Goal: Information Seeking & Learning: Learn about a topic

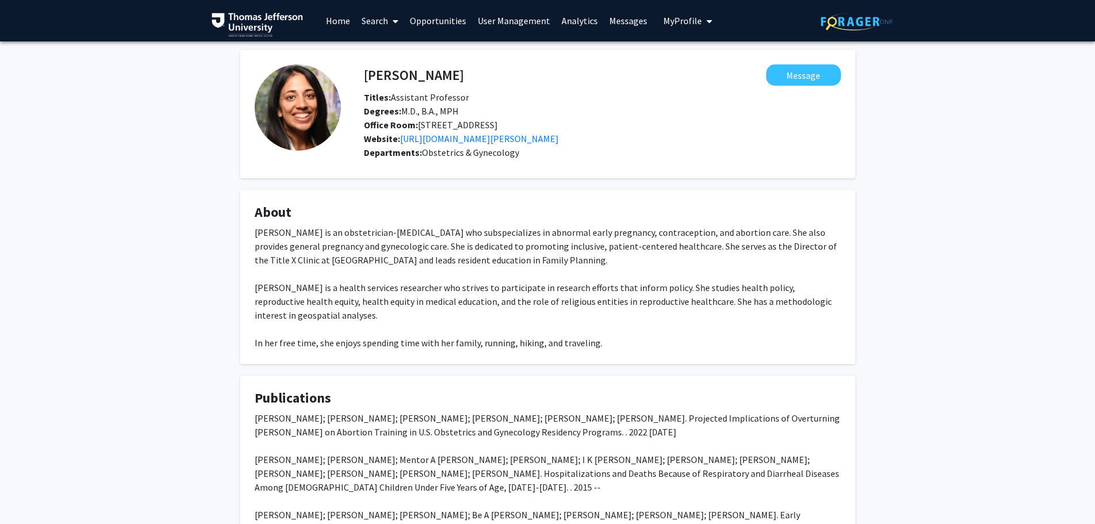
click at [358, 16] on link "Search" at bounding box center [380, 21] width 48 height 40
click at [333, 26] on link "Home" at bounding box center [338, 21] width 36 height 40
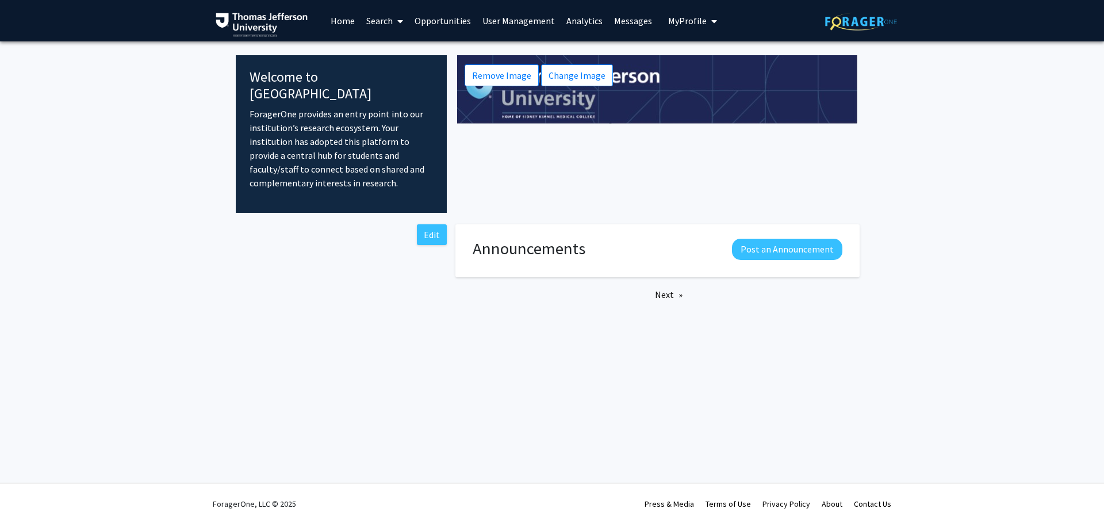
click at [265, 296] on div "Edit" at bounding box center [341, 282] width 211 height 116
click at [375, 19] on link "Search" at bounding box center [384, 21] width 48 height 40
click at [693, 25] on span "My Profile" at bounding box center [687, 20] width 39 height 11
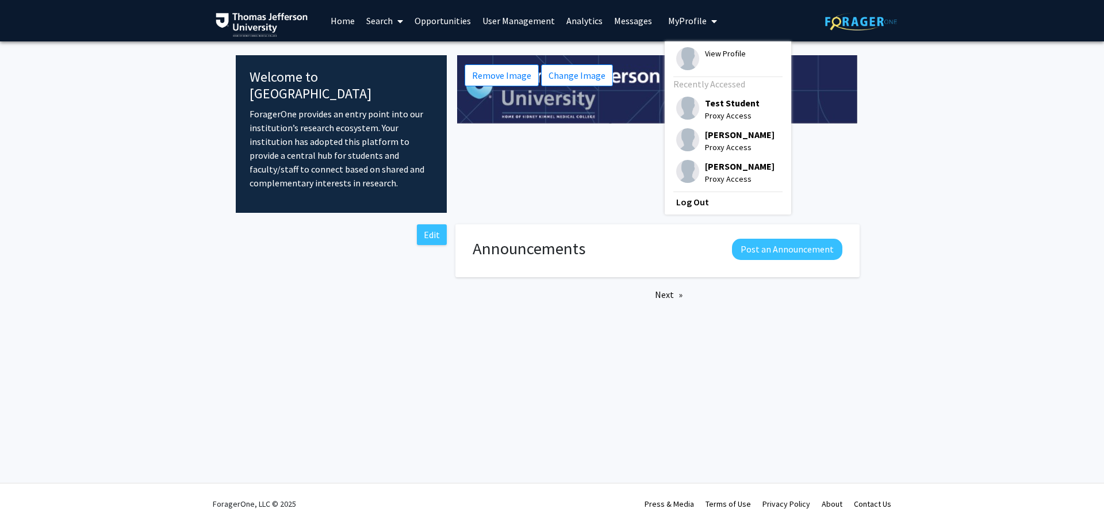
click at [718, 105] on span "Test Student" at bounding box center [732, 103] width 55 height 13
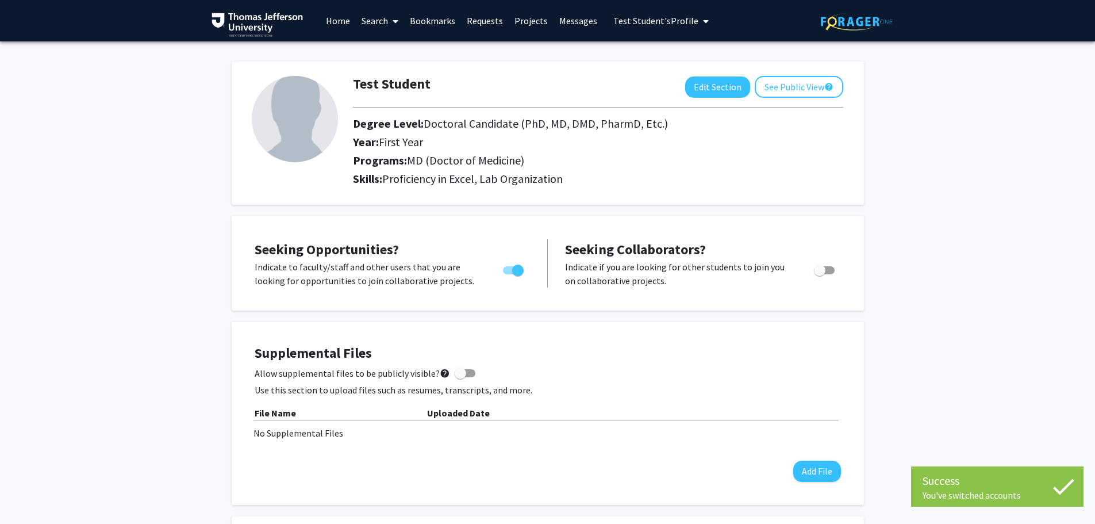
click at [345, 26] on link "Home" at bounding box center [338, 21] width 36 height 40
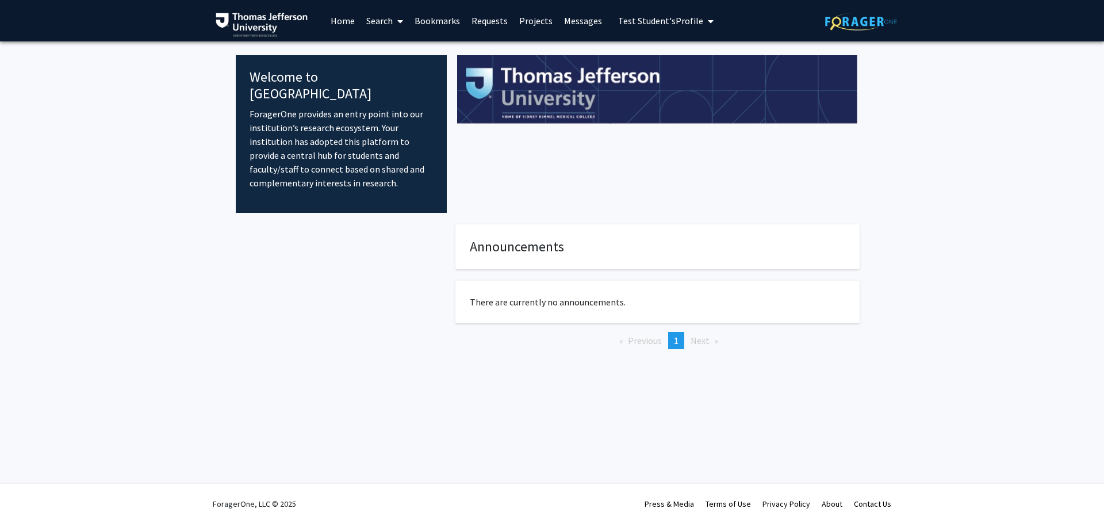
click at [394, 18] on span at bounding box center [398, 21] width 10 height 40
click at [395, 55] on span "Faculty/Staff" at bounding box center [402, 52] width 85 height 23
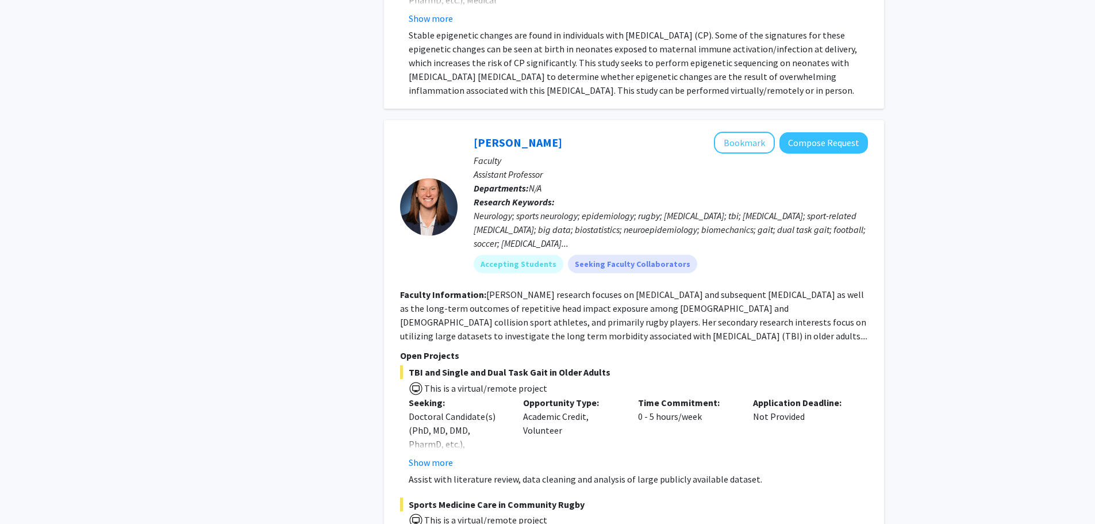
scroll to position [1380, 0]
click at [833, 136] on button "Compose Request" at bounding box center [824, 143] width 89 height 21
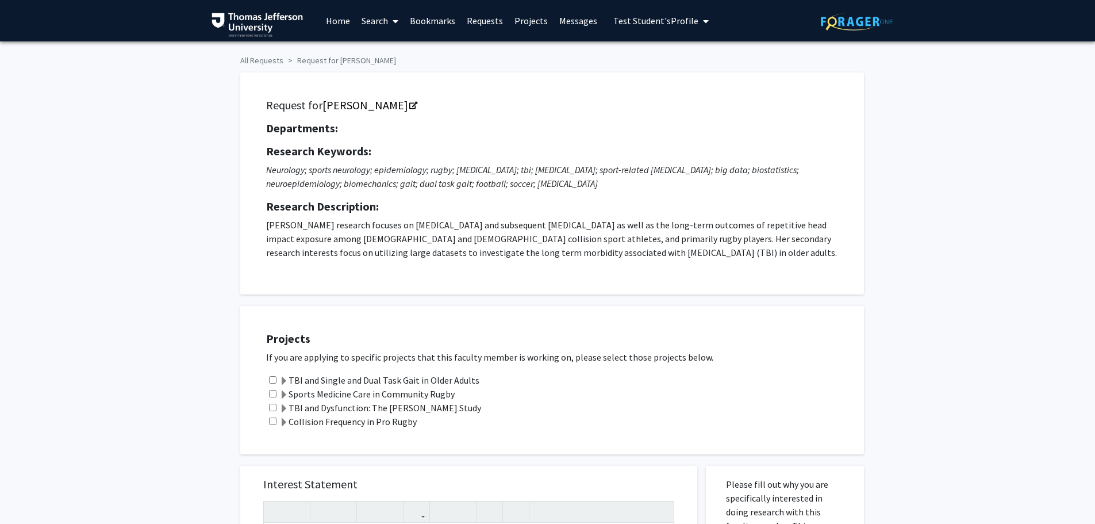
click at [666, 325] on div "Projects If you are applying to specific projects that this faculty member is w…" at bounding box center [559, 380] width 609 height 120
click at [334, 20] on link "Home" at bounding box center [338, 21] width 36 height 40
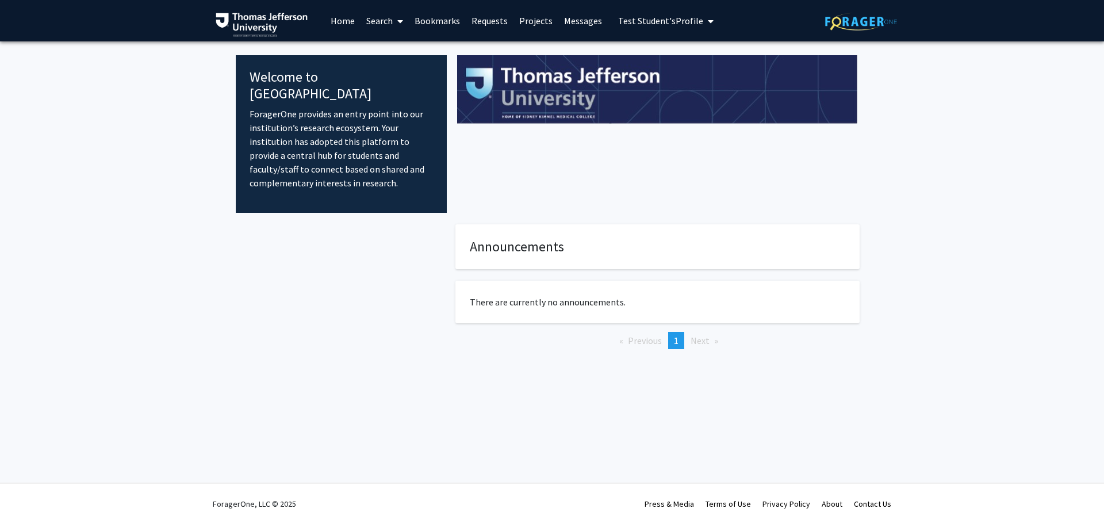
click at [445, 20] on link "Bookmarks" at bounding box center [437, 21] width 57 height 40
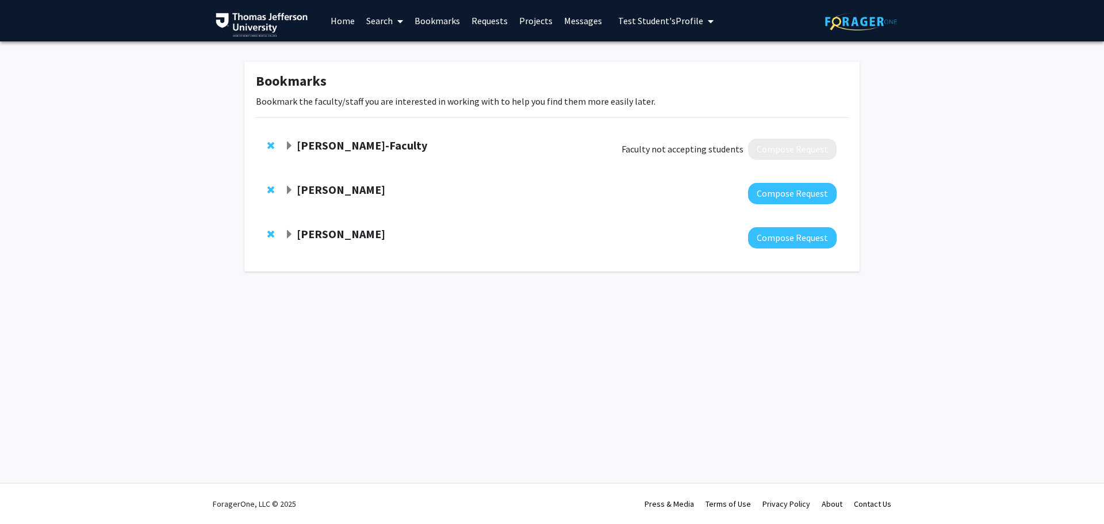
click at [394, 21] on span at bounding box center [398, 21] width 10 height 40
click at [406, 74] on span "Students" at bounding box center [395, 75] width 70 height 23
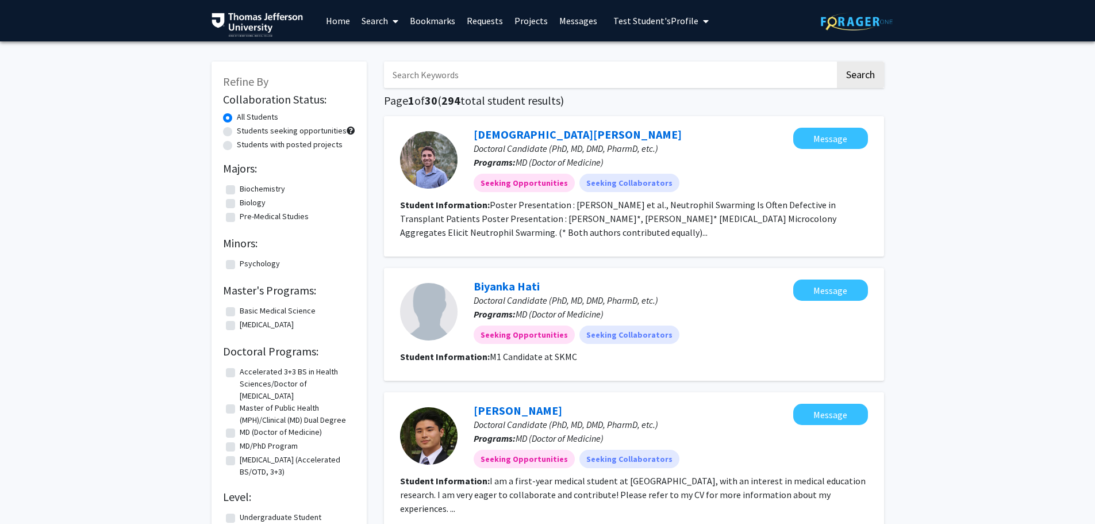
click at [375, 19] on link "Search" at bounding box center [380, 21] width 48 height 40
click at [392, 47] on span "Faculty/Staff" at bounding box center [398, 52] width 85 height 23
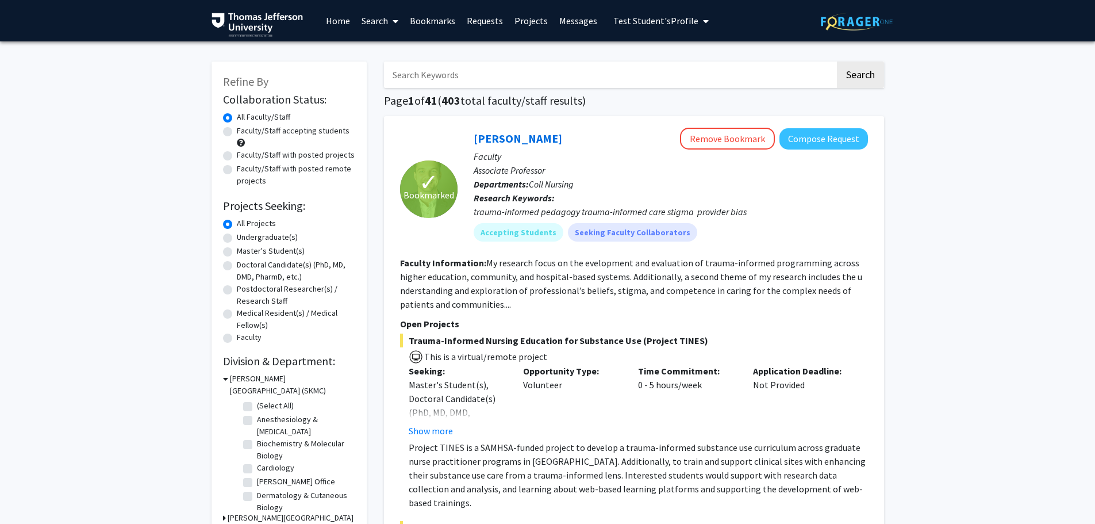
click at [339, 24] on link "Home" at bounding box center [338, 21] width 36 height 40
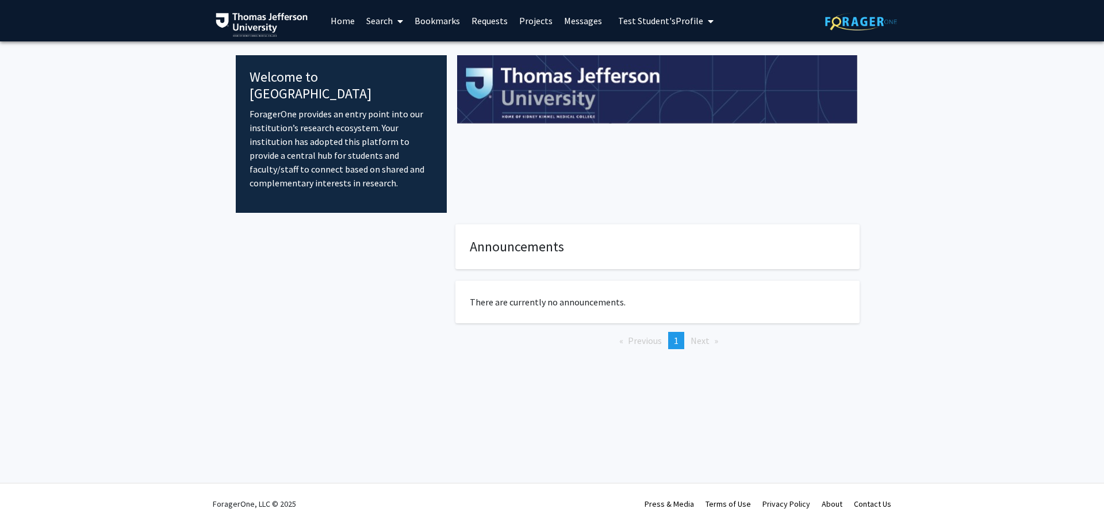
click at [647, 21] on span "Test Student's Profile" at bounding box center [660, 20] width 85 height 11
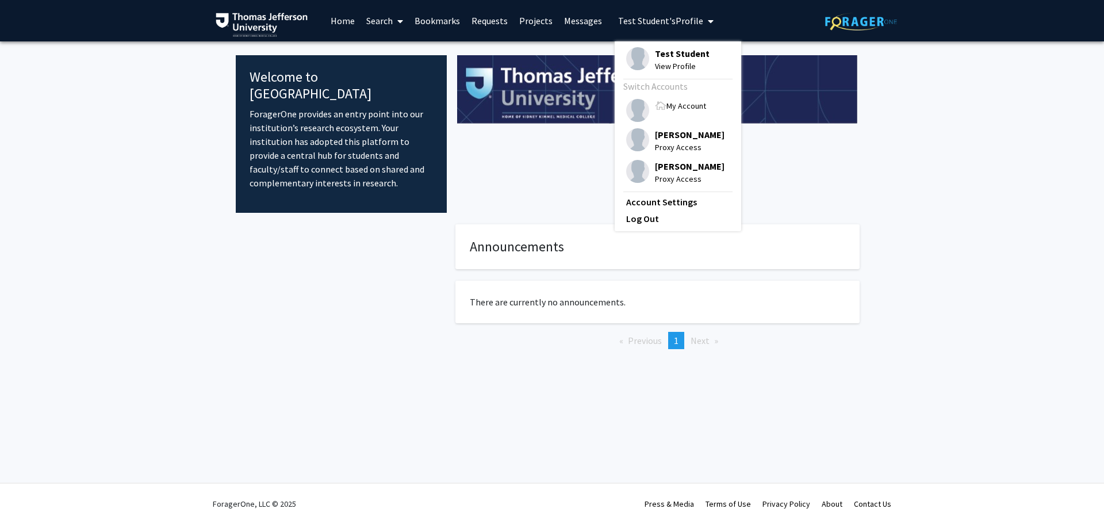
click at [670, 60] on span "View Profile" at bounding box center [682, 66] width 55 height 13
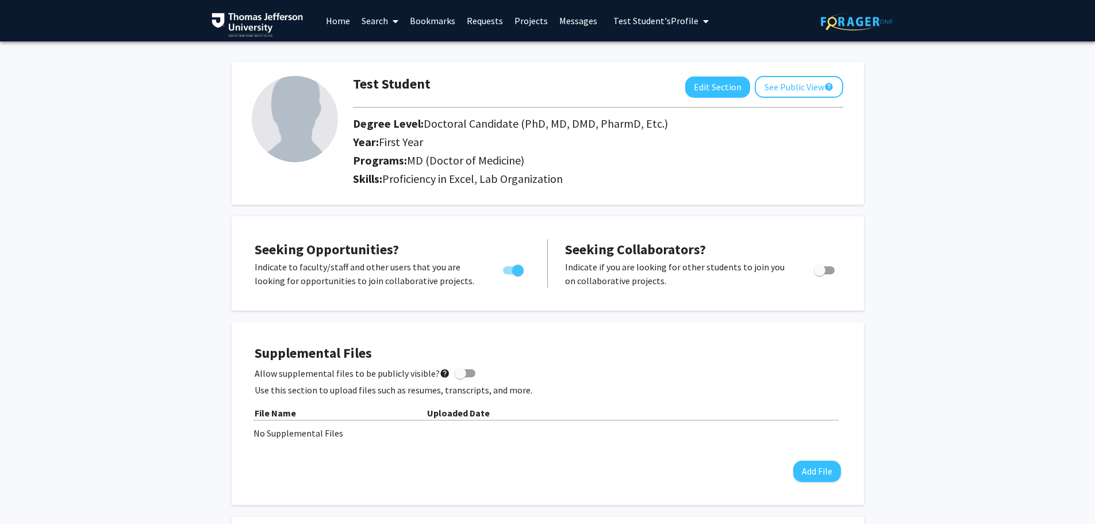
click at [383, 18] on link "Search" at bounding box center [380, 21] width 48 height 40
click at [344, 20] on link "Home" at bounding box center [338, 21] width 36 height 40
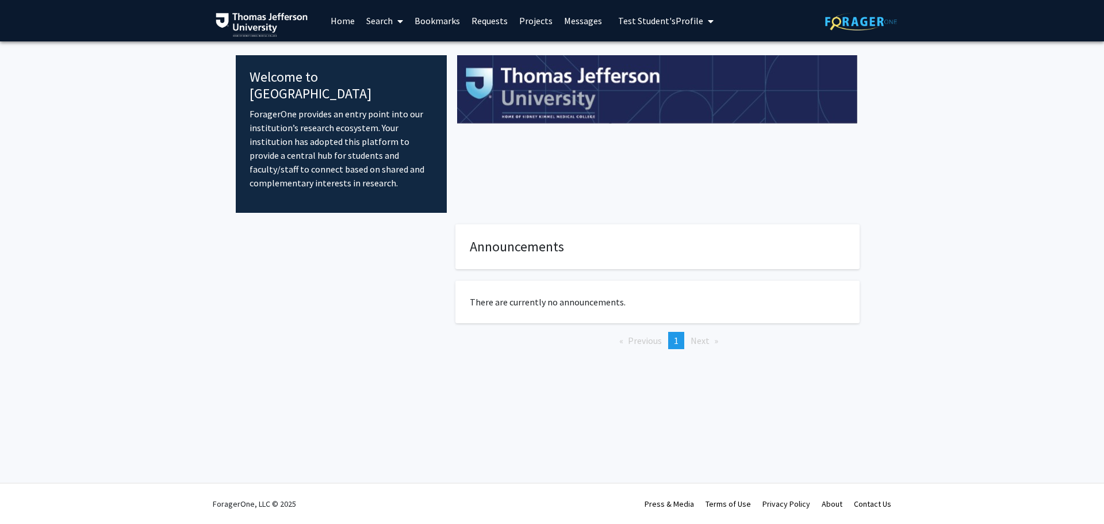
click at [663, 25] on span "Test Student's Profile" at bounding box center [660, 20] width 85 height 11
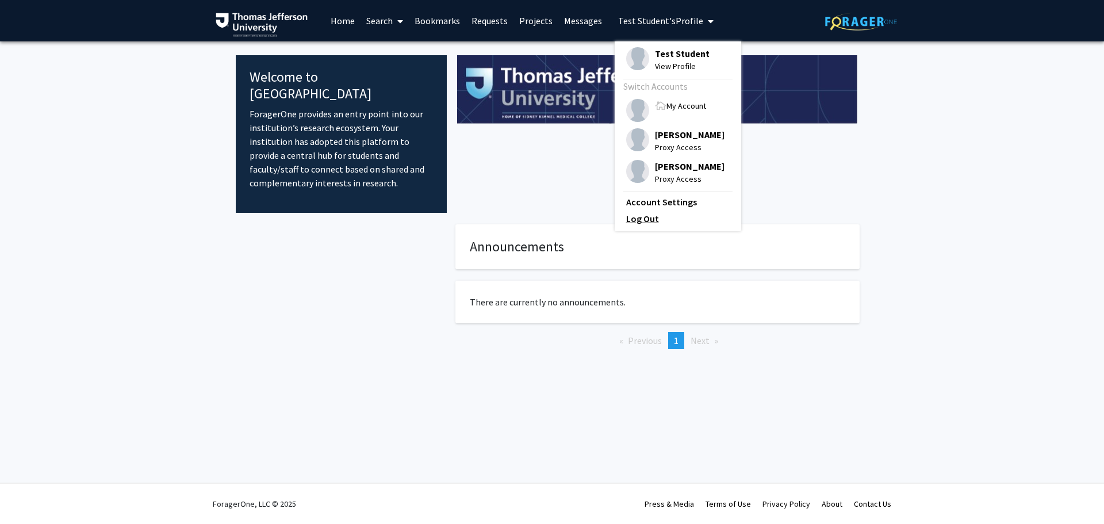
click at [645, 219] on link "Log Out" at bounding box center [677, 219] width 103 height 14
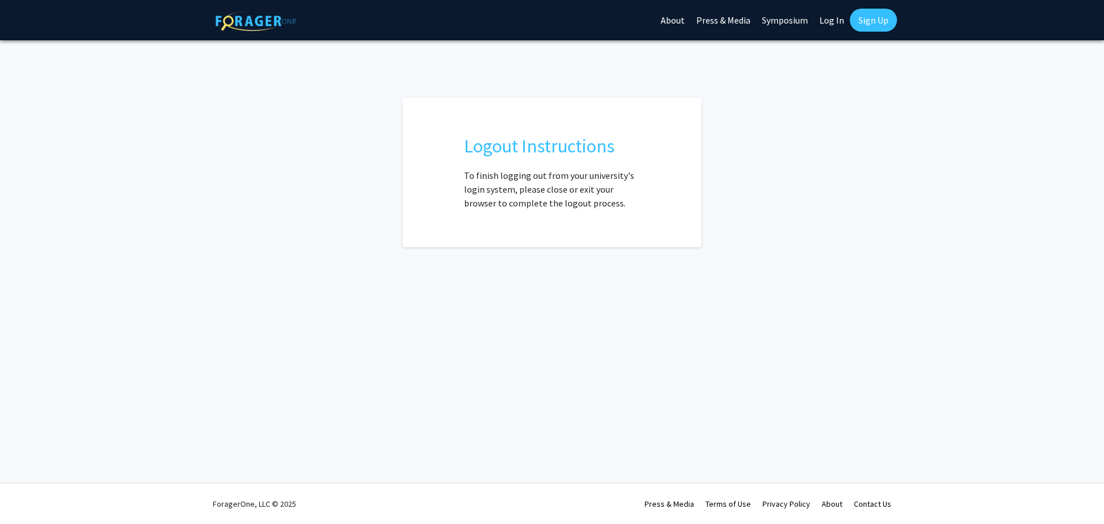
click at [875, 27] on link "Sign Up" at bounding box center [873, 20] width 47 height 23
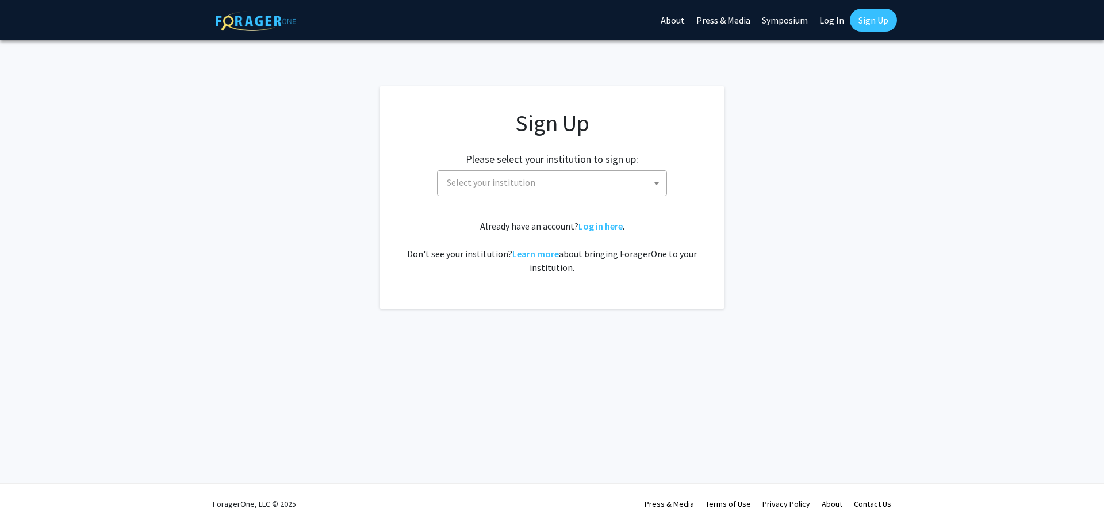
click at [833, 17] on link "Log In" at bounding box center [832, 20] width 36 height 40
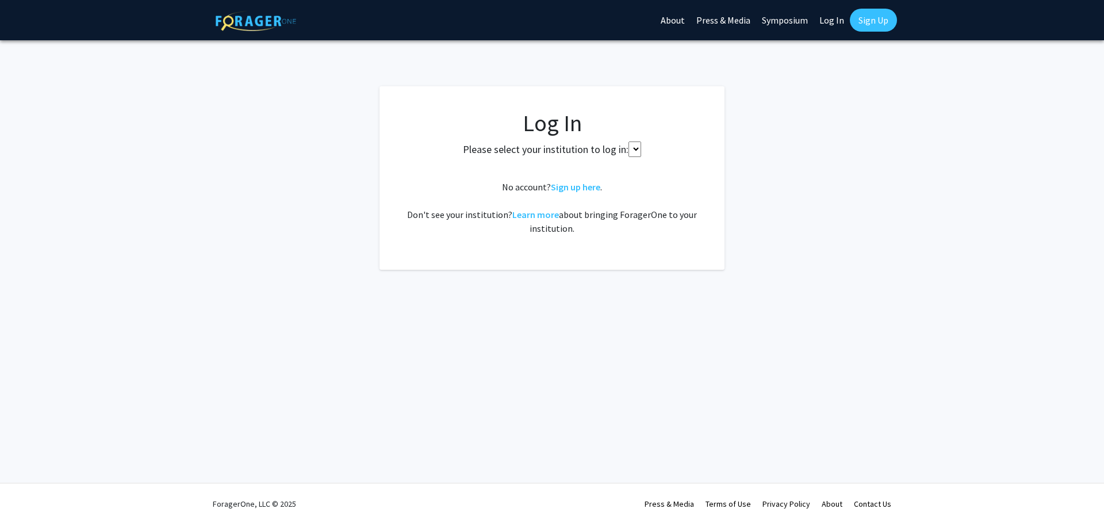
select select
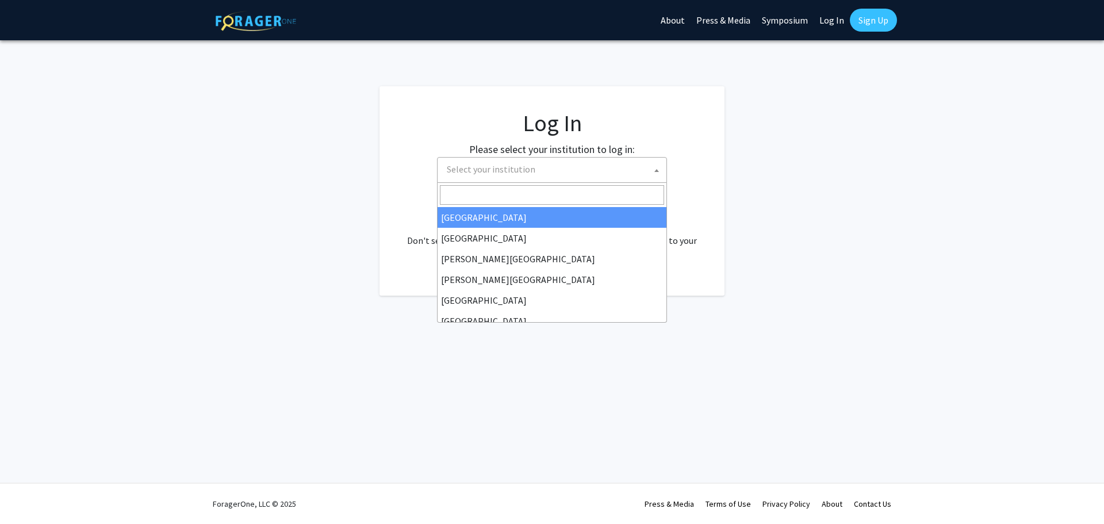
click at [654, 167] on span at bounding box center [656, 170] width 11 height 25
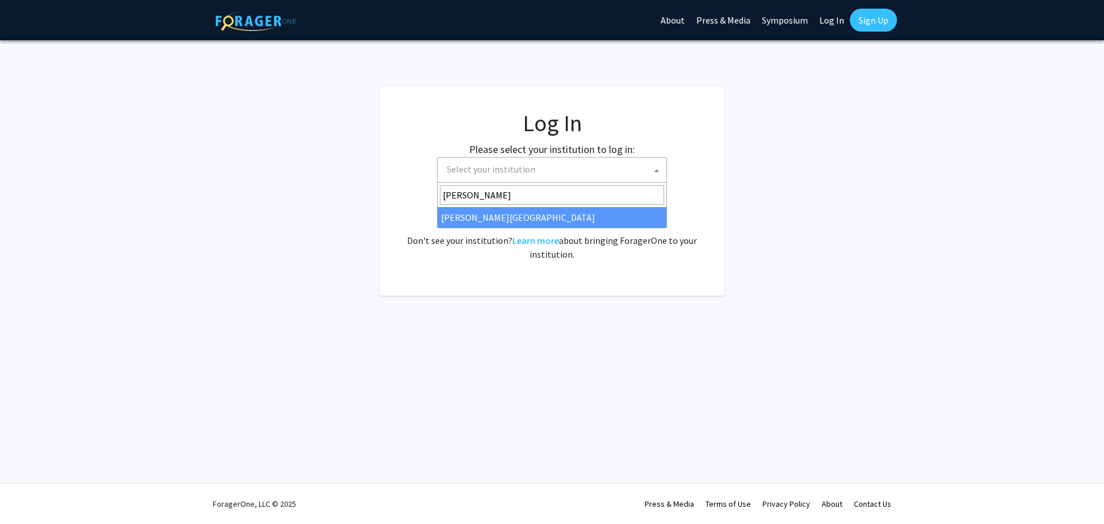
type input "thomas"
select select "24"
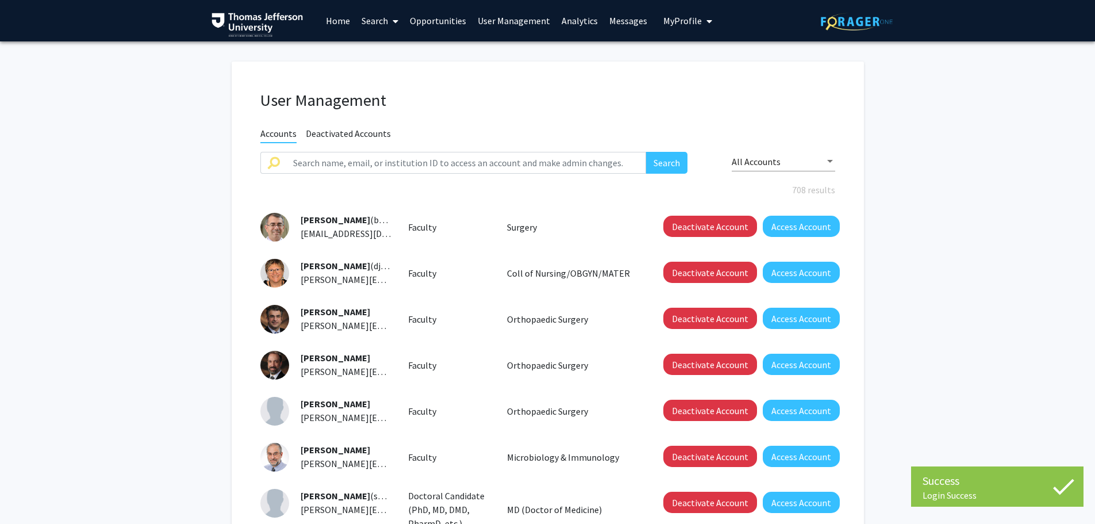
click at [339, 22] on link "Home" at bounding box center [338, 21] width 36 height 40
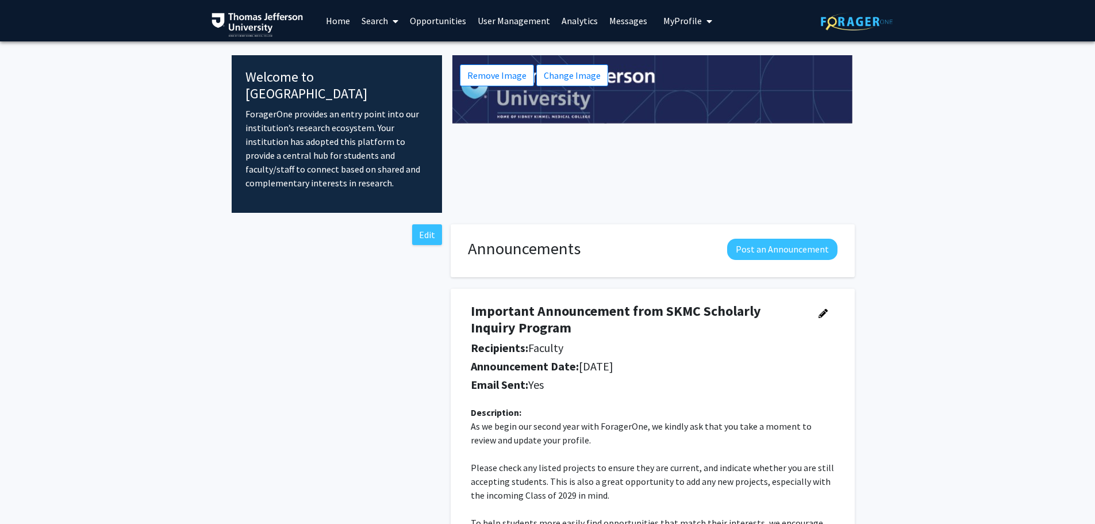
click at [702, 29] on span "My profile dropdown to access profile and logout" at bounding box center [707, 21] width 10 height 40
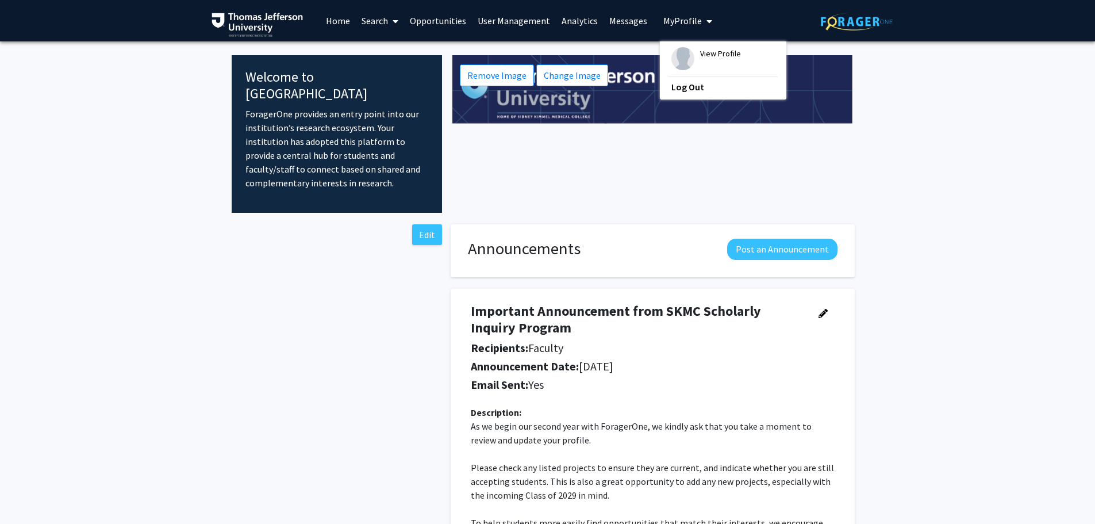
click at [709, 58] on span "View Profile" at bounding box center [720, 53] width 41 height 13
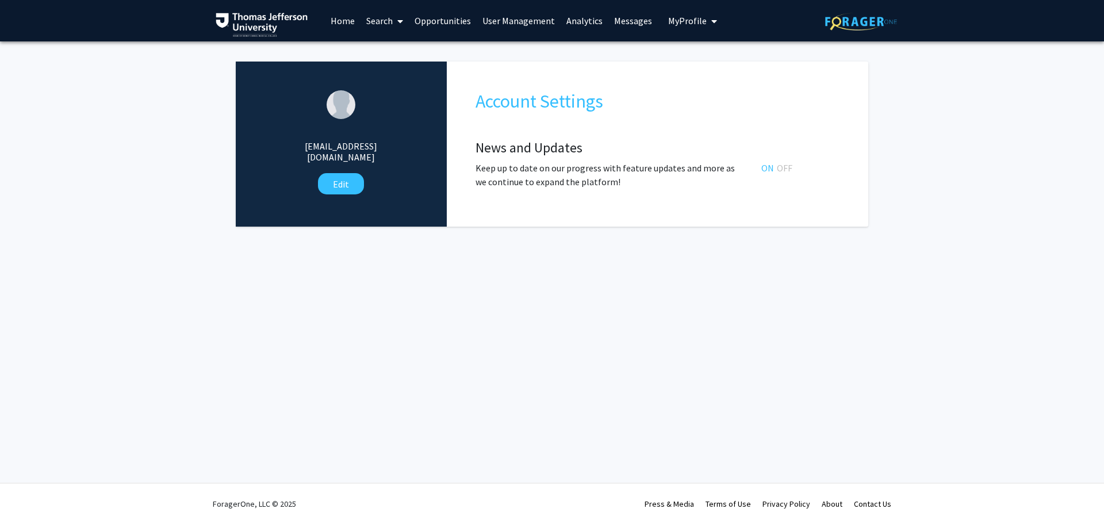
click at [680, 25] on span "My Profile" at bounding box center [687, 20] width 39 height 11
click at [731, 58] on span "View Profile" at bounding box center [725, 53] width 41 height 13
click at [620, 24] on link "Messages" at bounding box center [632, 21] width 49 height 40
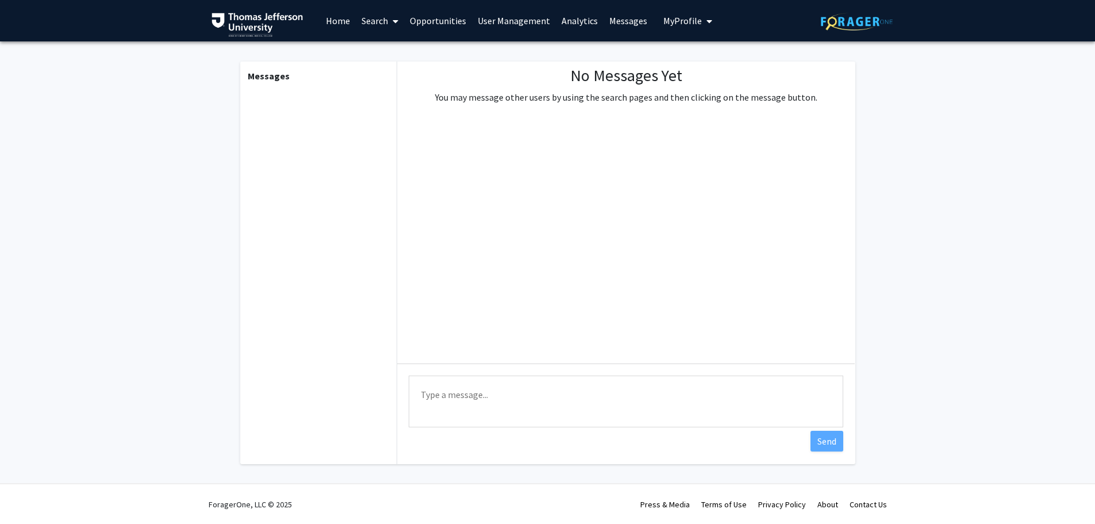
click at [567, 21] on link "Analytics" at bounding box center [580, 21] width 48 height 40
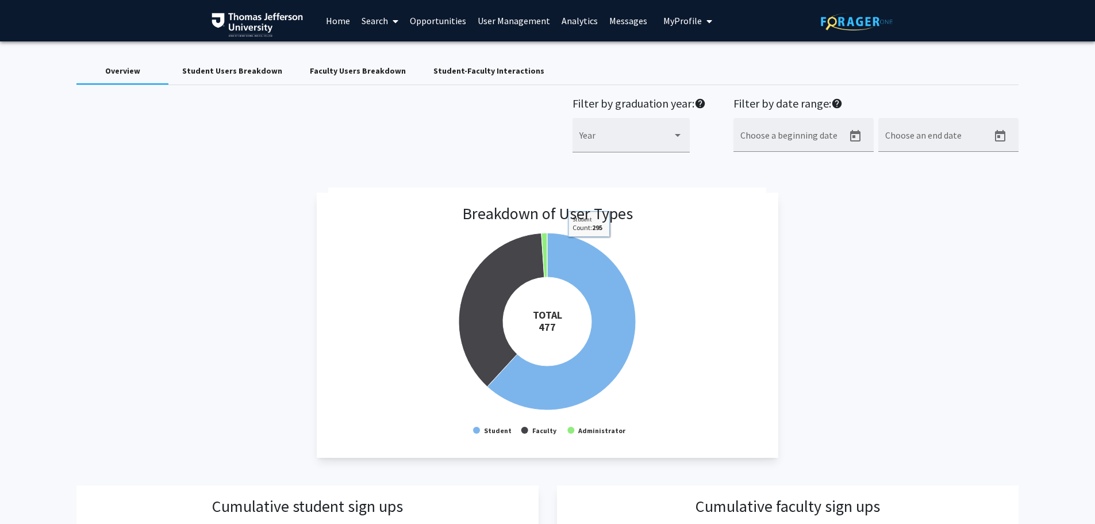
click at [237, 79] on div "Student Users Breakdown" at bounding box center [232, 71] width 128 height 28
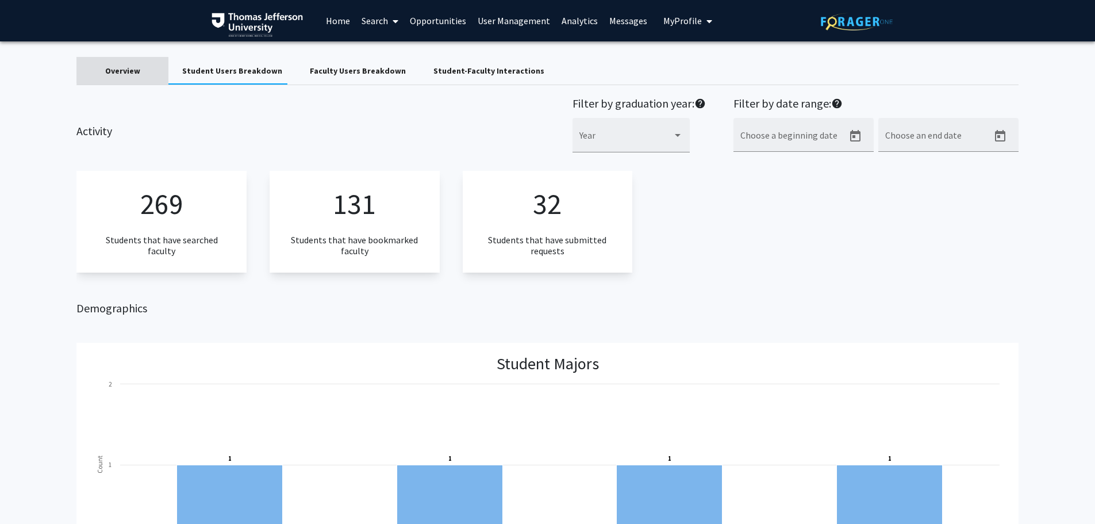
click at [133, 70] on div "Overview" at bounding box center [122, 71] width 35 height 12
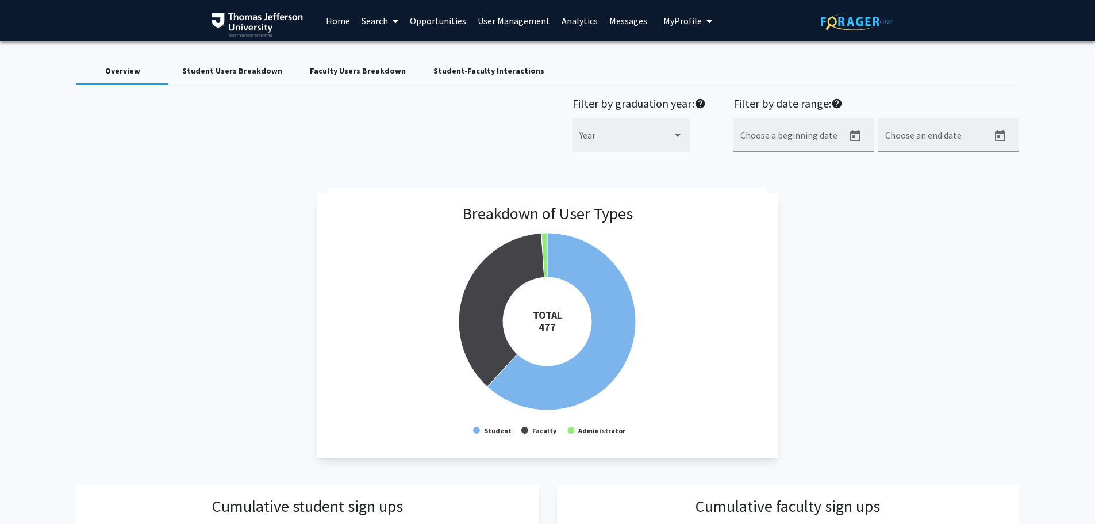
click at [385, 20] on link "Search" at bounding box center [380, 21] width 48 height 40
click at [391, 52] on span "Faculty/Staff" at bounding box center [398, 52] width 85 height 23
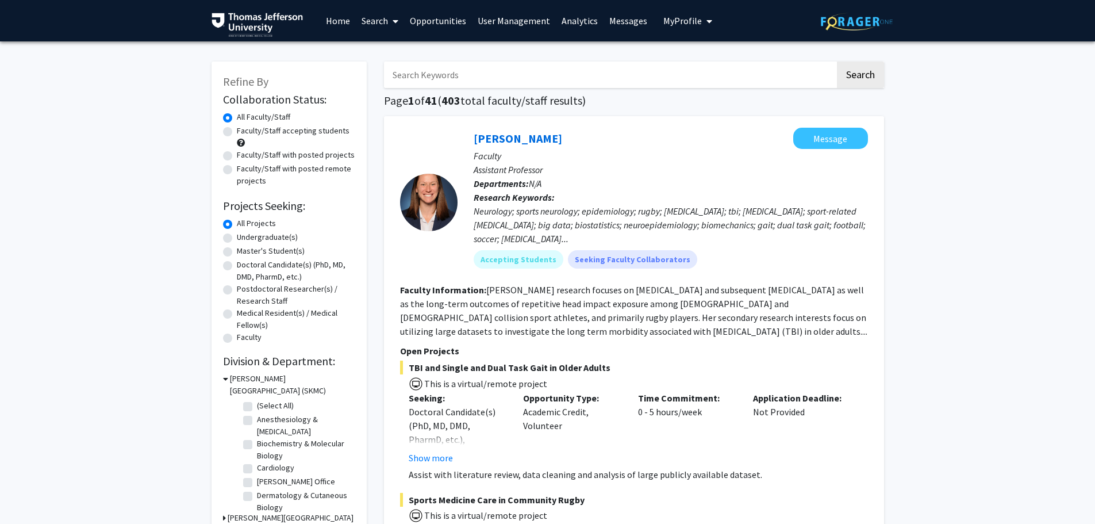
click at [450, 75] on input "Search Keywords" at bounding box center [609, 75] width 451 height 26
type input "[PERSON_NAME]"
click at [837, 62] on button "Search" at bounding box center [860, 75] width 47 height 26
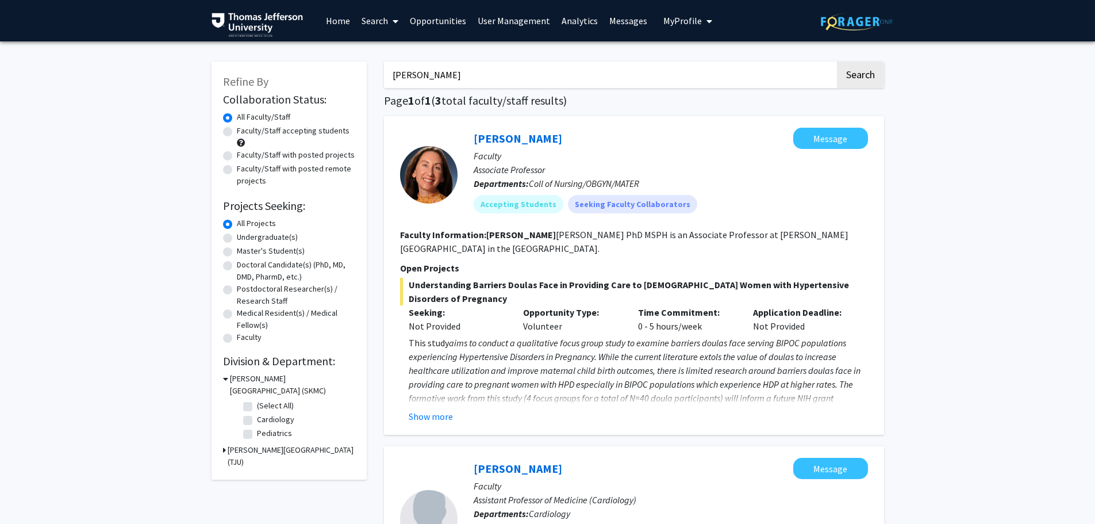
click at [504, 75] on input "[PERSON_NAME]" at bounding box center [609, 75] width 451 height 26
click at [960, 212] on div "Refine By Collaboration Status: Collaboration Status All Faculty/Staff Collabor…" at bounding box center [547, 487] width 1095 height 892
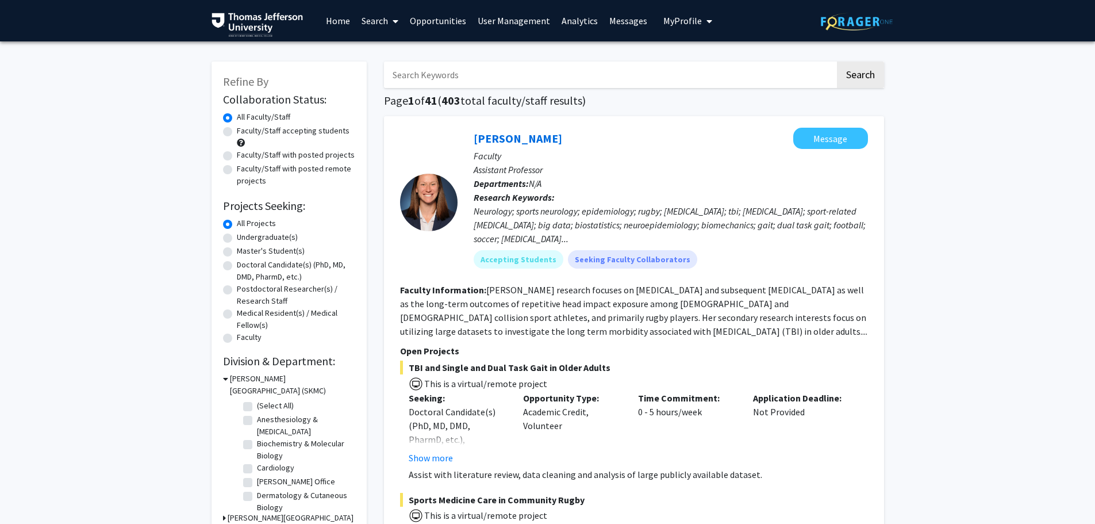
click at [530, 22] on link "User Management" at bounding box center [514, 21] width 84 height 40
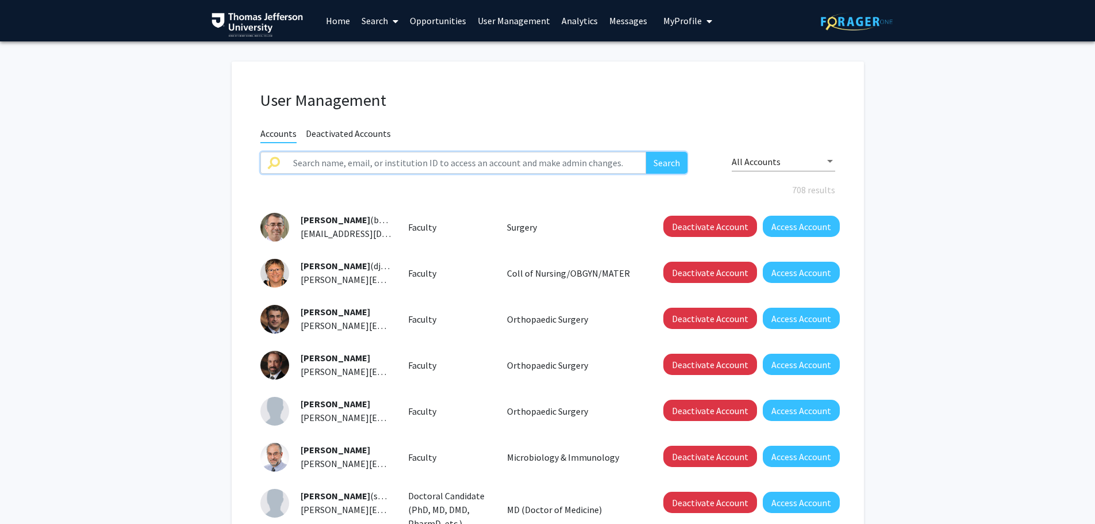
click at [503, 160] on input "text" at bounding box center [466, 163] width 360 height 22
type input "[PERSON_NAME]"
click at [646, 152] on button "Search" at bounding box center [666, 163] width 41 height 22
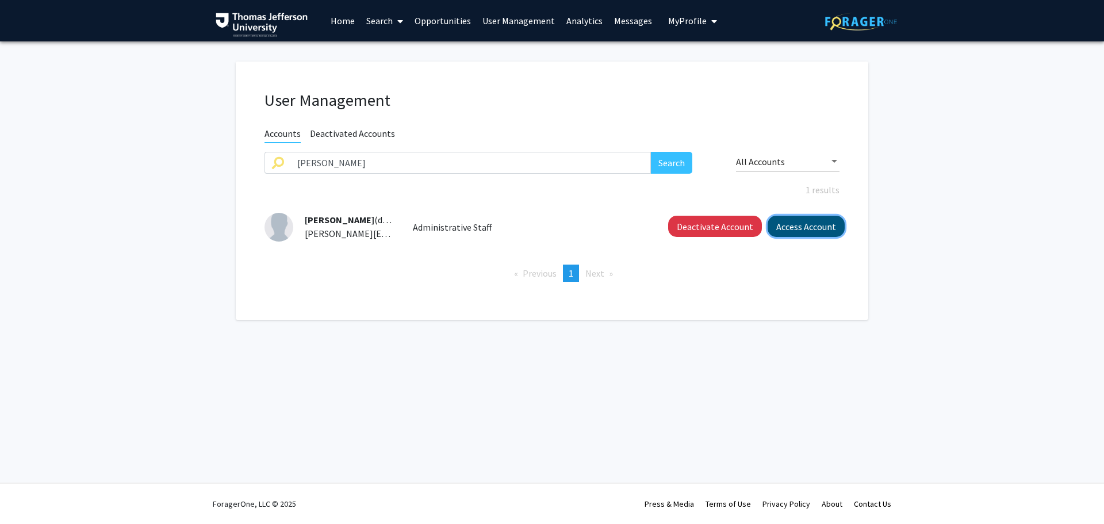
click at [815, 232] on button "Access Account" at bounding box center [806, 226] width 77 height 21
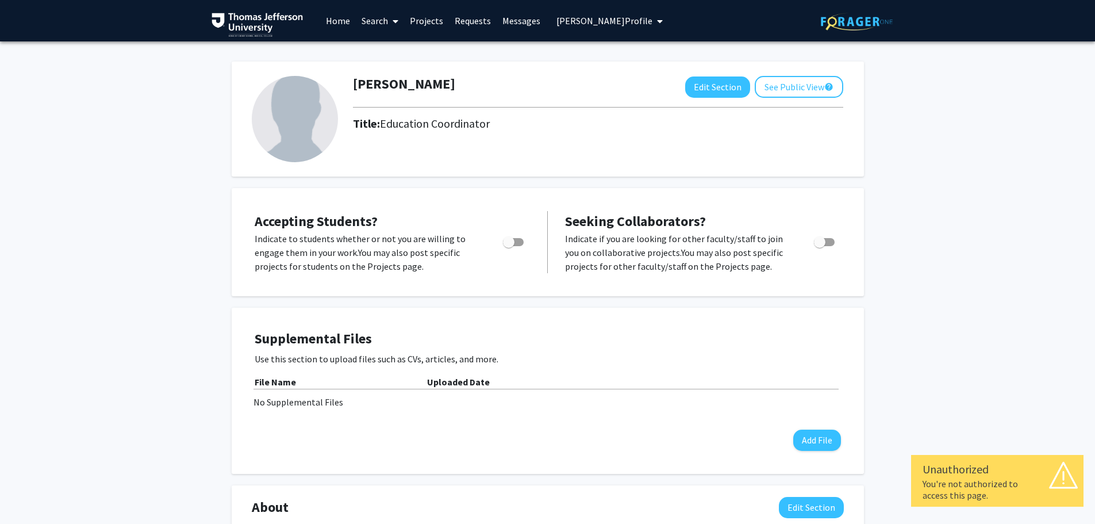
click at [608, 20] on span "[PERSON_NAME] Profile" at bounding box center [605, 20] width 96 height 11
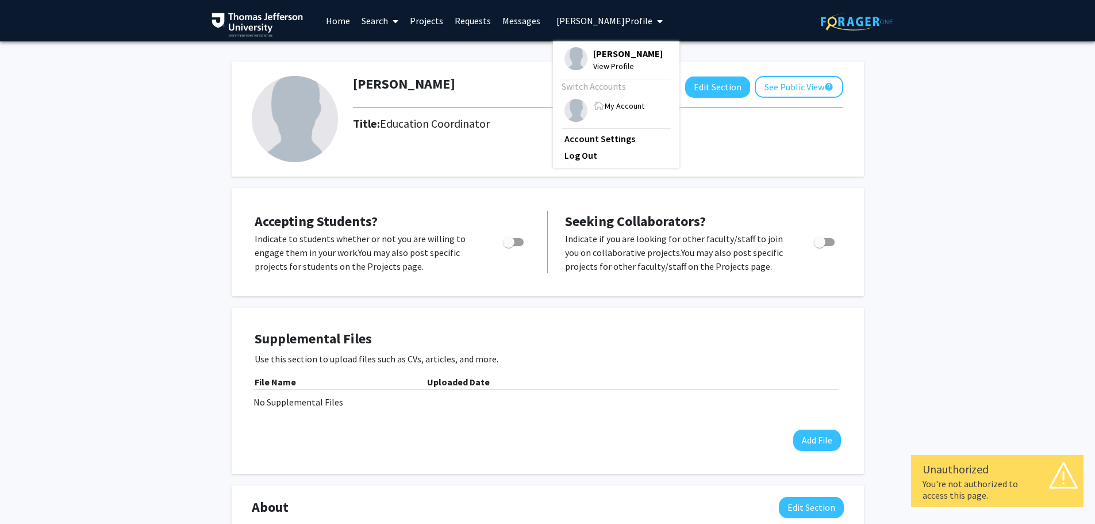
click at [625, 110] on span "My Account" at bounding box center [625, 106] width 40 height 10
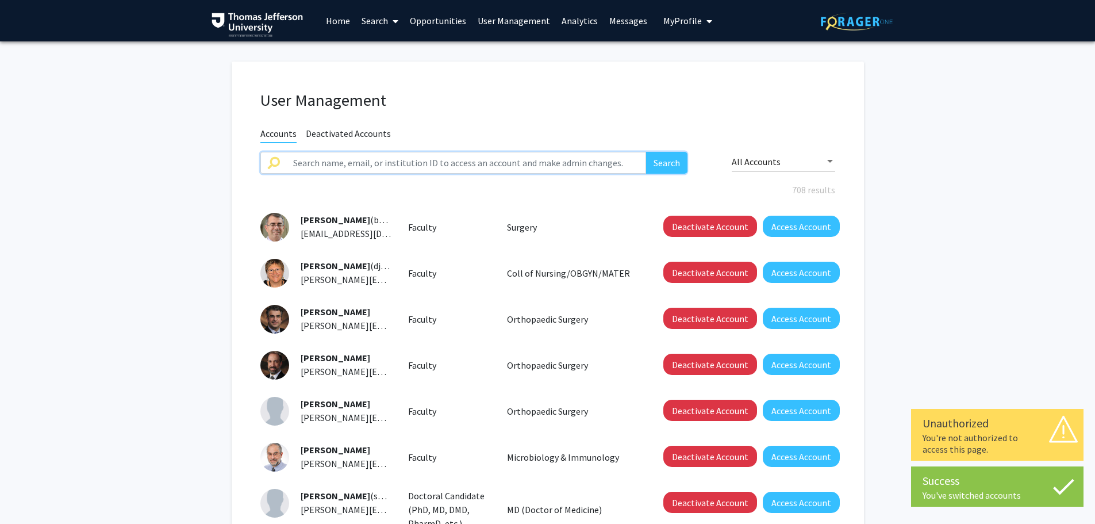
click at [523, 164] on input "text" at bounding box center [466, 163] width 360 height 22
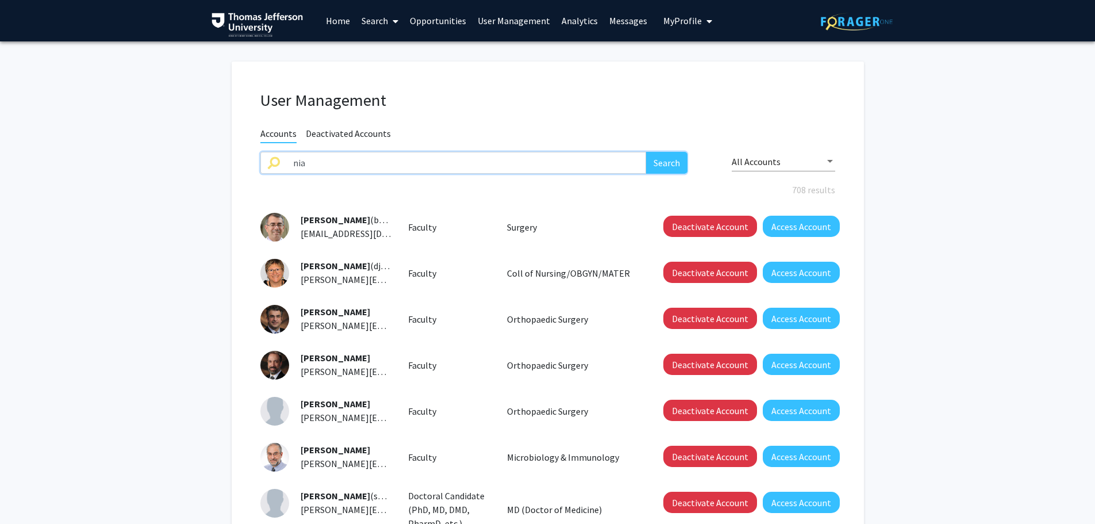
click at [646, 152] on button "Search" at bounding box center [666, 163] width 41 height 22
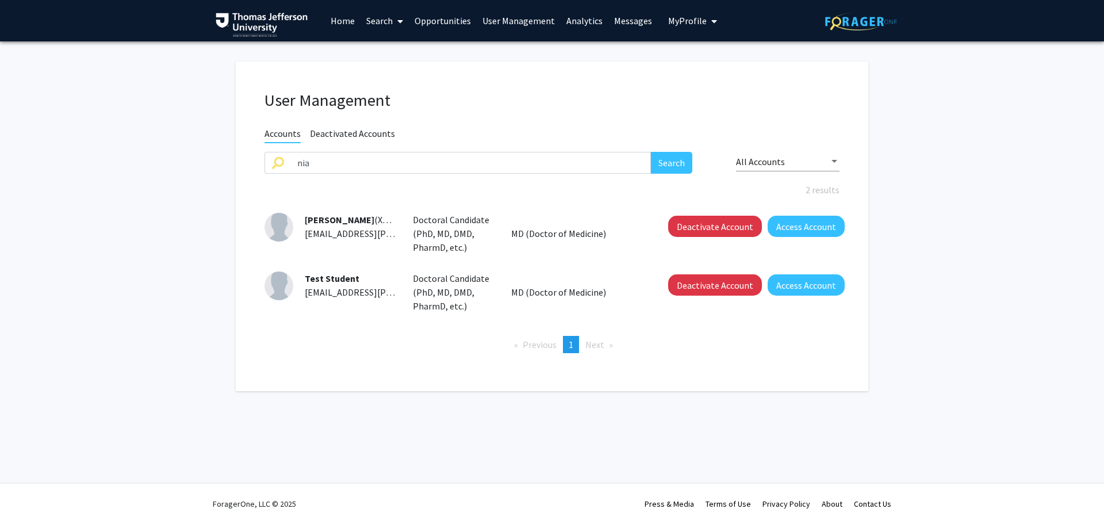
click at [339, 281] on span "Test Student" at bounding box center [332, 278] width 55 height 11
click at [699, 14] on button "My Profile" at bounding box center [693, 20] width 56 height 41
click at [712, 47] on div "View Profile Recently Accessed [PERSON_NAME] Proxy Access Log Out" at bounding box center [728, 96] width 126 height 110
click at [331, 162] on input "nia" at bounding box center [470, 163] width 360 height 22
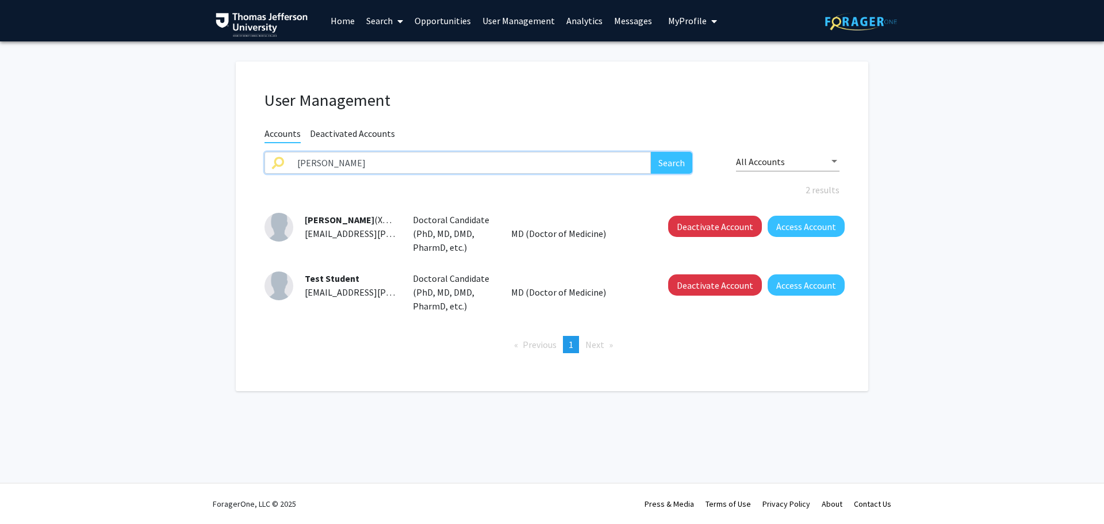
click at [651, 152] on button "Search" at bounding box center [671, 163] width 41 height 22
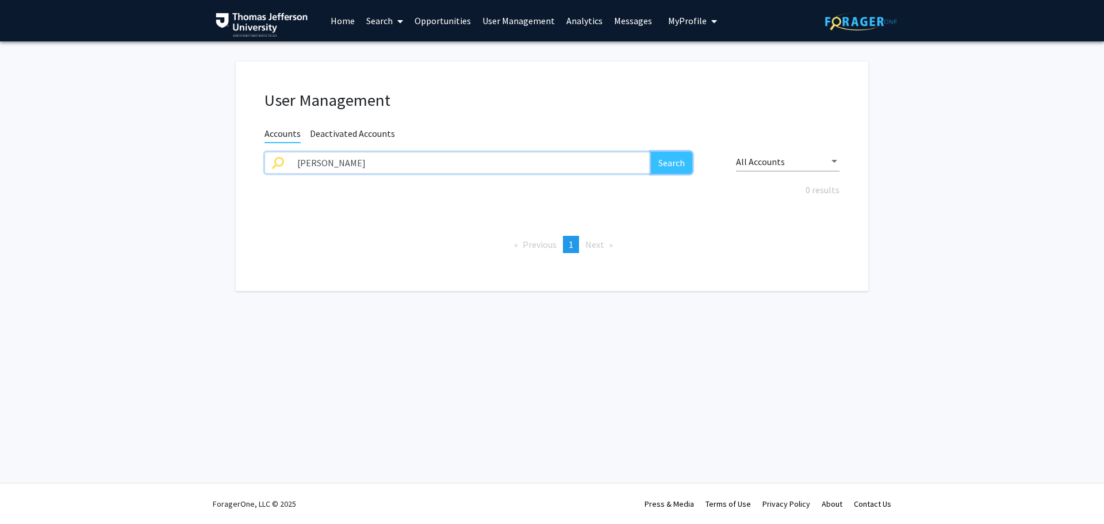
click at [668, 155] on button "Search" at bounding box center [671, 163] width 41 height 22
click at [425, 160] on input "[PERSON_NAME]" at bounding box center [470, 163] width 360 height 22
type input "m"
type input "[PERSON_NAME]"
click at [651, 152] on button "Search" at bounding box center [671, 163] width 41 height 22
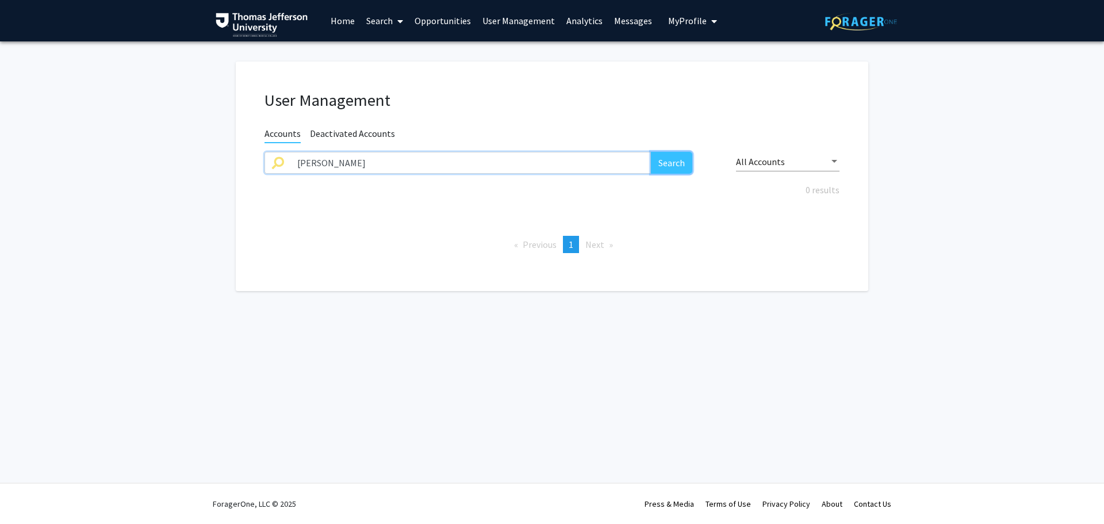
click at [679, 168] on button "Search" at bounding box center [671, 163] width 41 height 22
click at [494, 18] on link "User Management" at bounding box center [519, 21] width 84 height 40
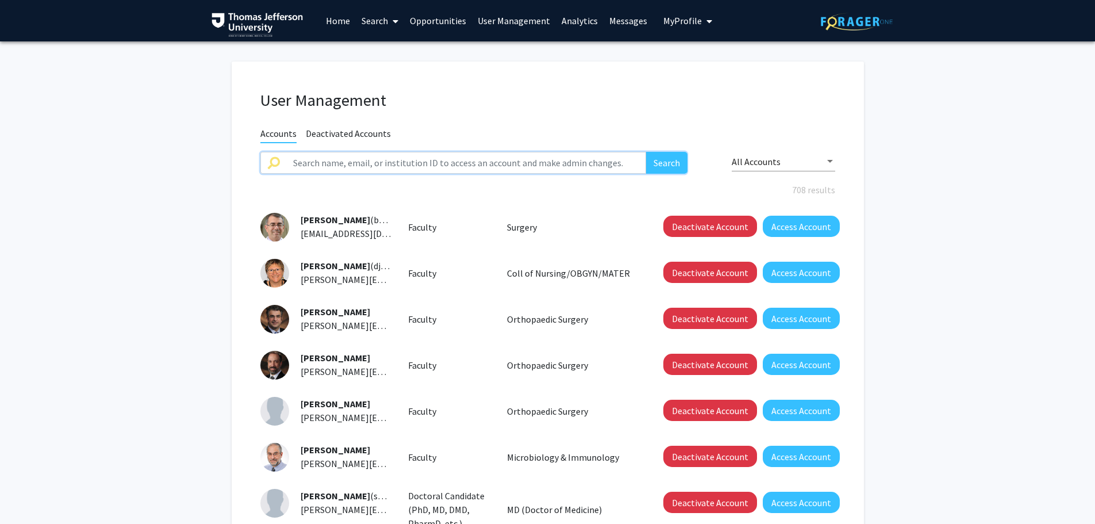
click at [410, 161] on input "text" at bounding box center [466, 163] width 360 height 22
type input "[PERSON_NAME]"
click at [646, 152] on button "Search" at bounding box center [666, 163] width 41 height 22
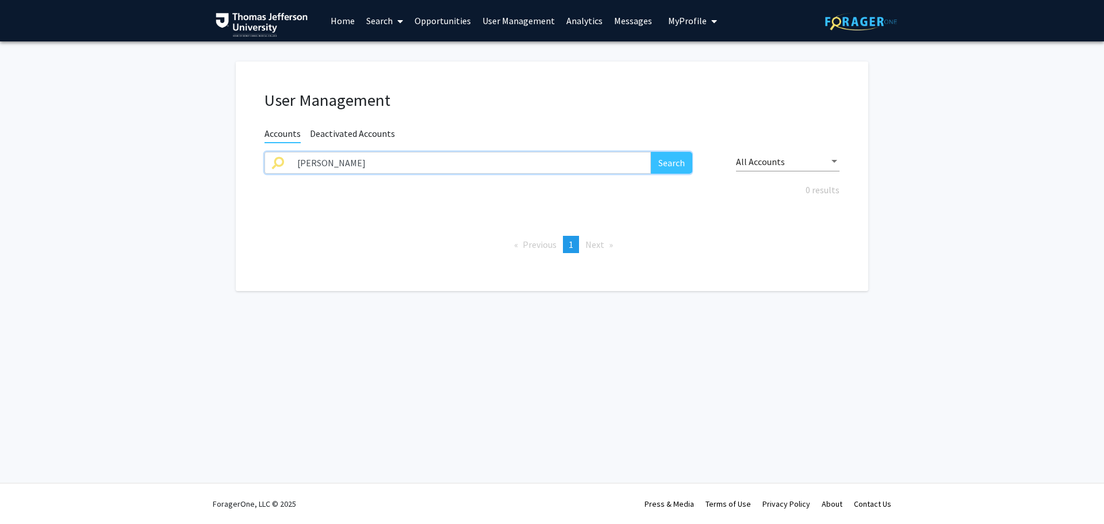
click at [354, 167] on input "[PERSON_NAME]" at bounding box center [470, 163] width 360 height 22
click at [777, 285] on div "User Management Accounts Deactivated Accounts Search All Accounts 0 results Pre…" at bounding box center [552, 176] width 632 height 229
click at [676, 159] on button "Search" at bounding box center [671, 163] width 41 height 22
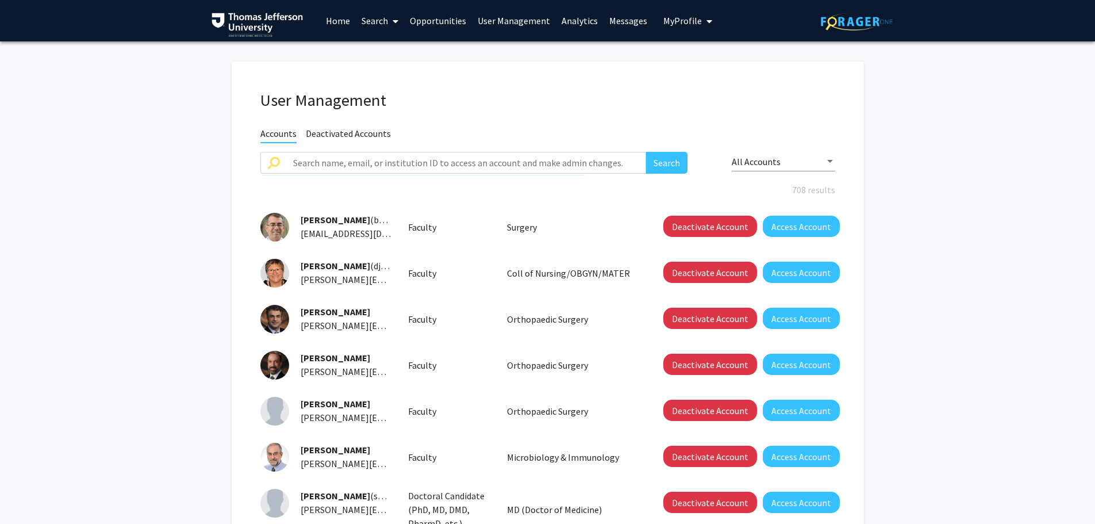
click at [584, 9] on link "Analytics" at bounding box center [580, 21] width 48 height 40
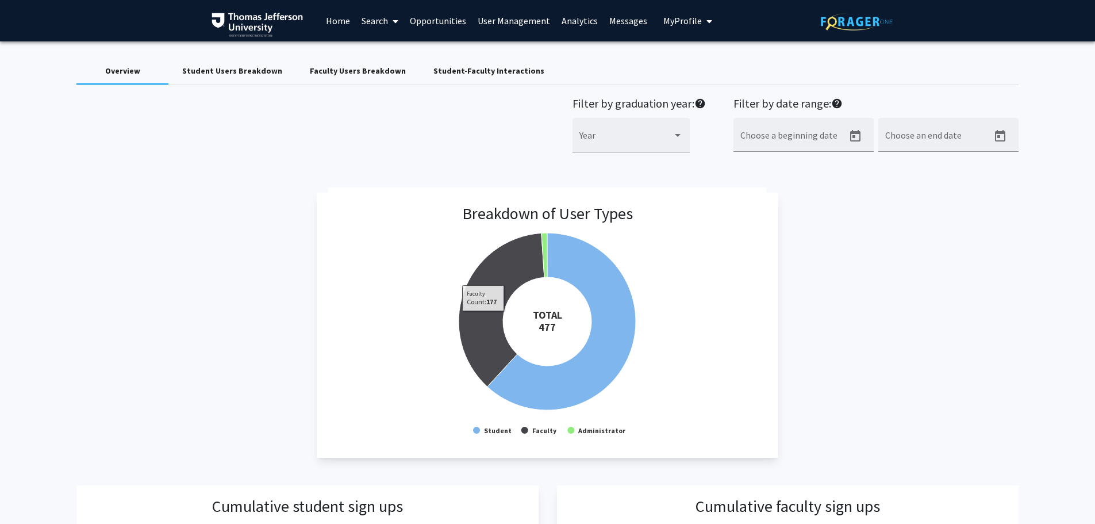
click at [258, 63] on div "Student Users Breakdown" at bounding box center [232, 71] width 128 height 28
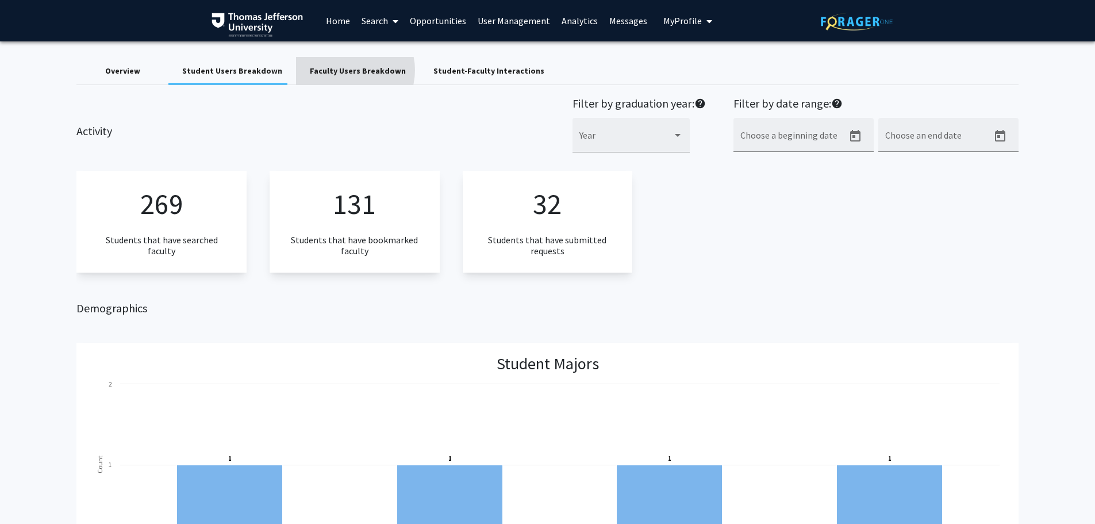
click at [341, 70] on div "Faculty Users Breakdown" at bounding box center [358, 71] width 96 height 12
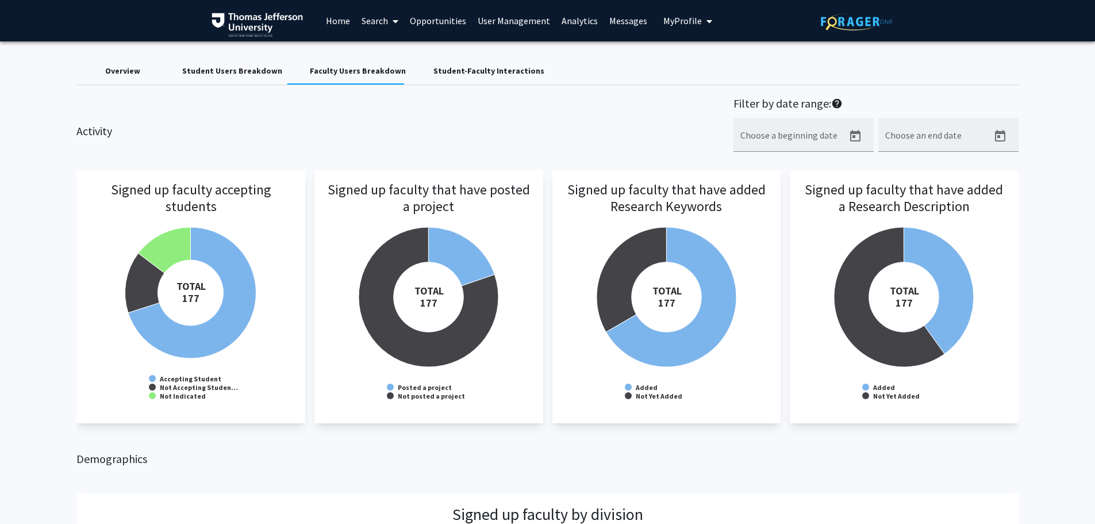
click at [439, 69] on div "Student-Faculty Interactions" at bounding box center [489, 71] width 111 height 12
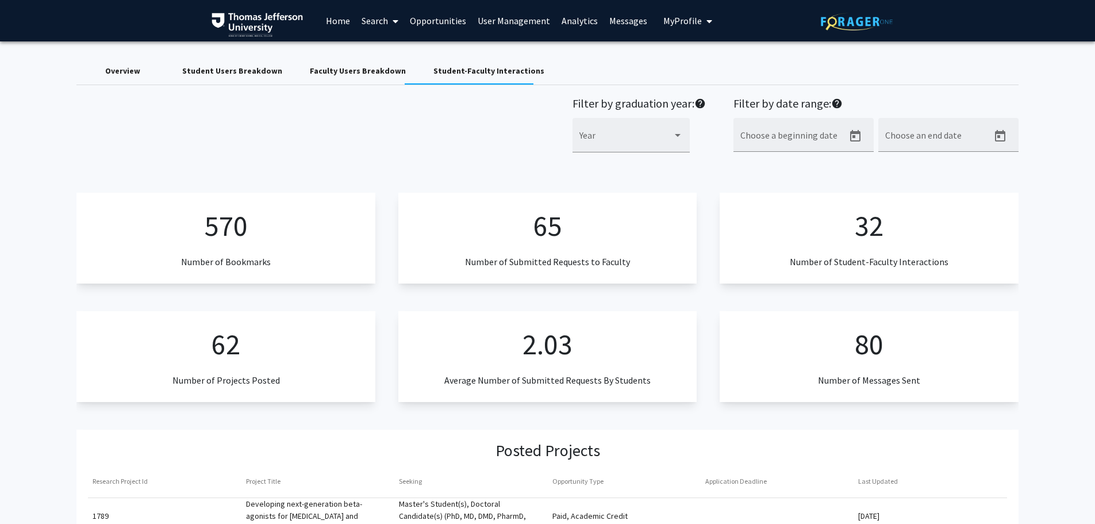
click at [205, 70] on div "Student Users Breakdown" at bounding box center [232, 71] width 100 height 12
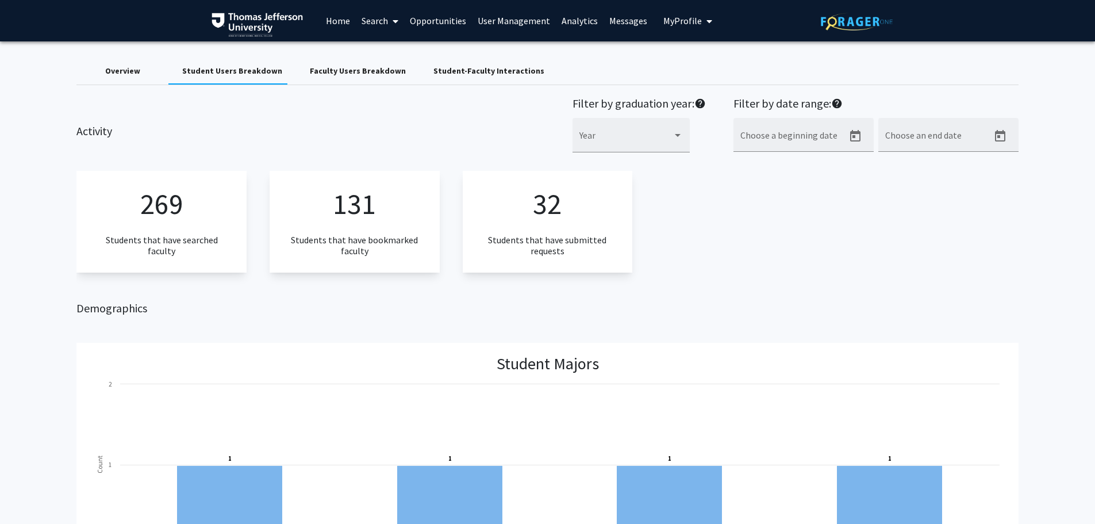
click at [119, 67] on div "Overview" at bounding box center [122, 71] width 35 height 12
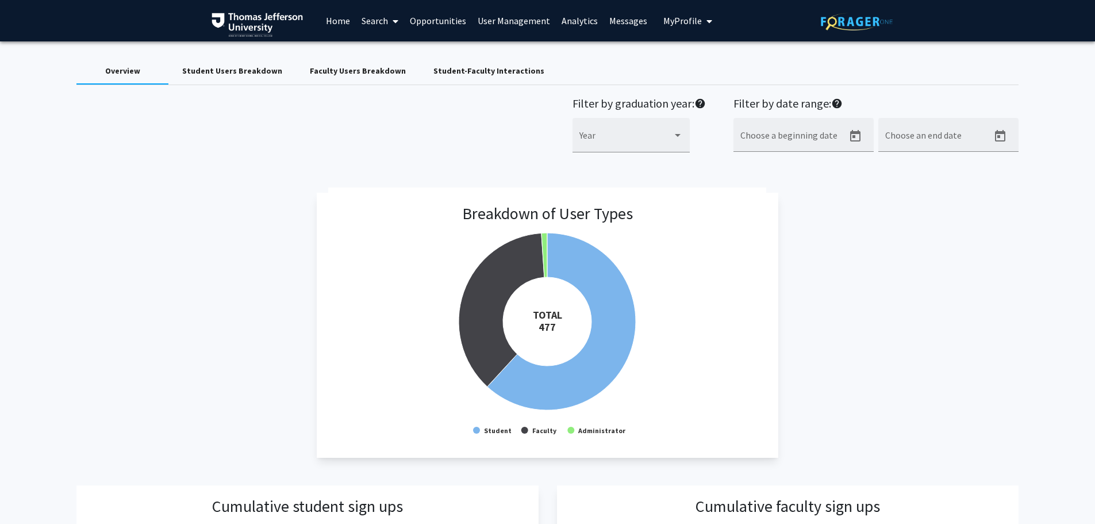
click at [337, 20] on link "Home" at bounding box center [338, 21] width 36 height 40
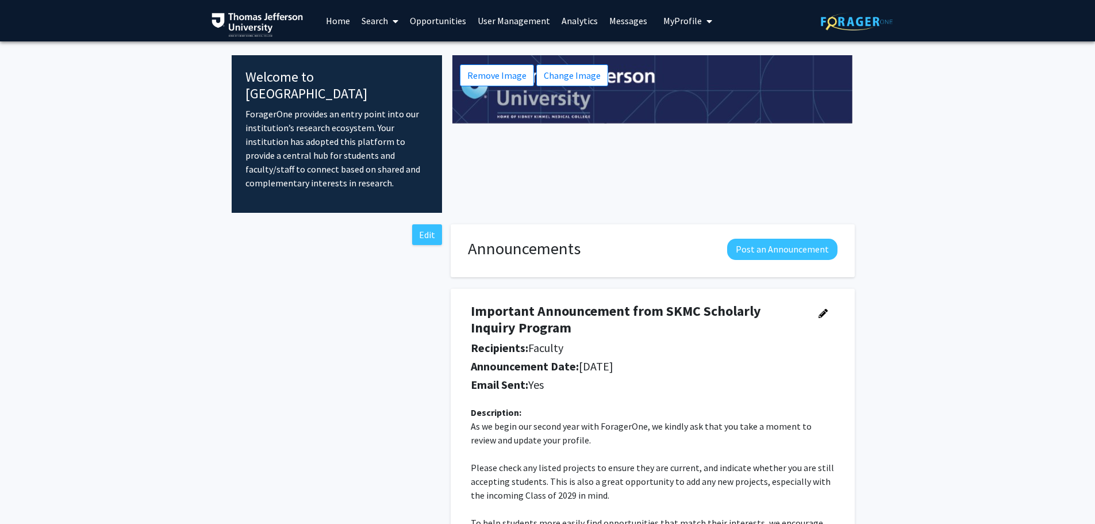
click at [373, 30] on link "Search" at bounding box center [380, 21] width 48 height 40
click at [386, 81] on span "Students" at bounding box center [391, 75] width 70 height 23
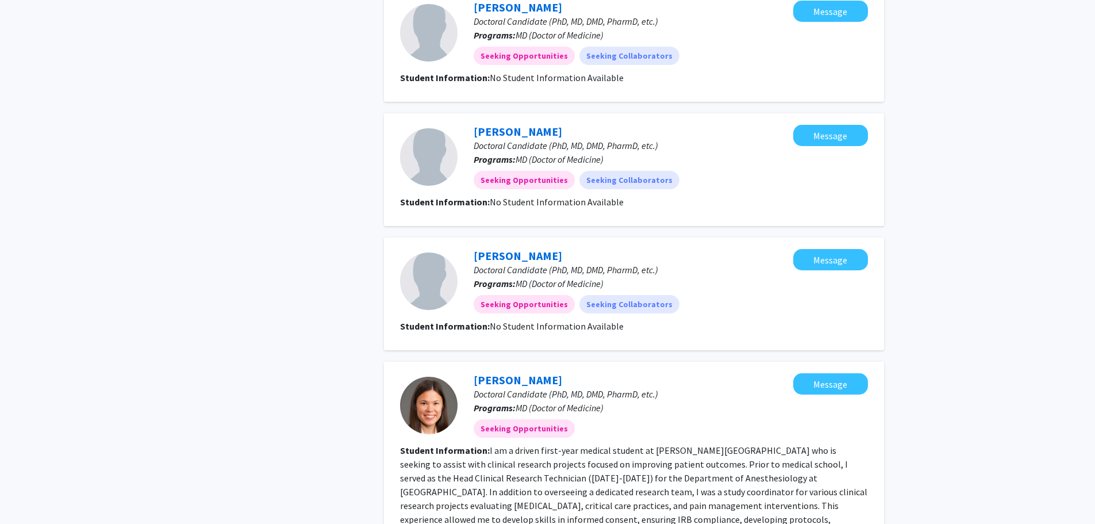
scroll to position [1074, 0]
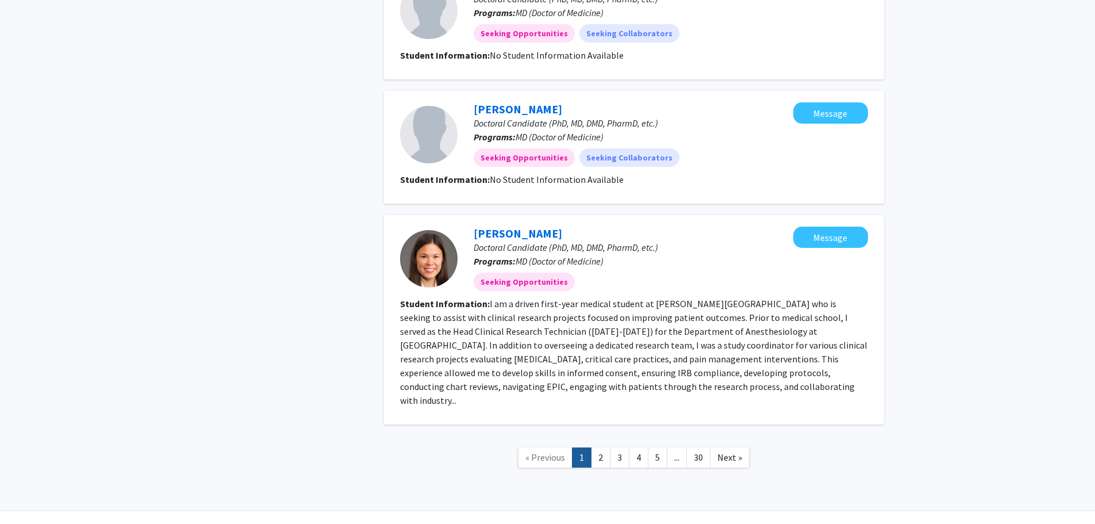
click at [606, 447] on link "2" at bounding box center [601, 457] width 20 height 20
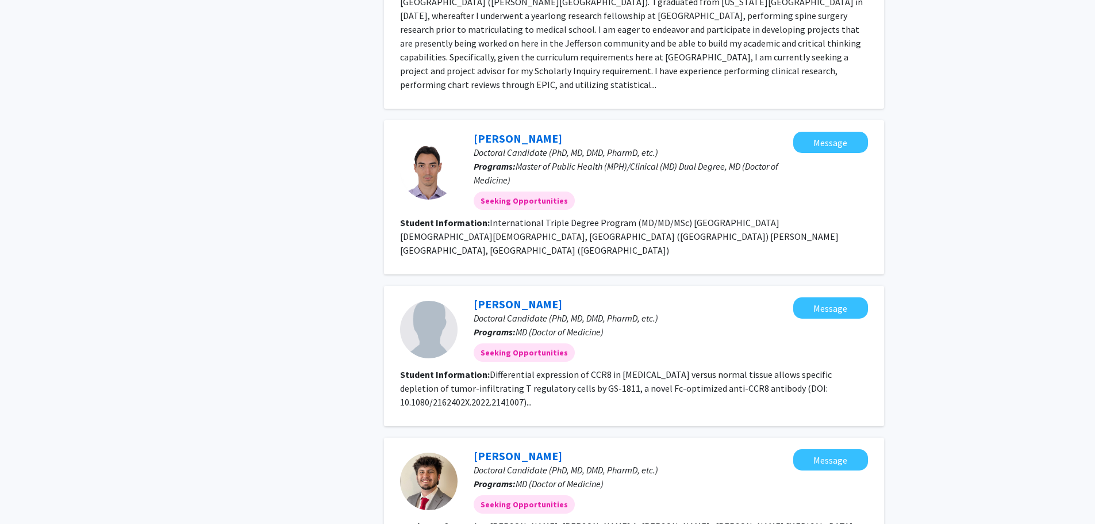
scroll to position [1612, 0]
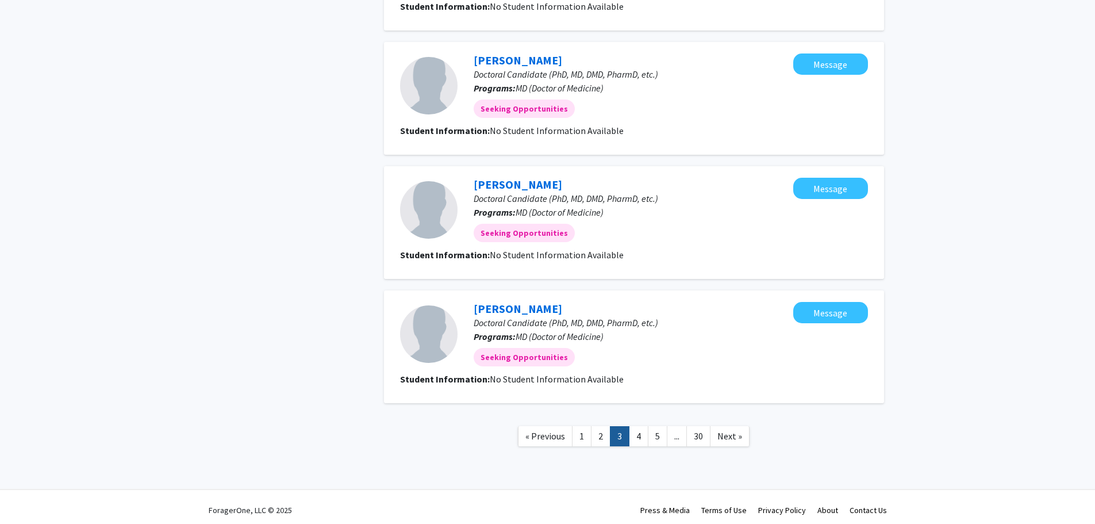
scroll to position [950, 0]
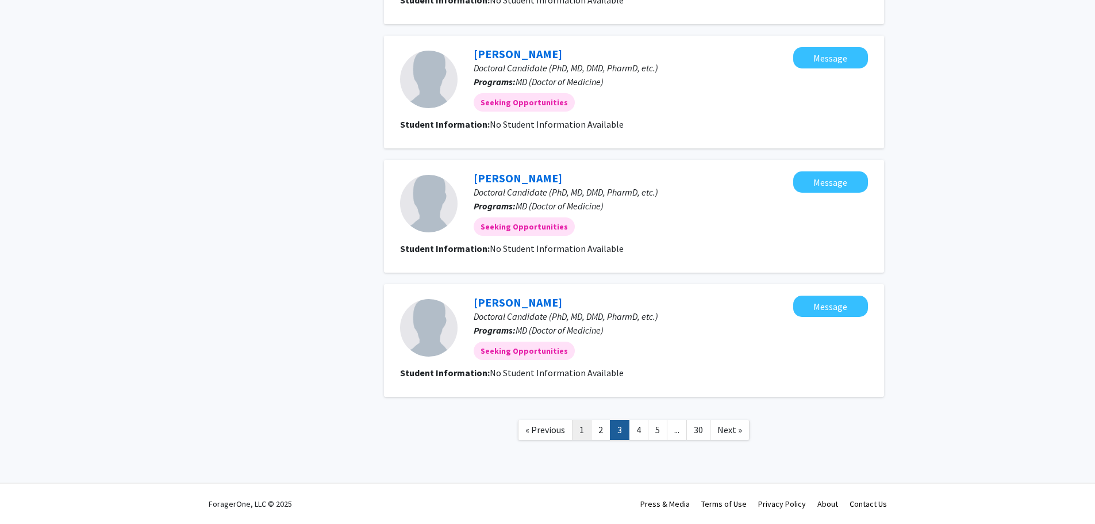
click at [581, 437] on link "1" at bounding box center [582, 430] width 20 height 20
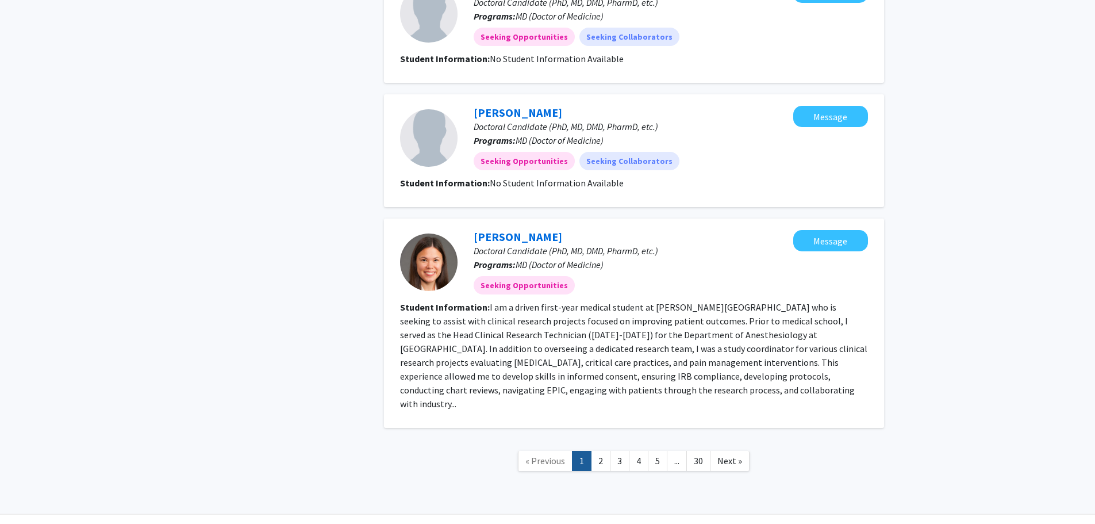
scroll to position [1074, 0]
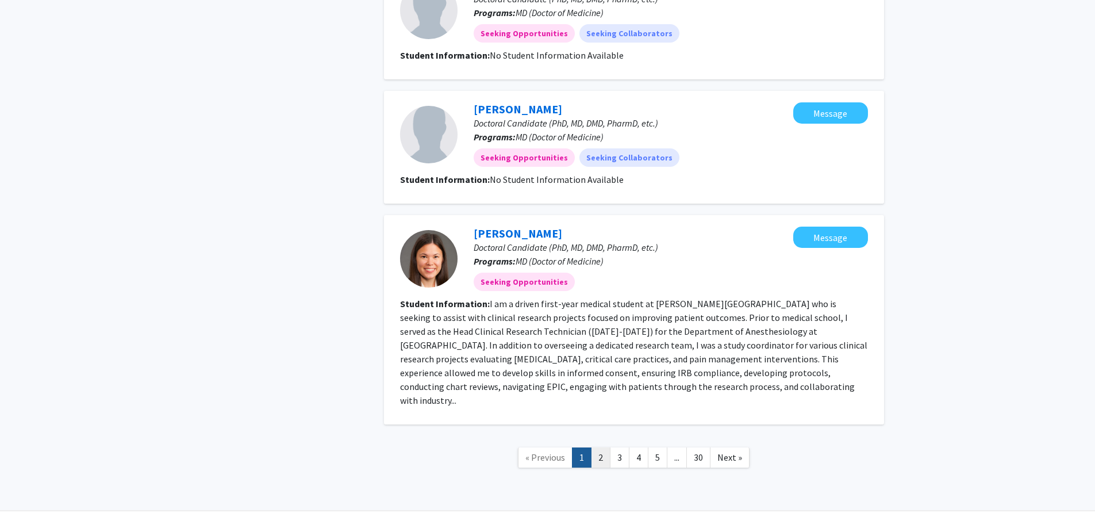
click at [601, 447] on link "2" at bounding box center [601, 457] width 20 height 20
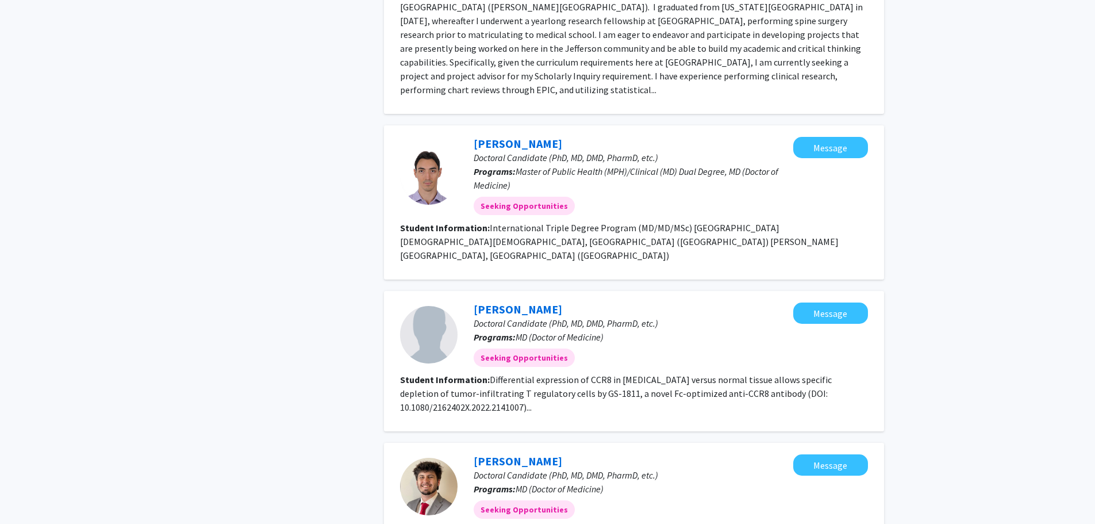
scroll to position [1612, 0]
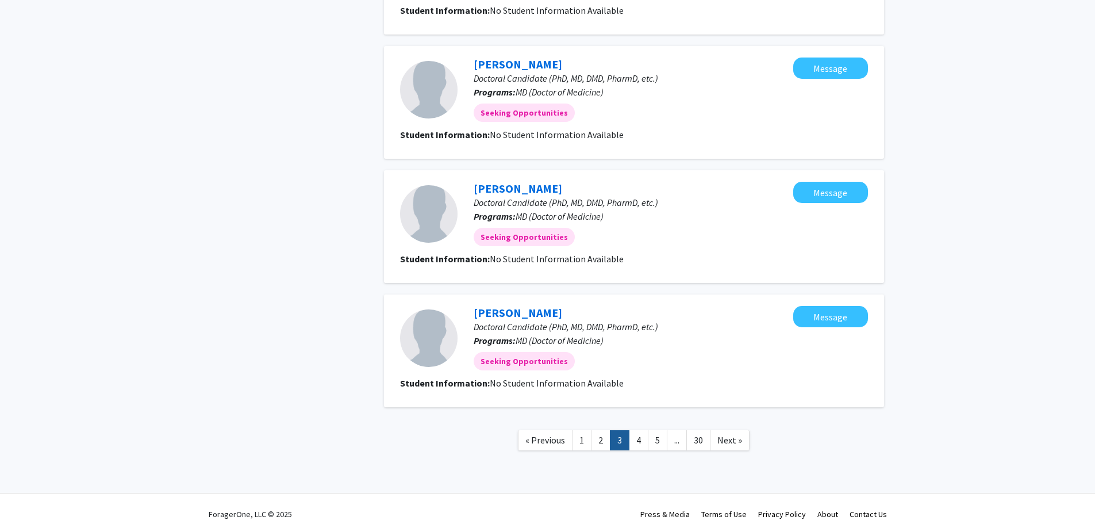
scroll to position [950, 0]
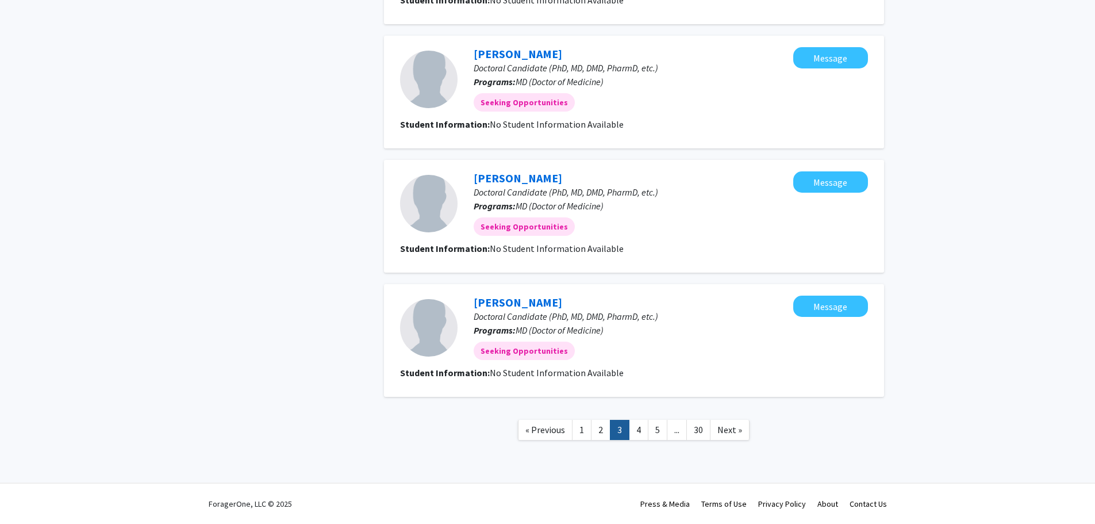
click at [638, 442] on nav "« Previous 1 2 3 4 5 ... 30 Next »" at bounding box center [634, 431] width 500 height 47
click at [642, 431] on link "4" at bounding box center [639, 430] width 20 height 20
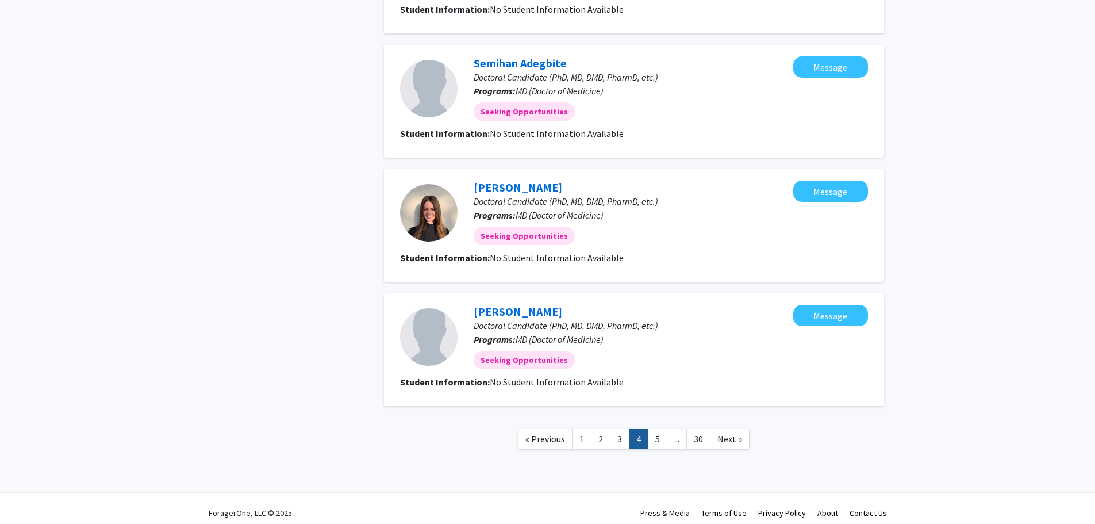
scroll to position [950, 0]
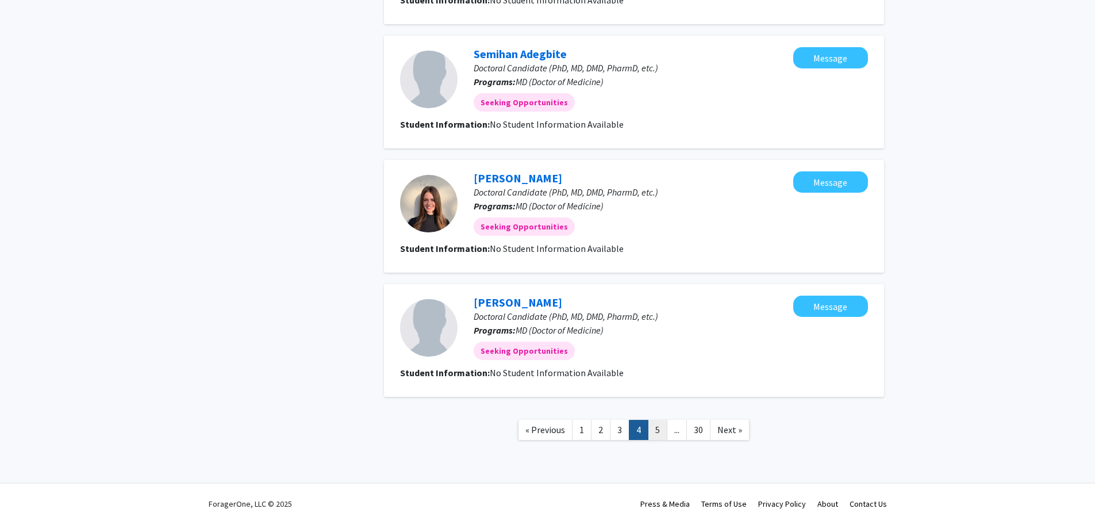
click at [656, 432] on link "5" at bounding box center [658, 430] width 20 height 20
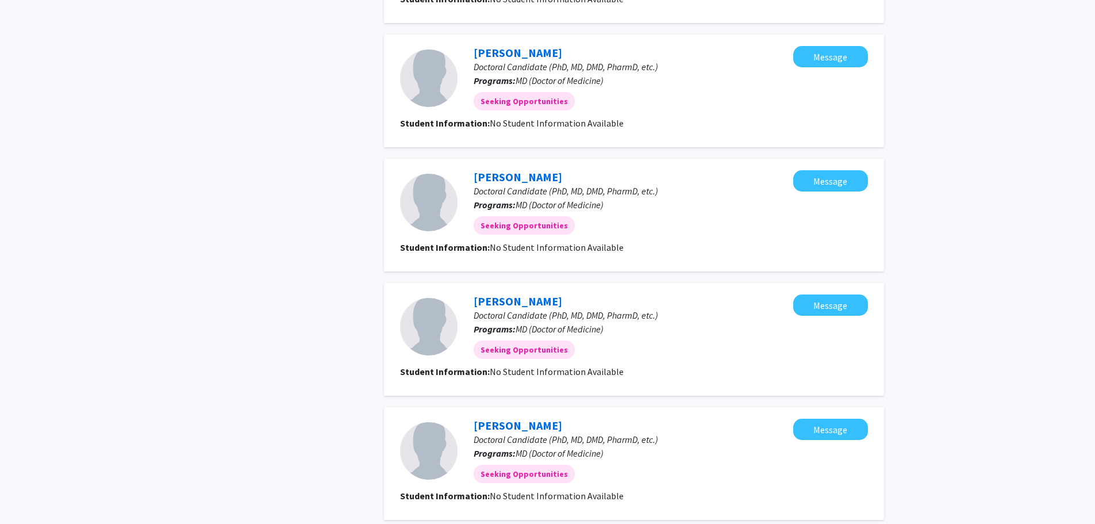
scroll to position [950, 0]
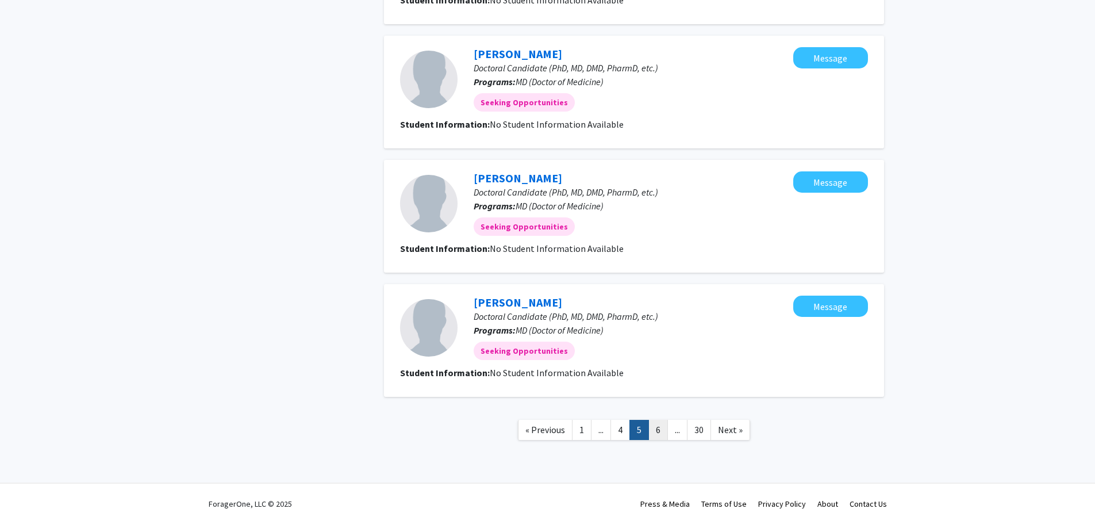
click at [659, 429] on link "6" at bounding box center [659, 430] width 20 height 20
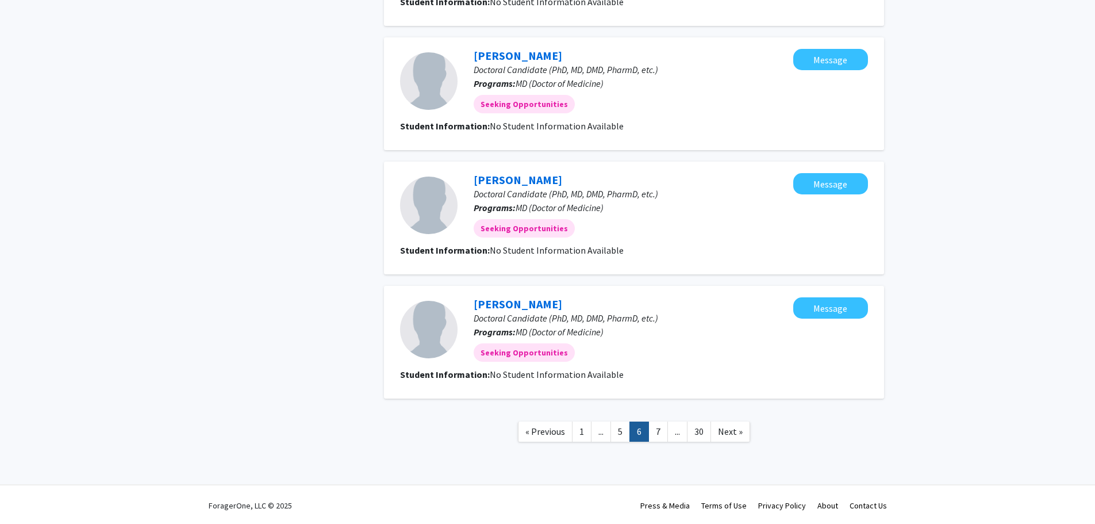
scroll to position [950, 0]
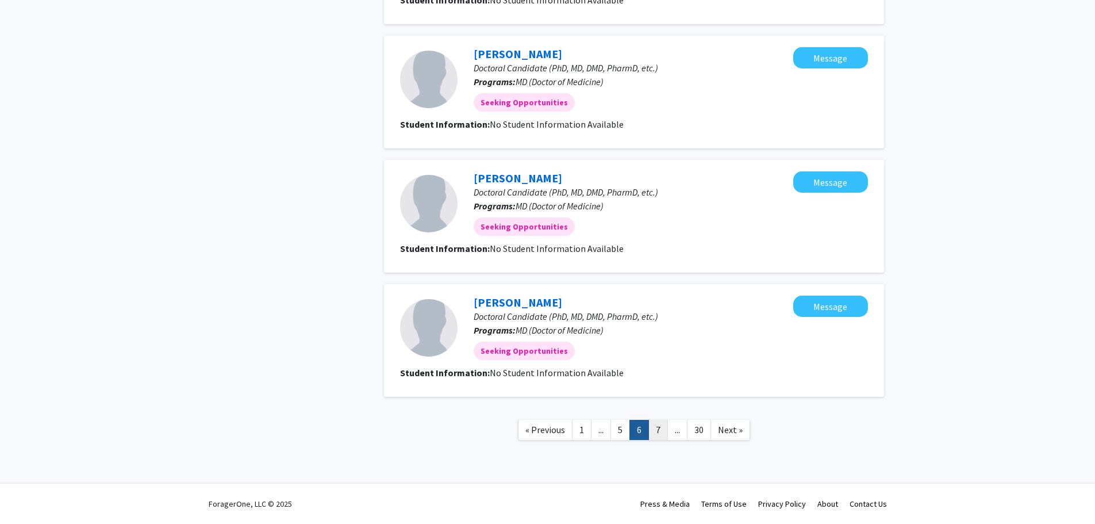
click at [662, 434] on link "7" at bounding box center [659, 430] width 20 height 20
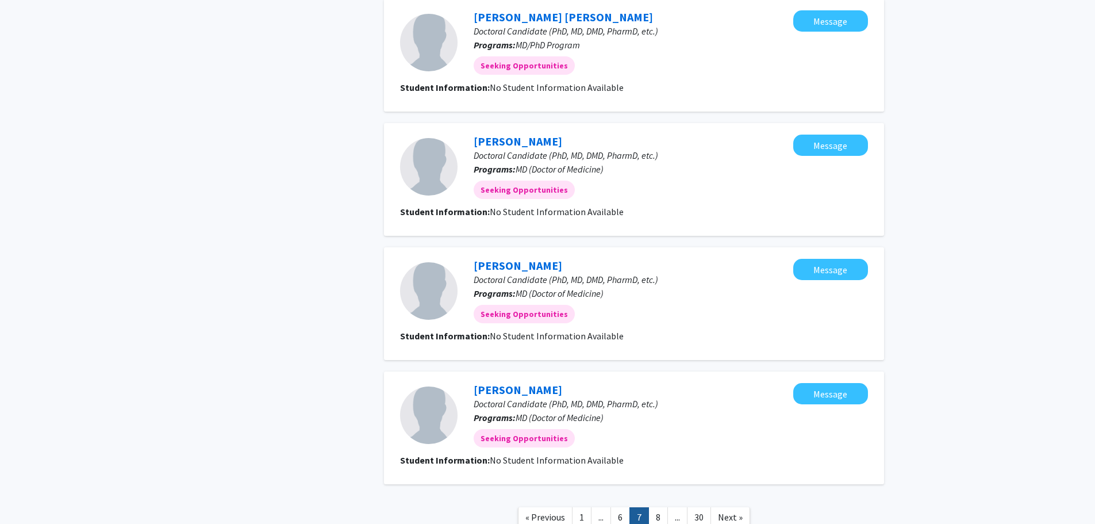
scroll to position [950, 0]
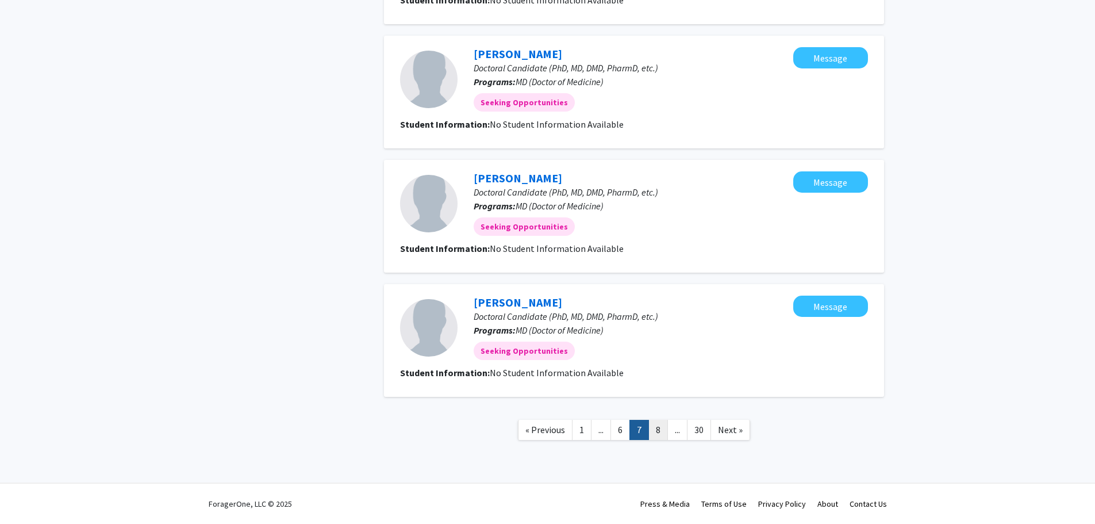
click at [661, 432] on link "8" at bounding box center [659, 430] width 20 height 20
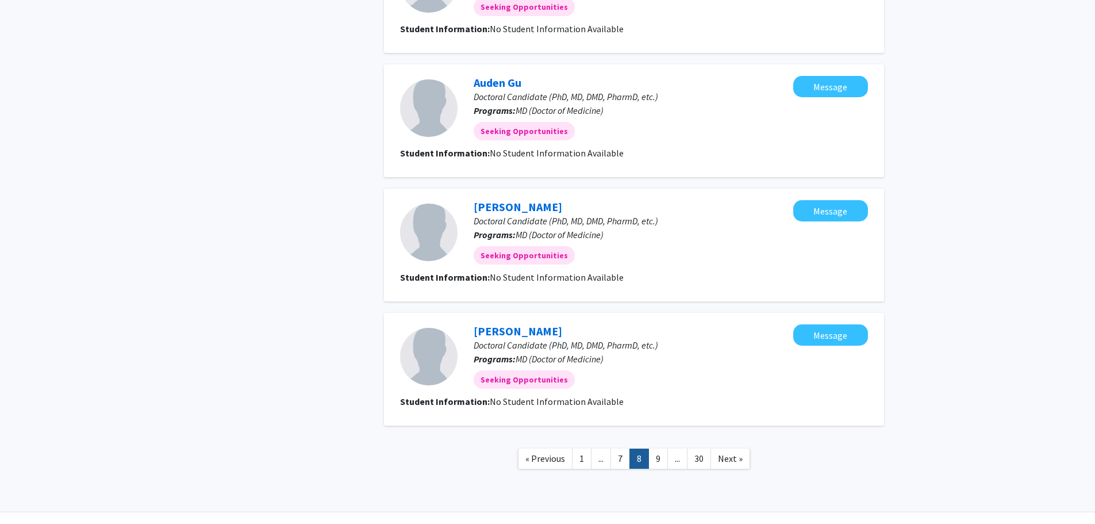
scroll to position [950, 0]
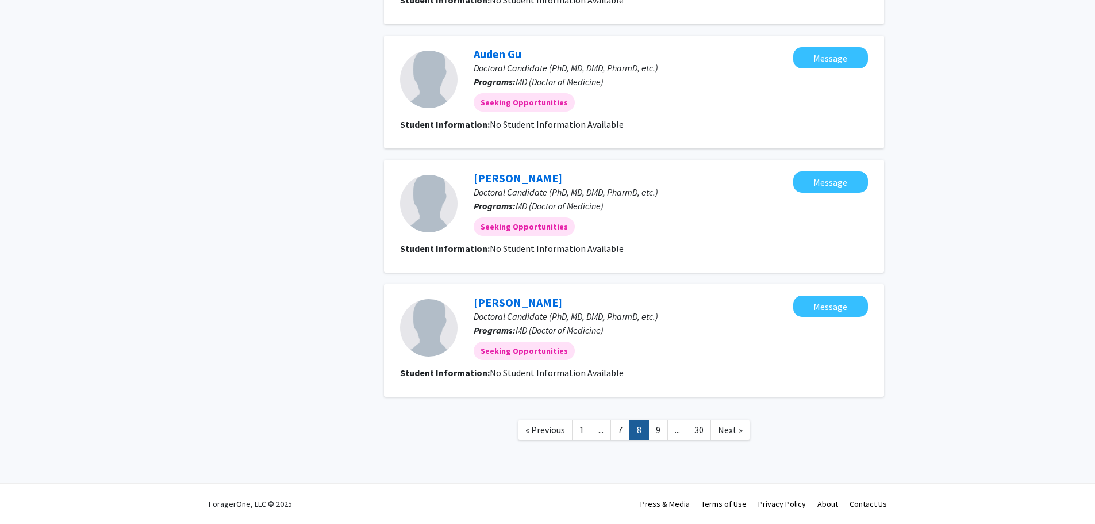
click at [656, 440] on nav "« Previous 1 ... 7 8 9 ... 30 Next »" at bounding box center [634, 431] width 500 height 47
click at [656, 432] on link "9" at bounding box center [659, 430] width 20 height 20
click at [659, 436] on link "10" at bounding box center [658, 430] width 24 height 20
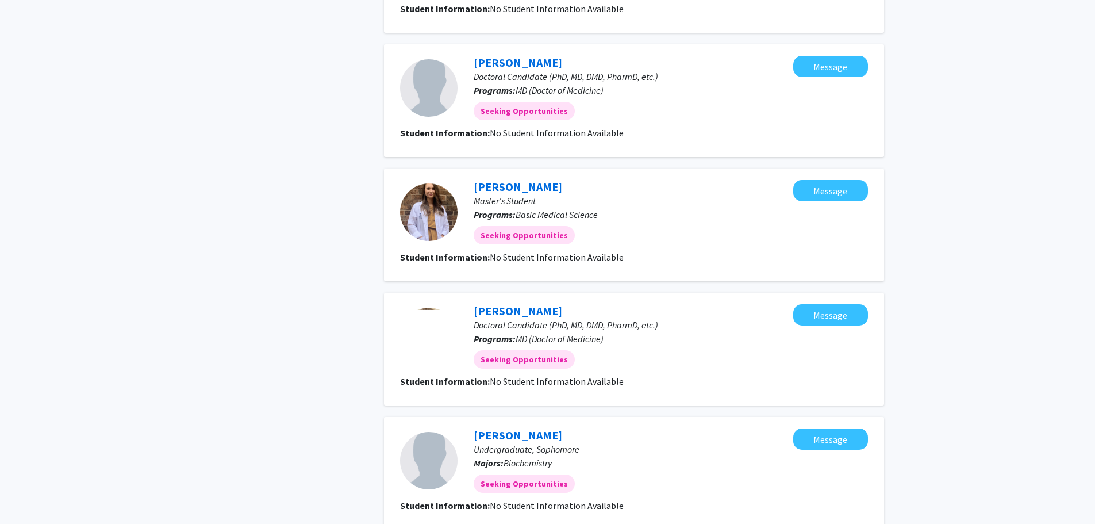
scroll to position [950, 0]
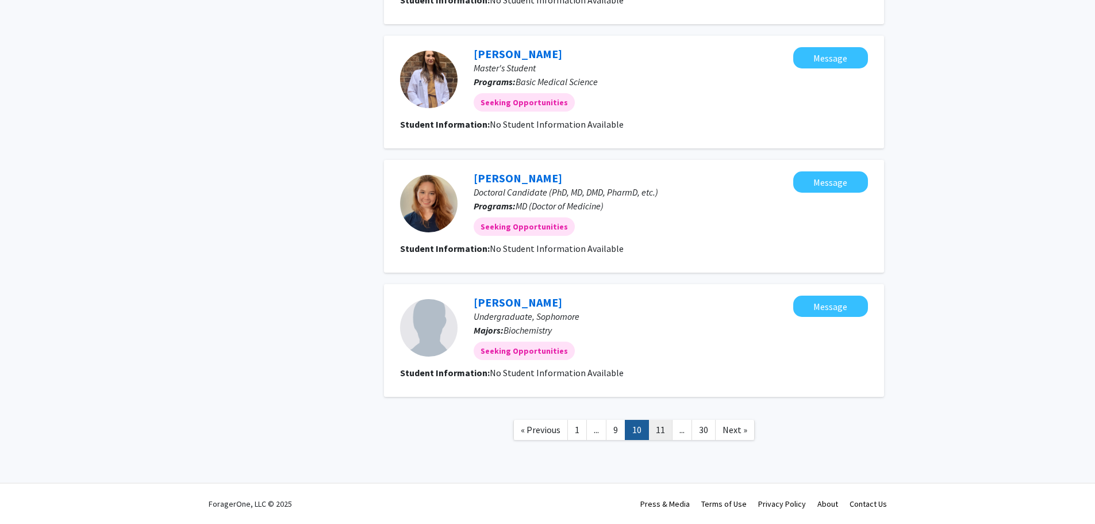
click at [660, 436] on link "11" at bounding box center [661, 430] width 24 height 20
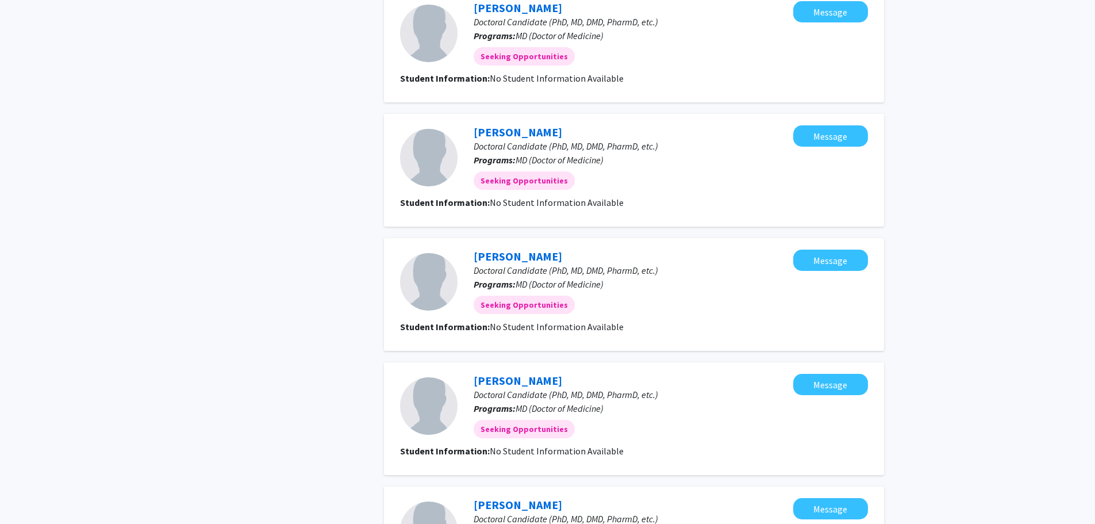
scroll to position [950, 0]
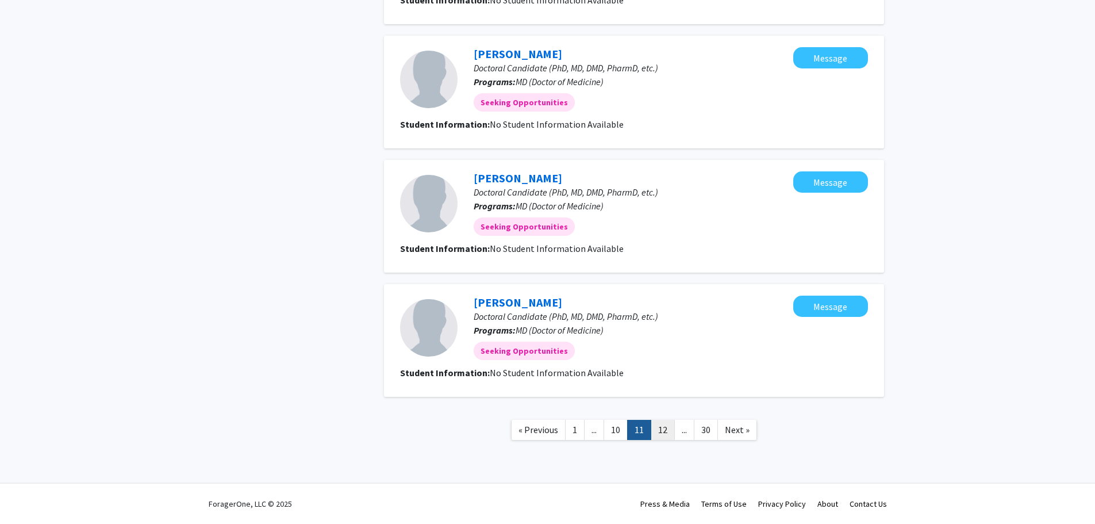
click at [662, 432] on link "12" at bounding box center [663, 430] width 24 height 20
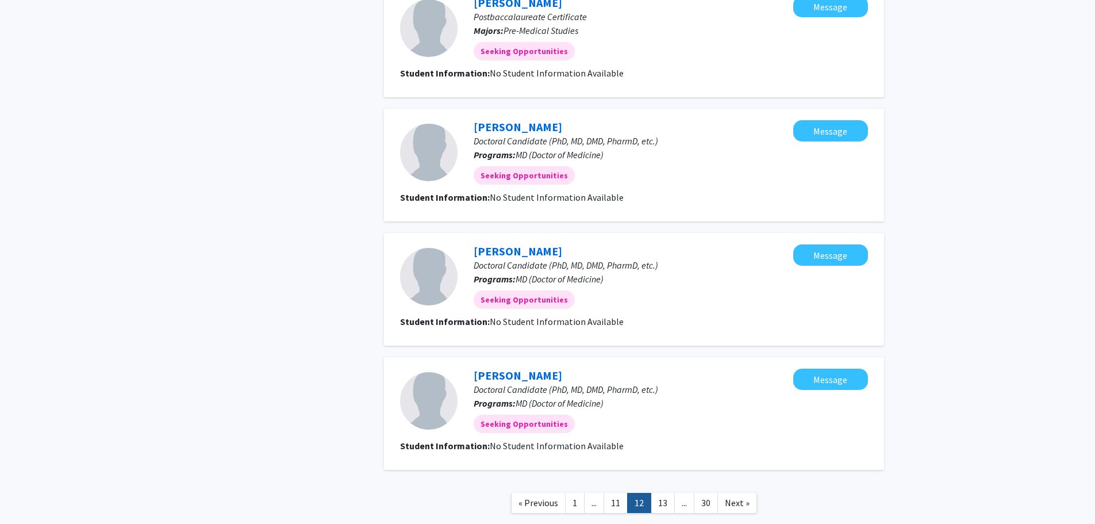
scroll to position [950, 0]
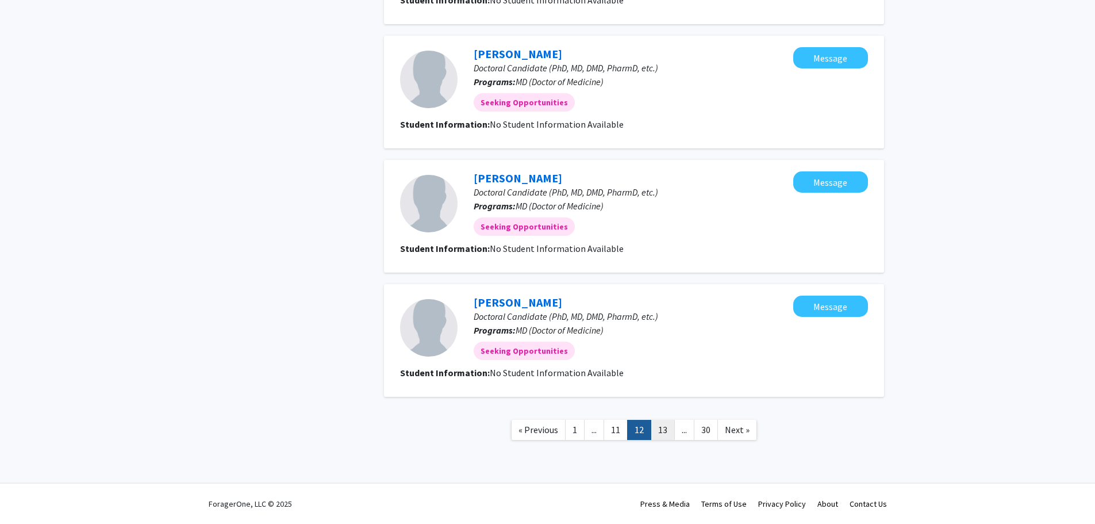
click at [658, 432] on link "13" at bounding box center [663, 430] width 24 height 20
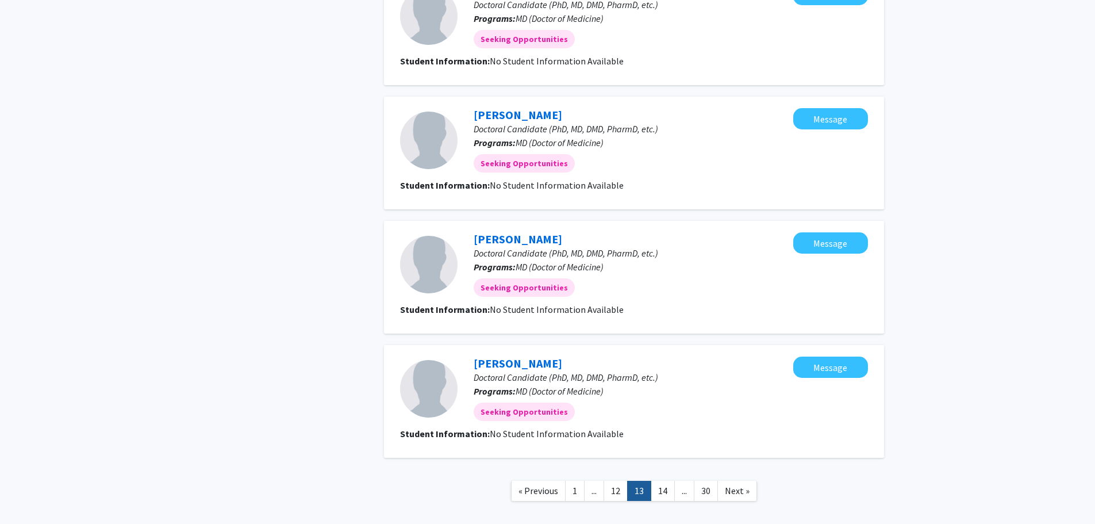
scroll to position [950, 0]
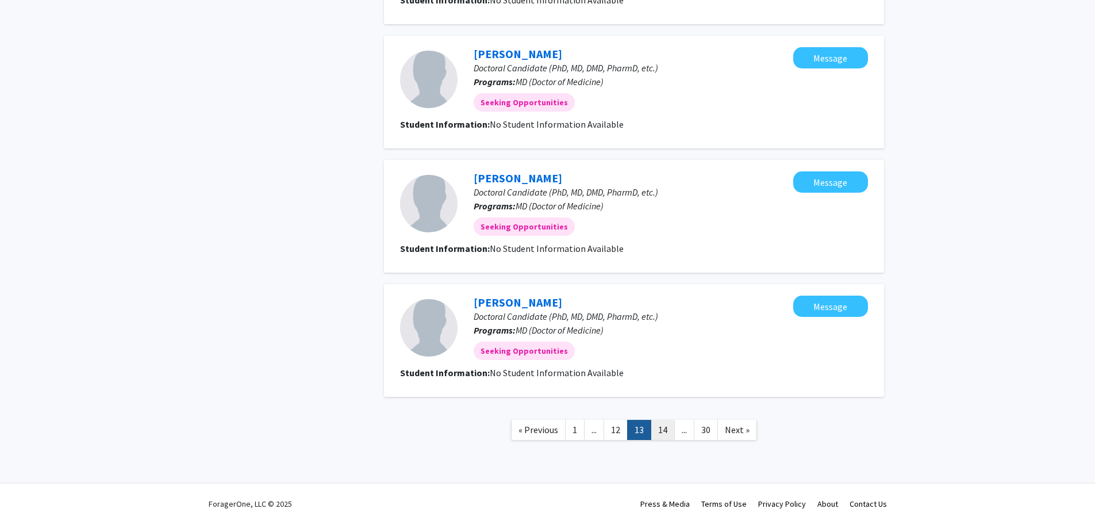
click at [659, 427] on link "14" at bounding box center [663, 430] width 24 height 20
click at [660, 431] on link "15" at bounding box center [663, 430] width 24 height 20
click at [665, 435] on link "16" at bounding box center [663, 430] width 24 height 20
click at [569, 433] on link "1" at bounding box center [575, 430] width 20 height 20
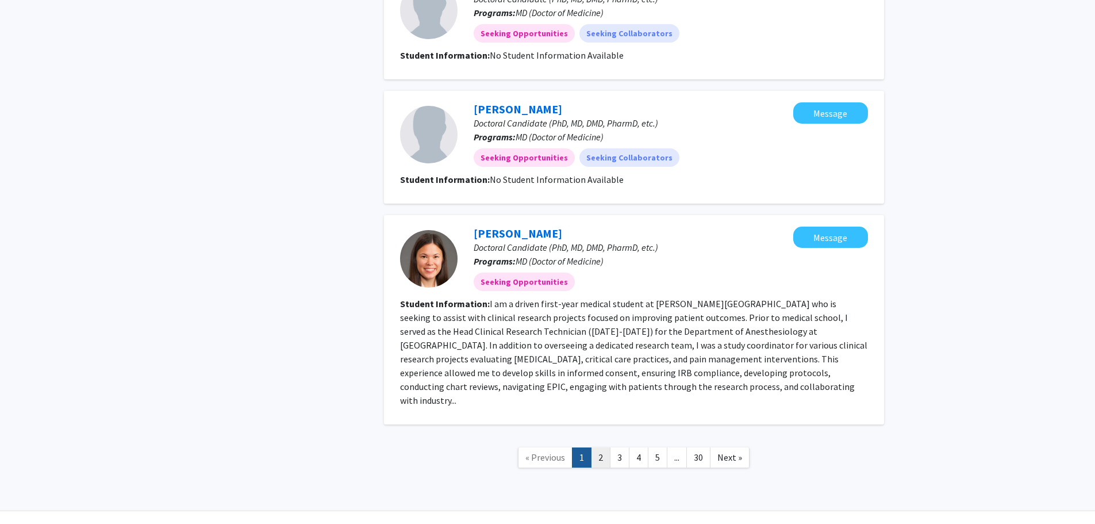
click at [597, 447] on link "2" at bounding box center [601, 457] width 20 height 20
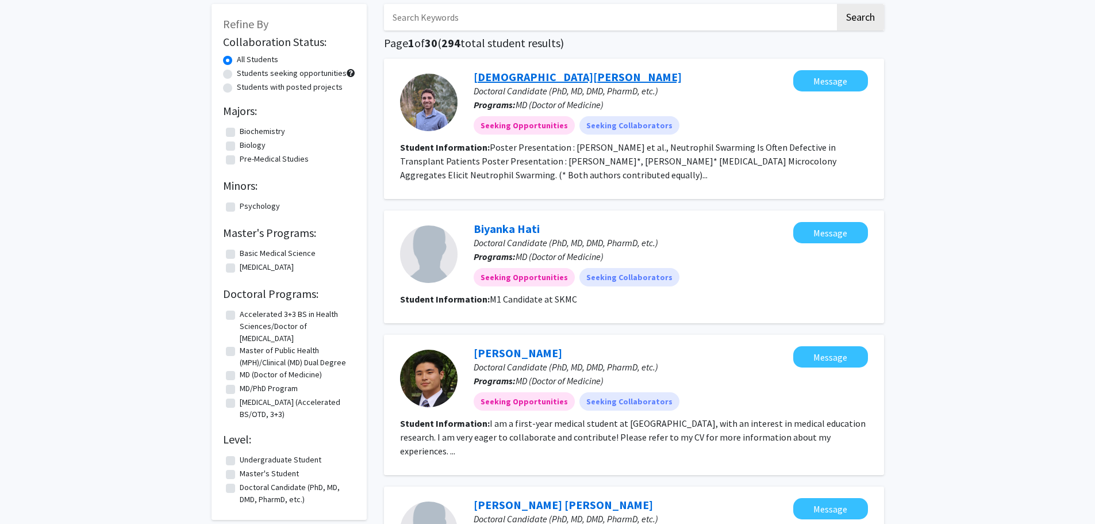
click at [513, 79] on link "[DEMOGRAPHIC_DATA][PERSON_NAME]" at bounding box center [578, 77] width 208 height 14
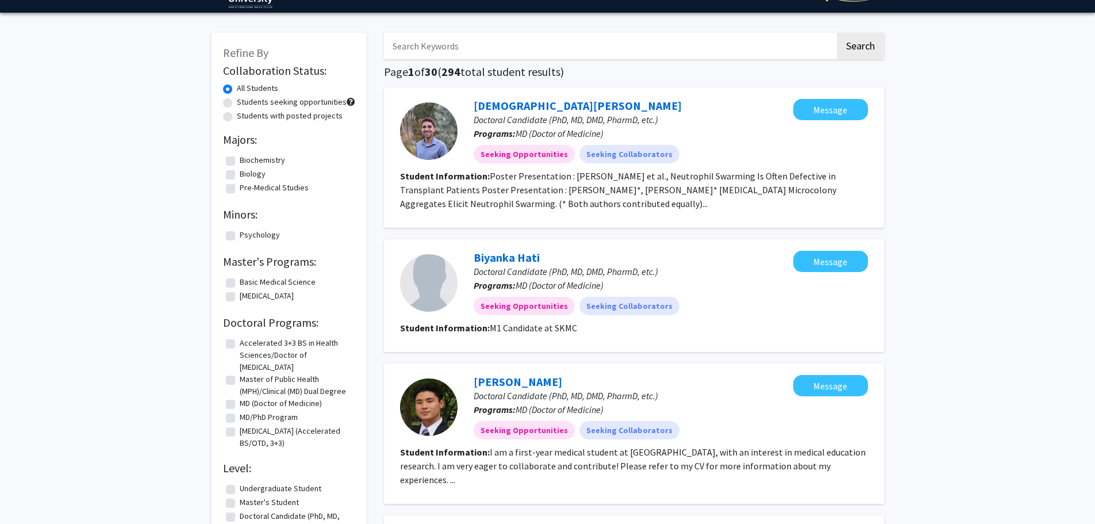
scroll to position [57, 0]
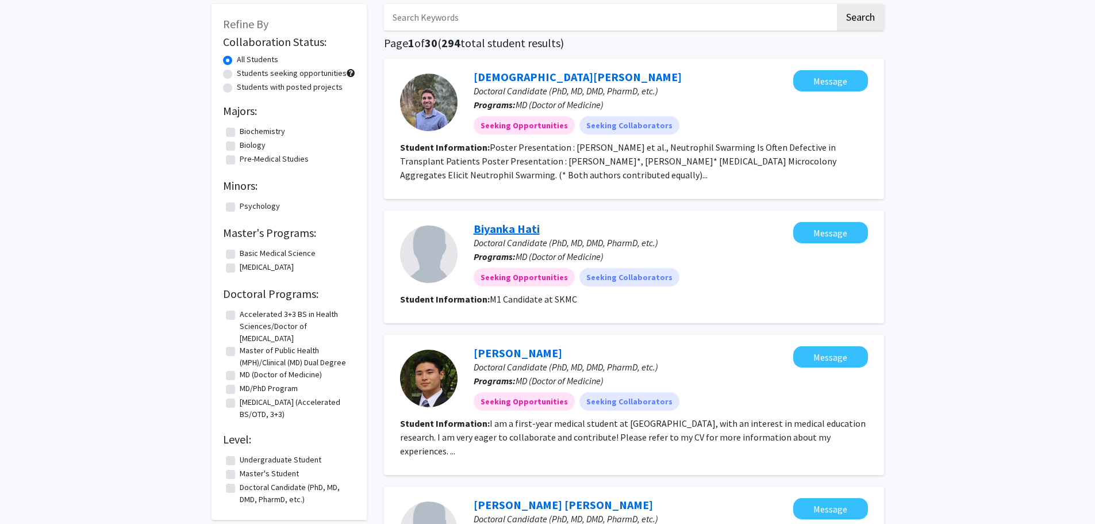
click at [512, 233] on link "Biyanka Hati" at bounding box center [507, 228] width 66 height 14
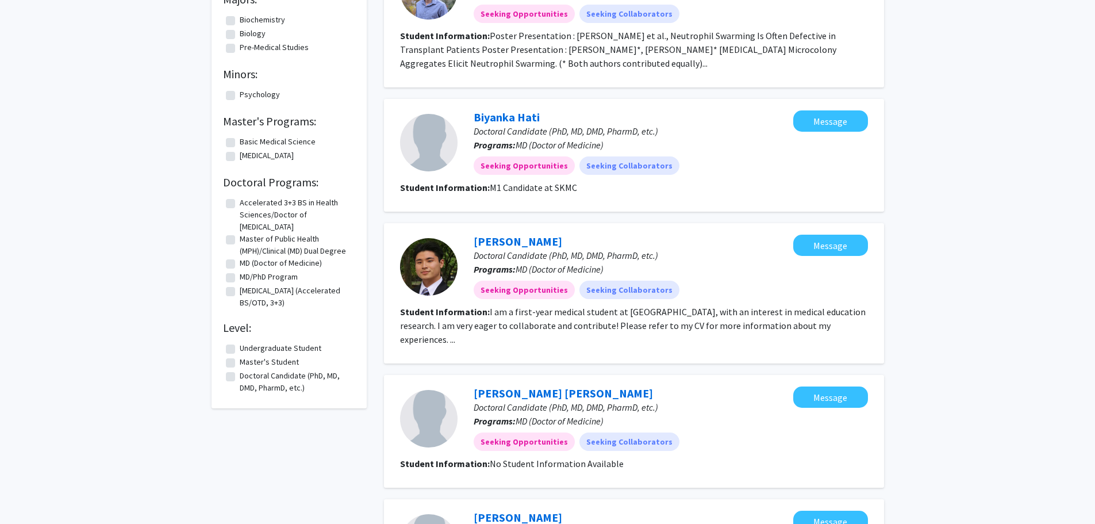
scroll to position [172, 0]
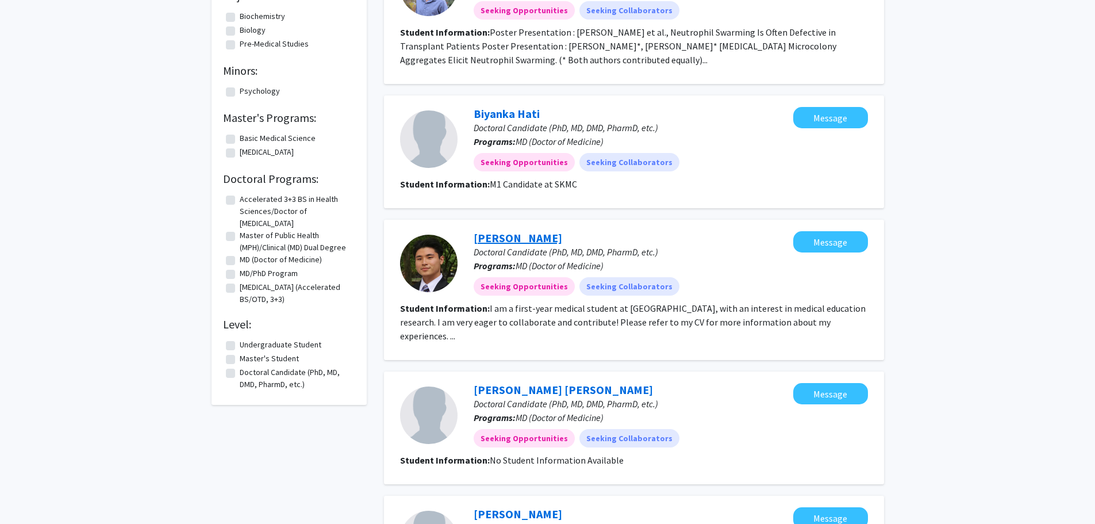
click at [493, 236] on link "[PERSON_NAME]" at bounding box center [518, 238] width 89 height 14
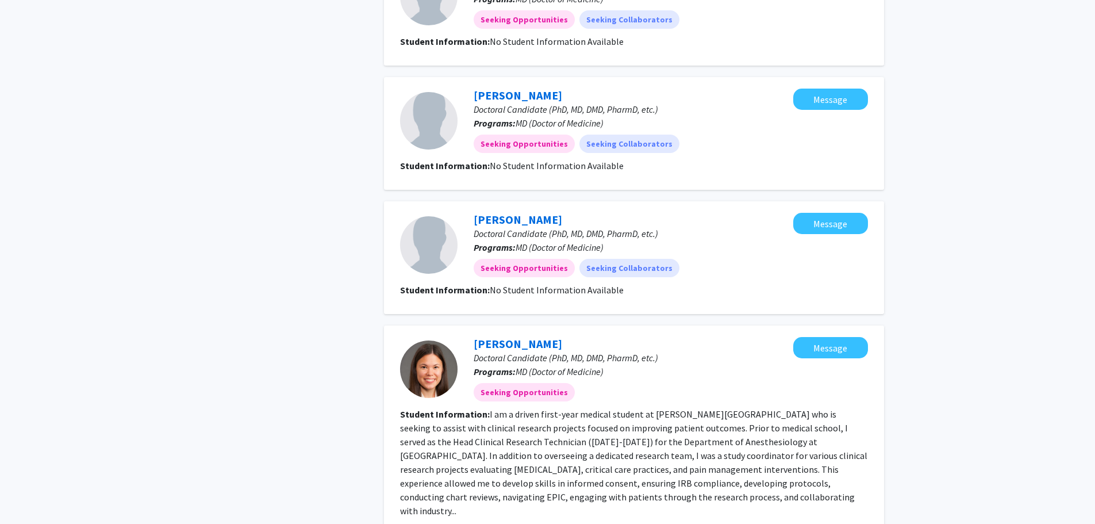
scroll to position [1074, 0]
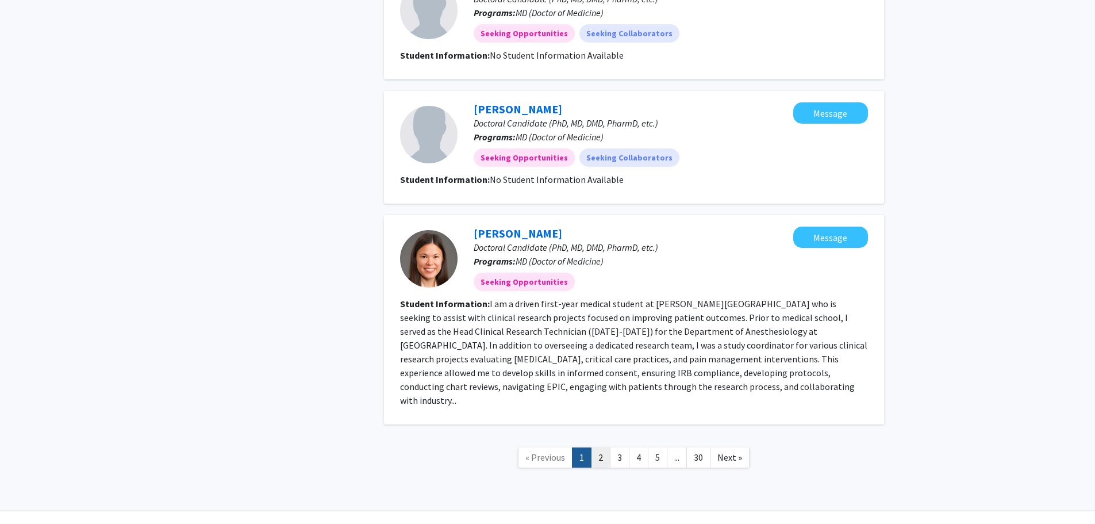
click at [601, 447] on link "2" at bounding box center [601, 457] width 20 height 20
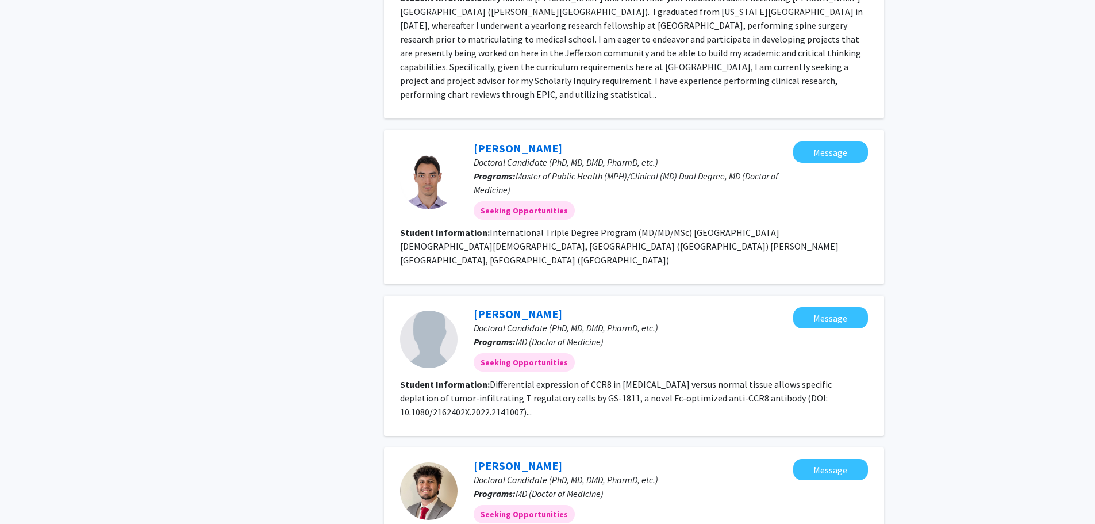
scroll to position [1440, 0]
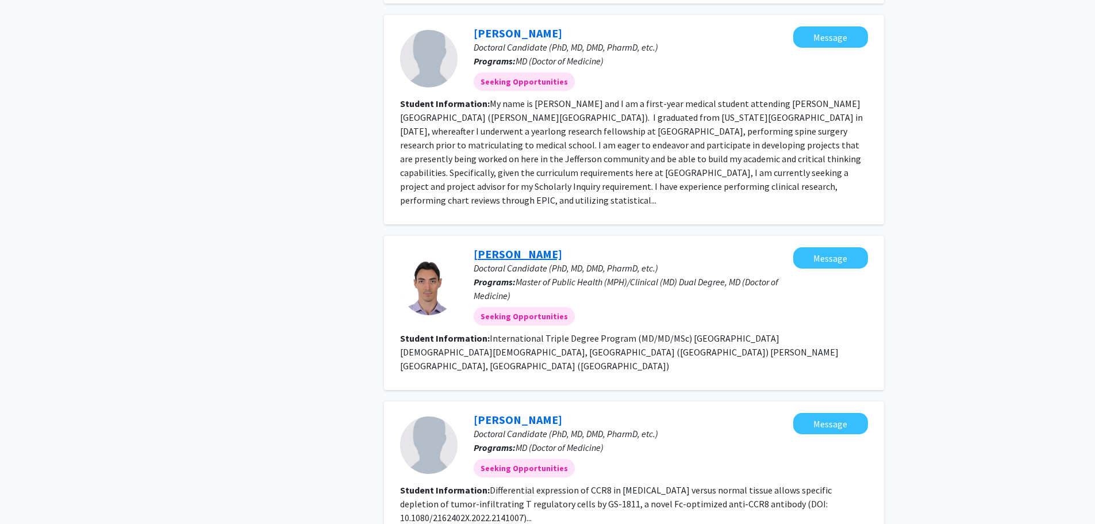
click at [511, 247] on link "[PERSON_NAME]" at bounding box center [518, 254] width 89 height 14
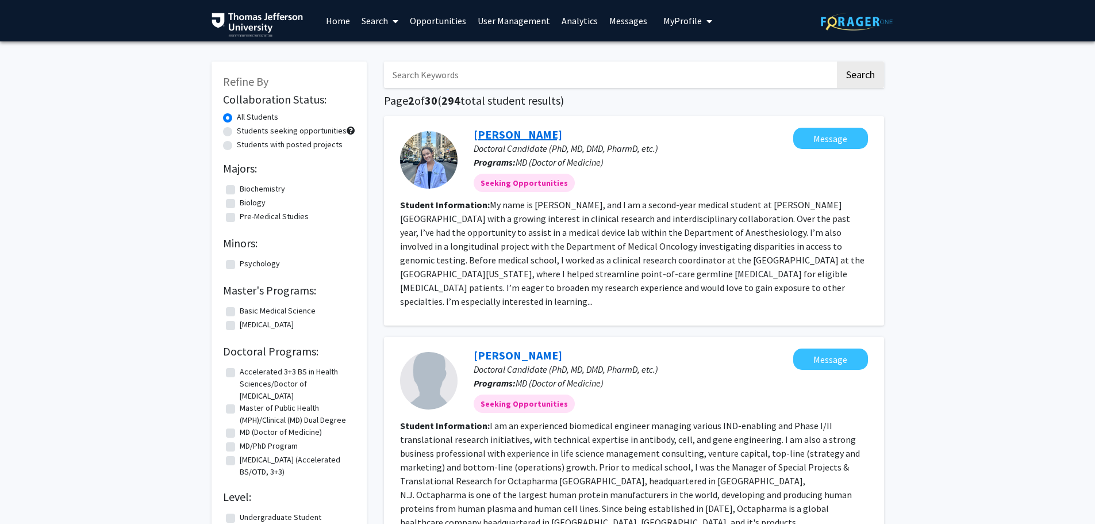
click at [500, 134] on link "[PERSON_NAME]" at bounding box center [518, 134] width 89 height 14
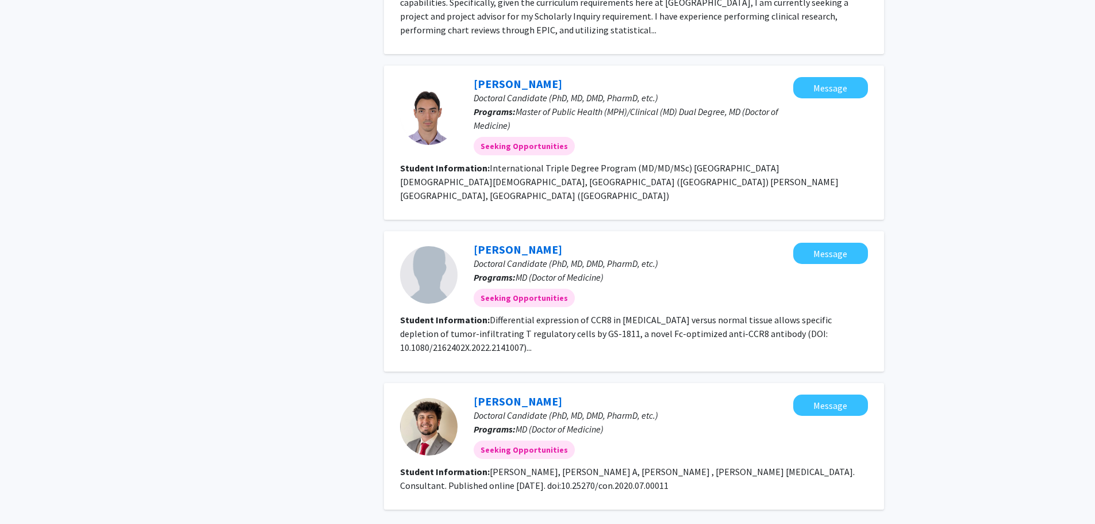
scroll to position [1612, 0]
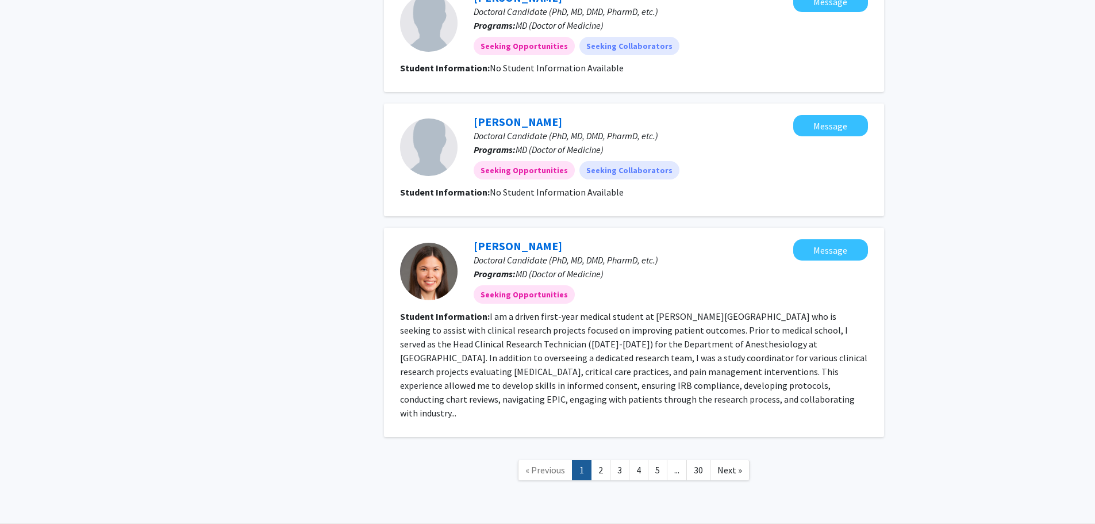
scroll to position [1074, 0]
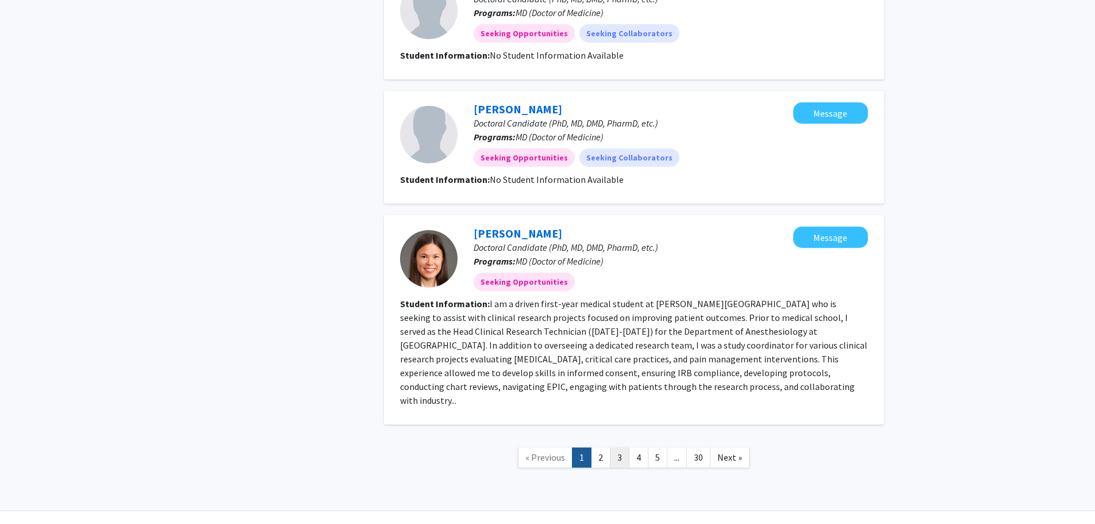
click at [622, 447] on link "3" at bounding box center [620, 457] width 20 height 20
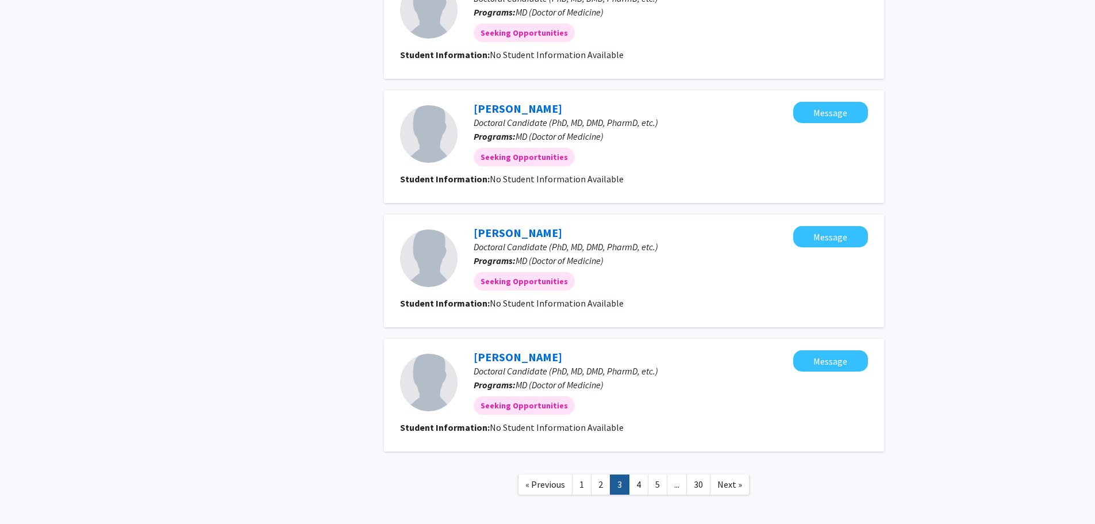
scroll to position [950, 0]
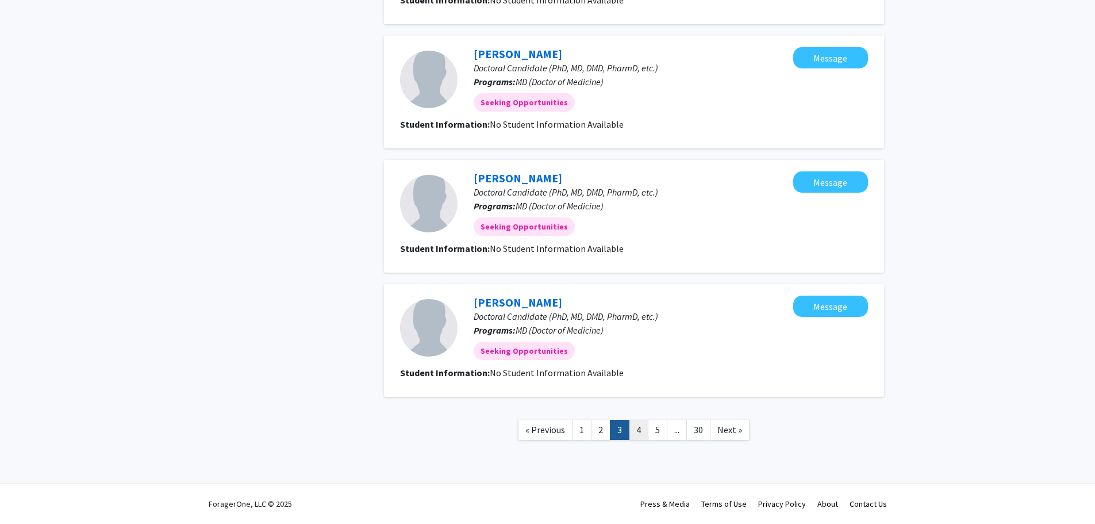
click at [638, 436] on link "4" at bounding box center [639, 430] width 20 height 20
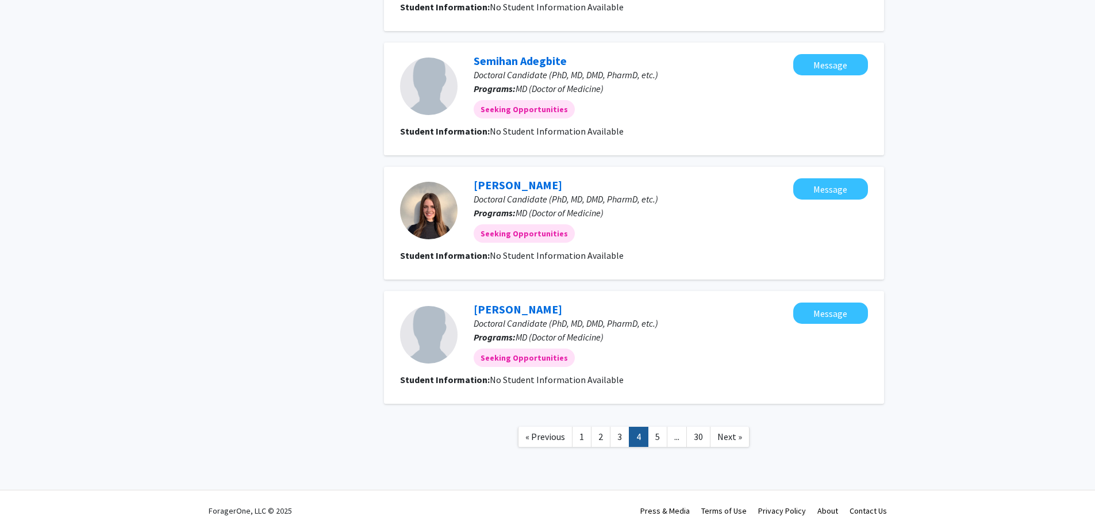
scroll to position [950, 0]
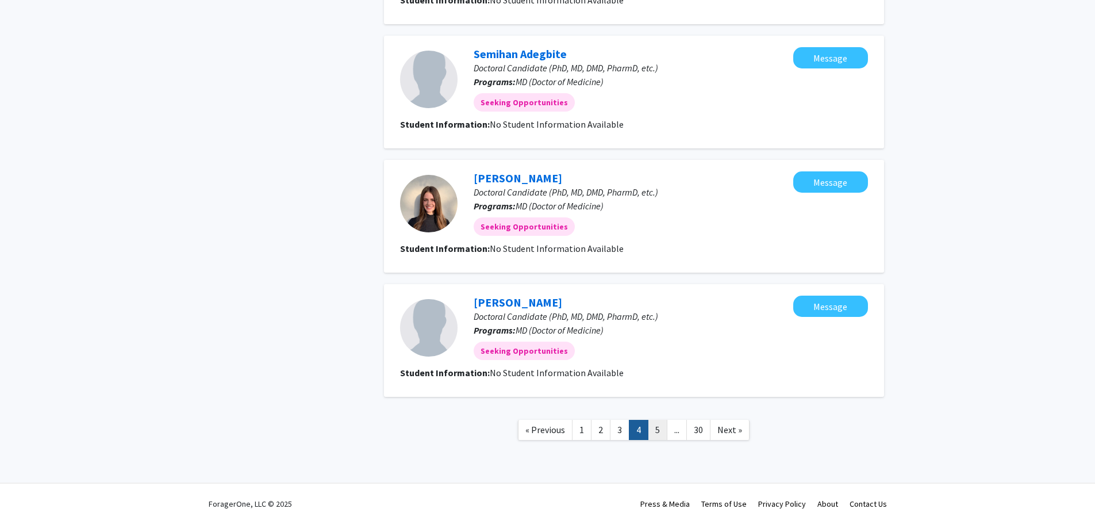
click at [657, 426] on link "5" at bounding box center [658, 430] width 20 height 20
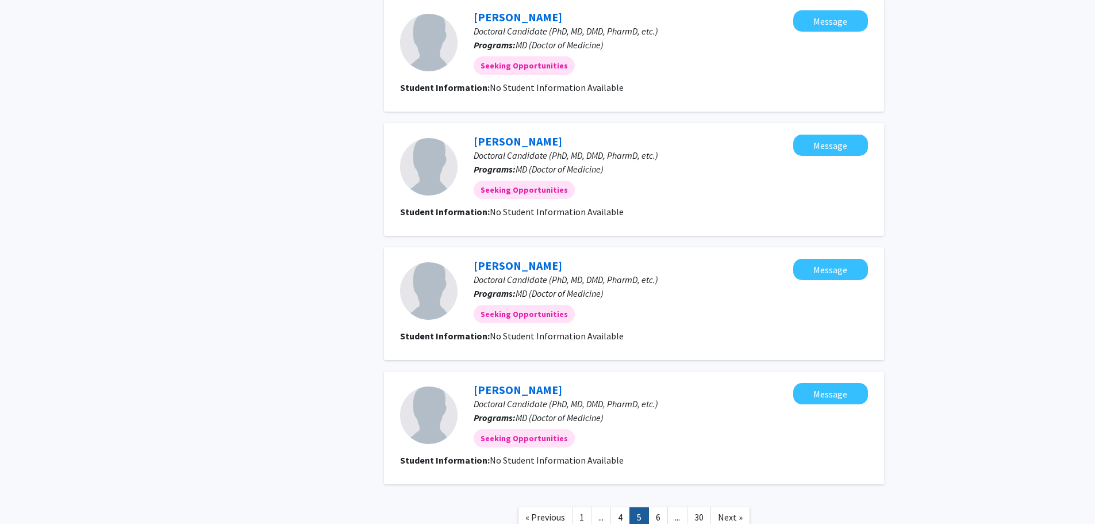
scroll to position [950, 0]
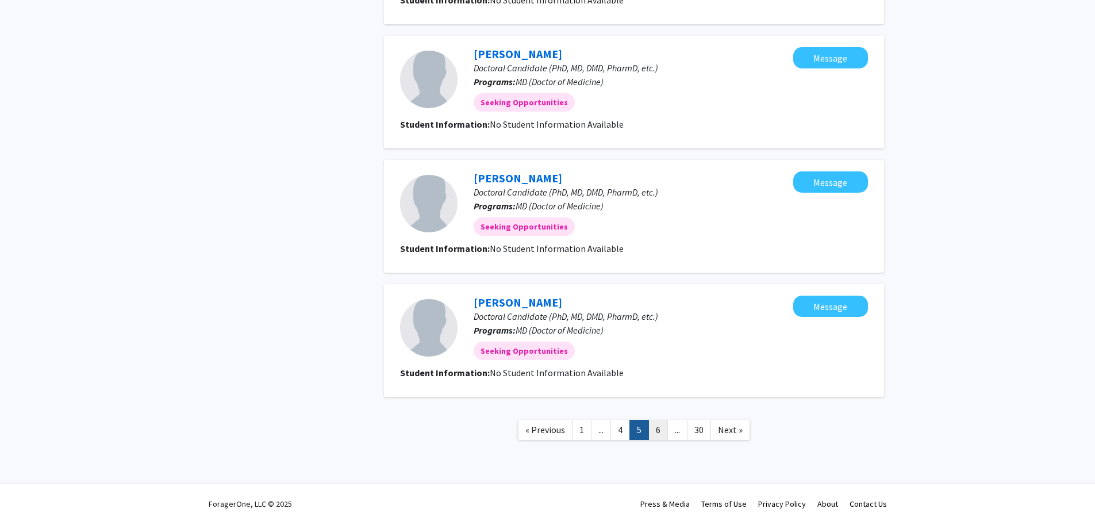
click at [659, 432] on link "6" at bounding box center [659, 430] width 20 height 20
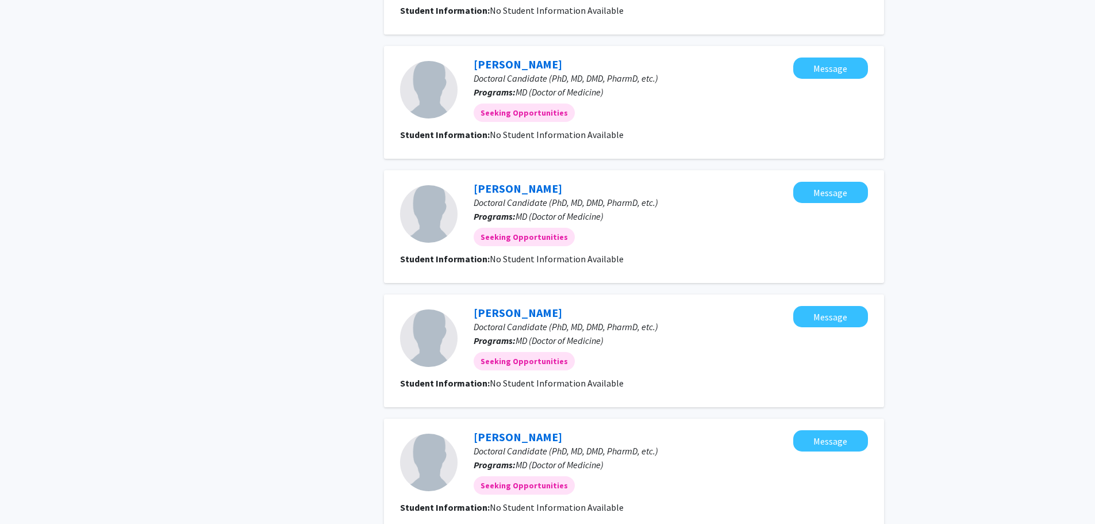
scroll to position [950, 0]
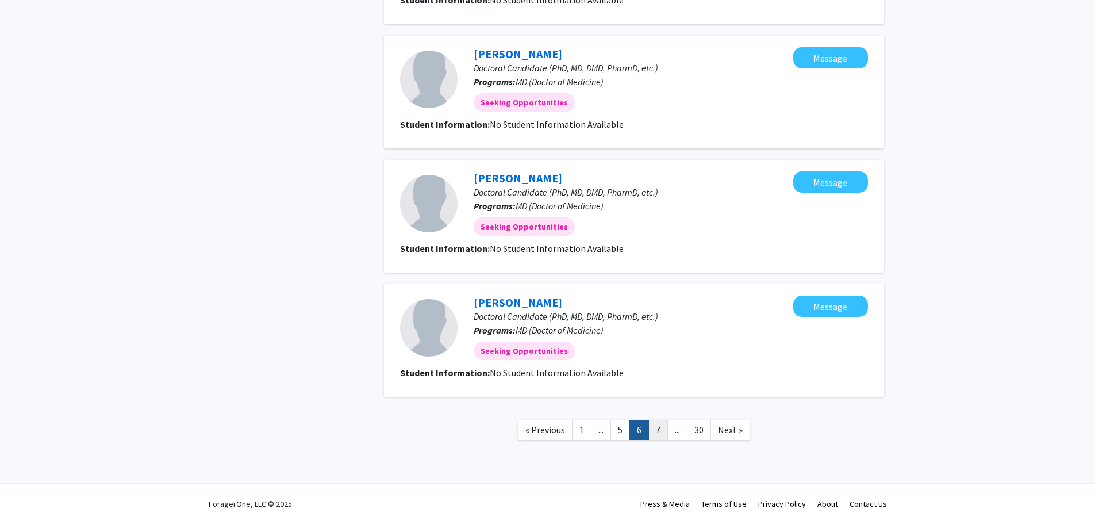
click at [655, 435] on link "7" at bounding box center [659, 430] width 20 height 20
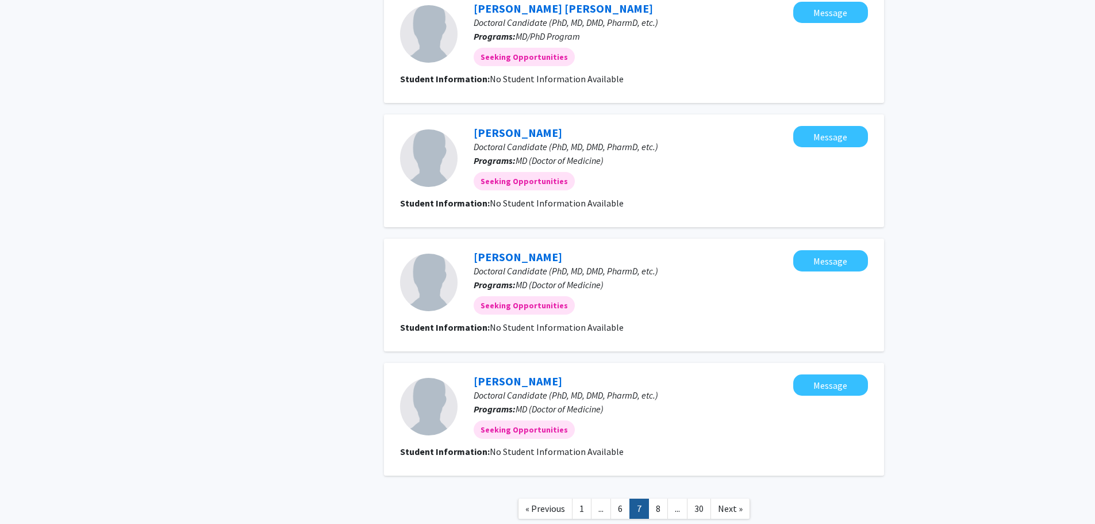
scroll to position [950, 0]
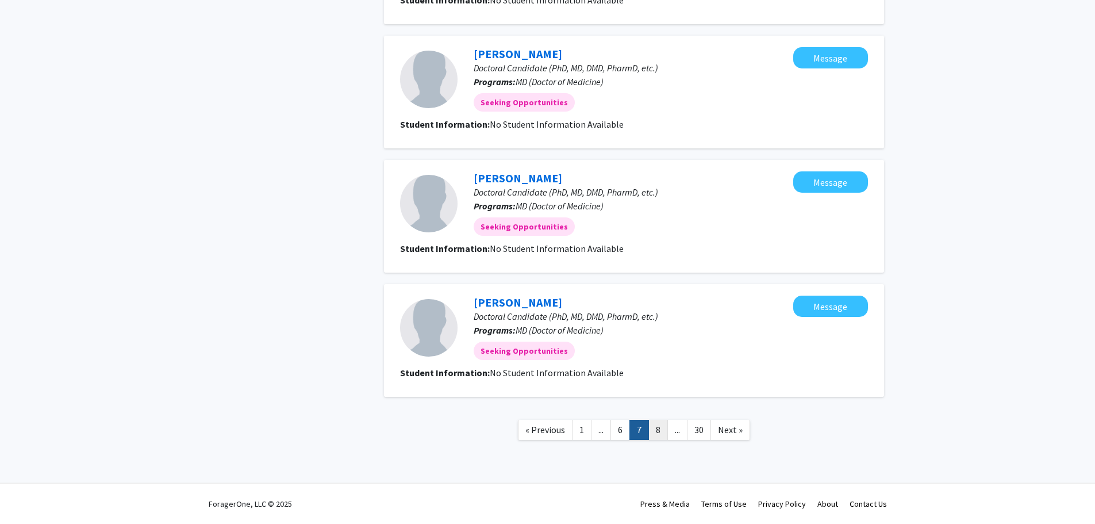
click at [660, 430] on link "8" at bounding box center [659, 430] width 20 height 20
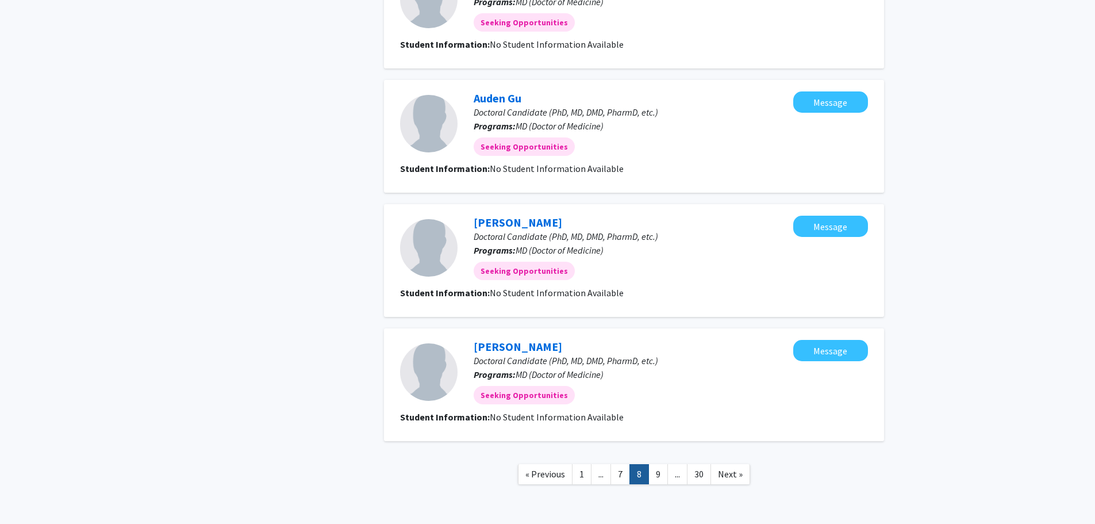
scroll to position [950, 0]
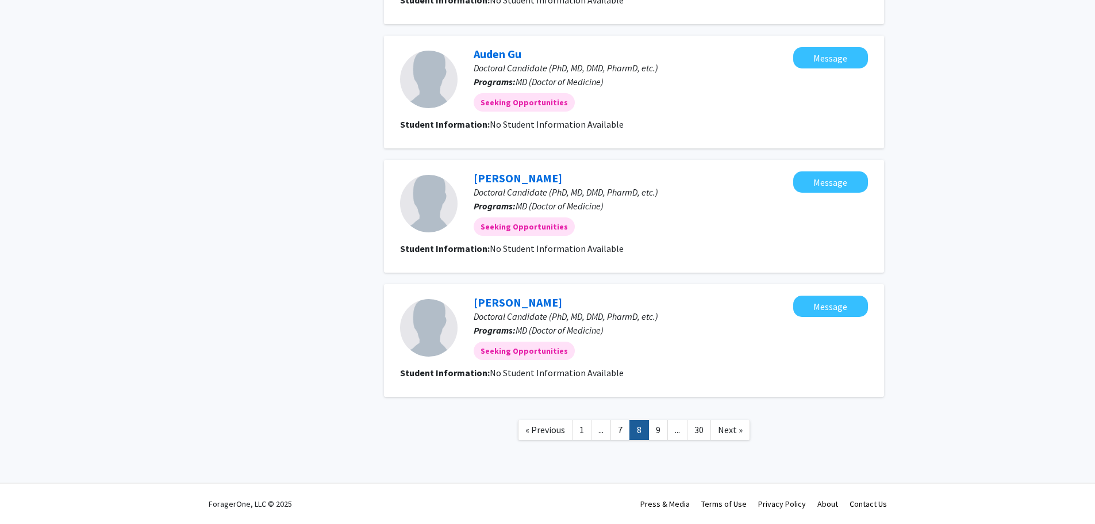
click at [646, 429] on link "8" at bounding box center [640, 430] width 20 height 20
click at [657, 429] on link "9" at bounding box center [659, 430] width 20 height 20
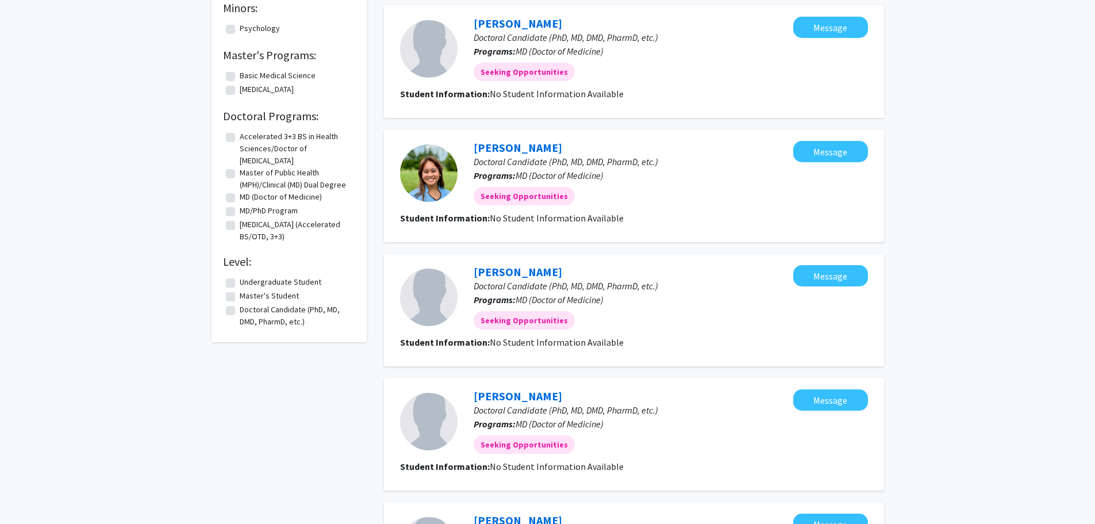
scroll to position [230, 0]
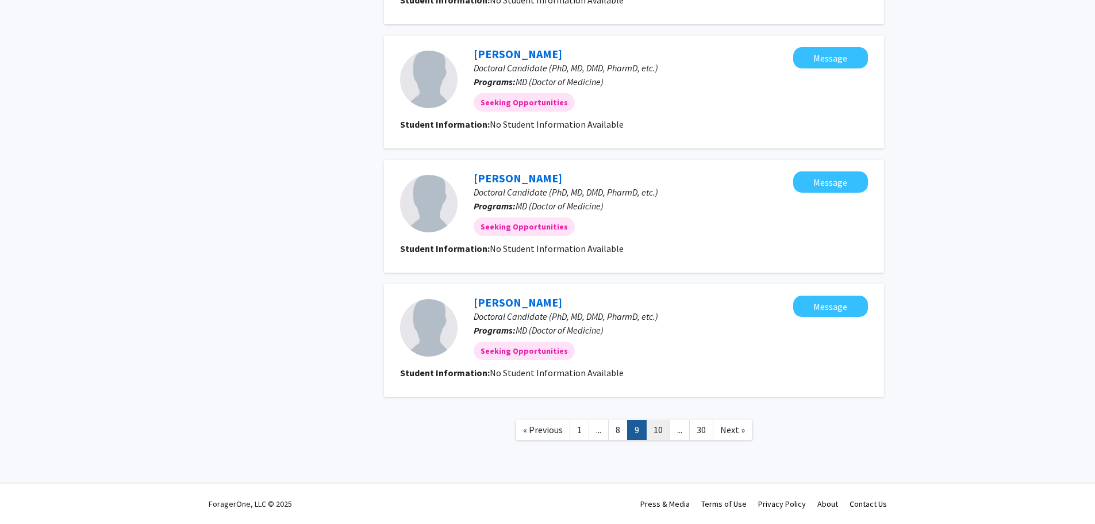
click at [662, 436] on link "10" at bounding box center [658, 430] width 24 height 20
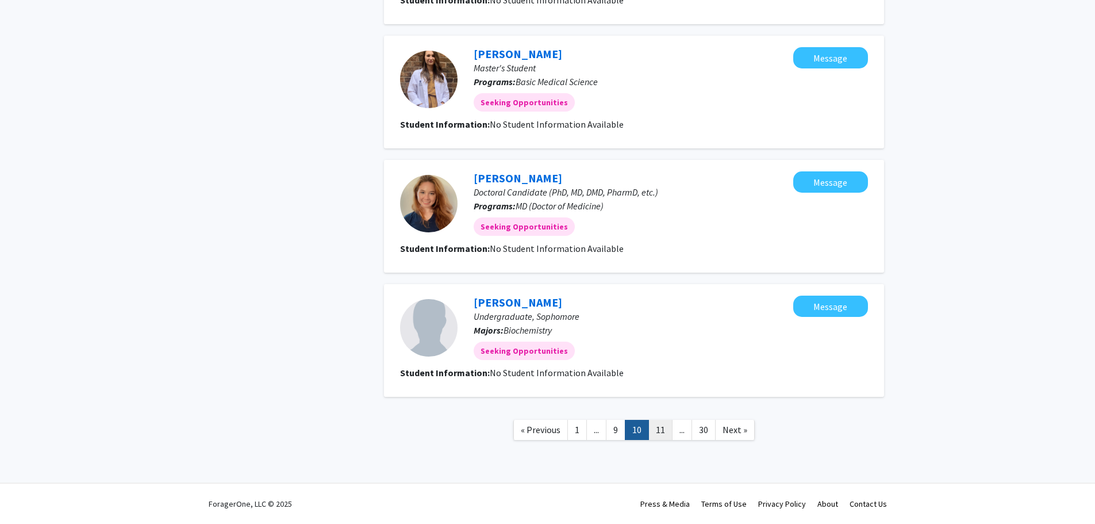
click at [659, 429] on link "11" at bounding box center [661, 430] width 24 height 20
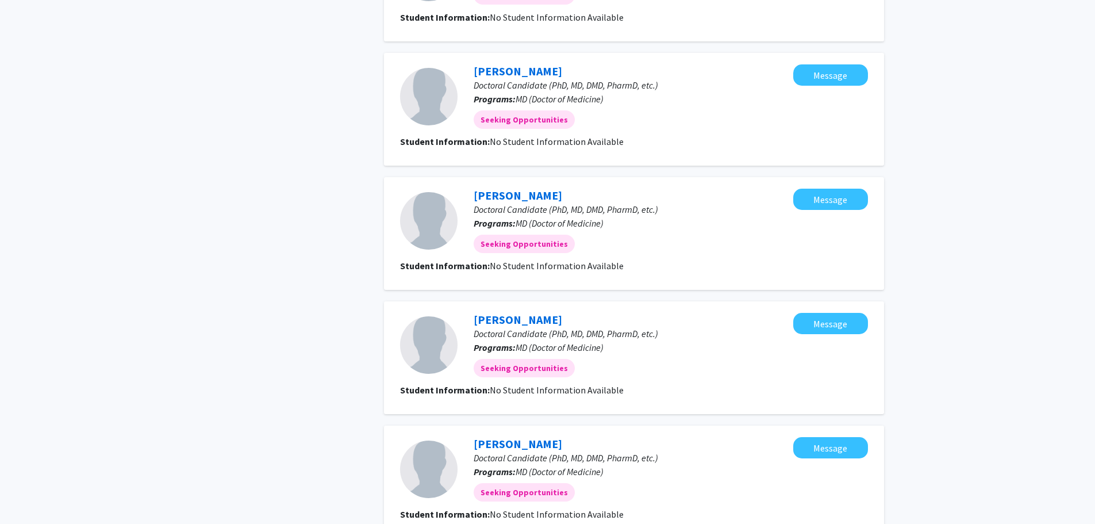
scroll to position [950, 0]
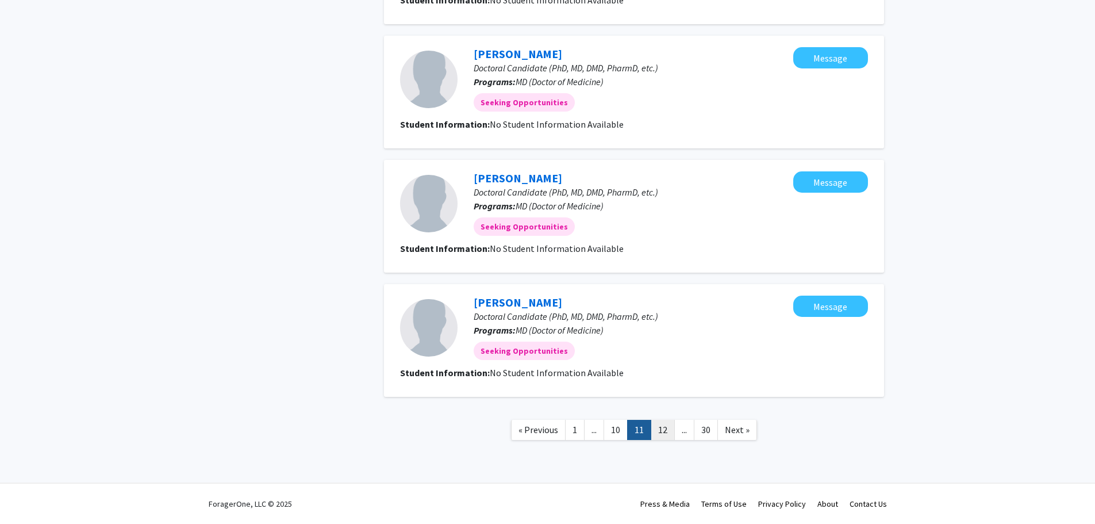
click at [653, 429] on link "12" at bounding box center [663, 430] width 24 height 20
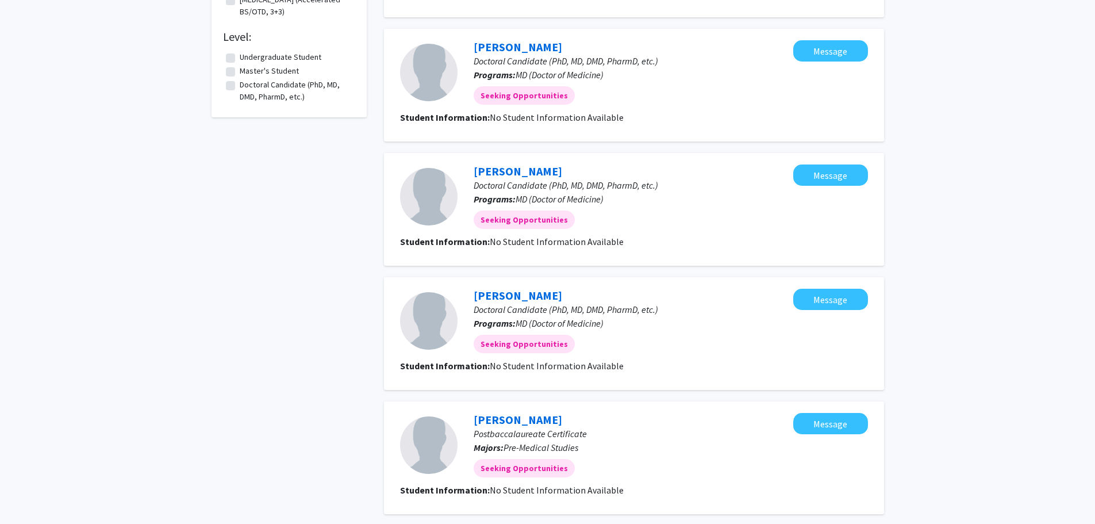
scroll to position [950, 0]
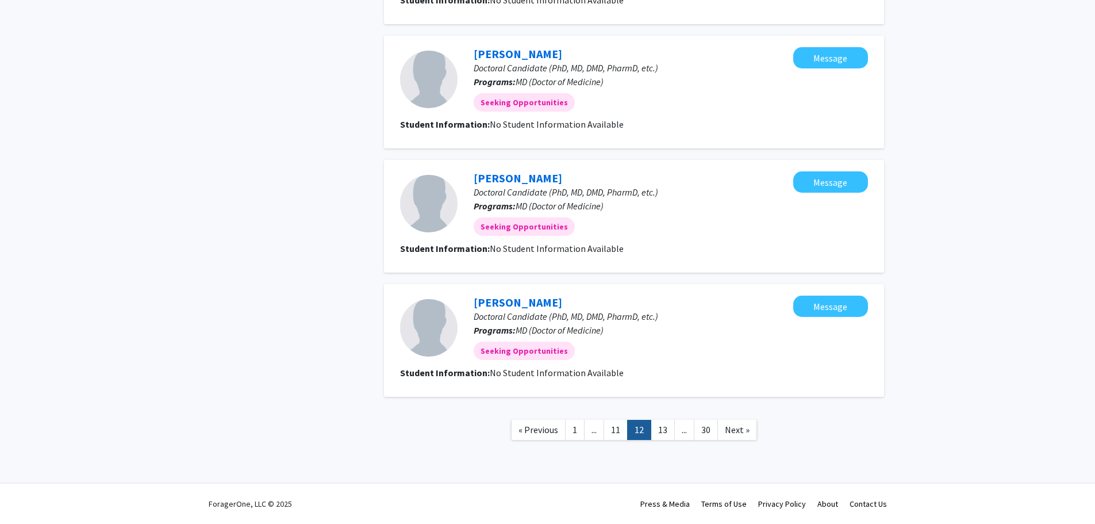
click at [660, 432] on link "13" at bounding box center [663, 430] width 24 height 20
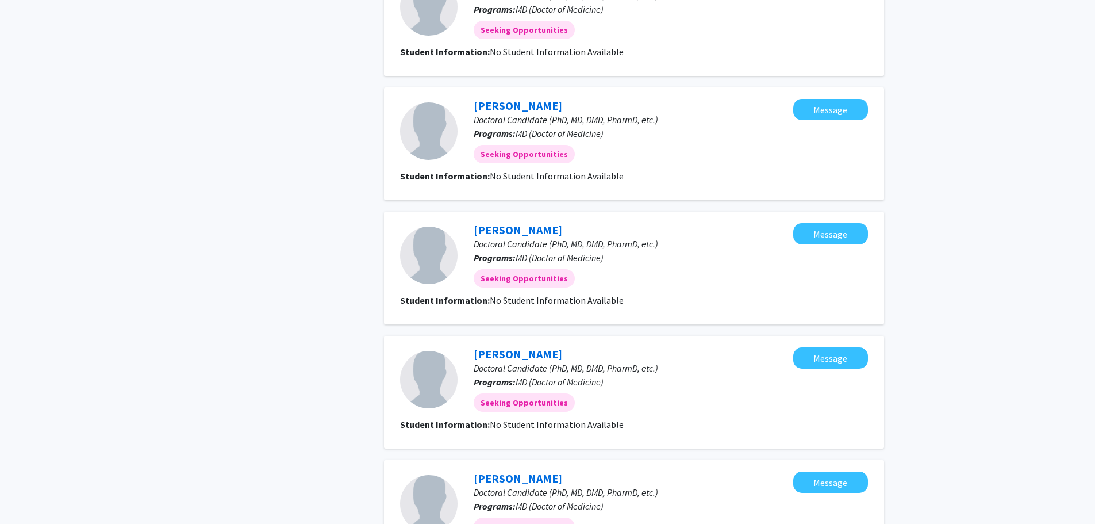
scroll to position [950, 0]
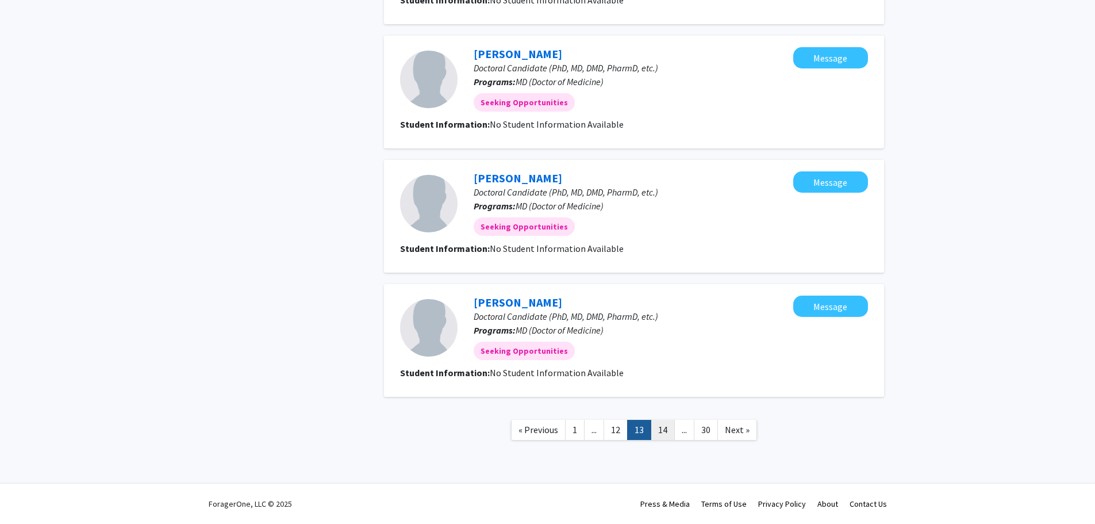
click at [669, 438] on link "14" at bounding box center [663, 430] width 24 height 20
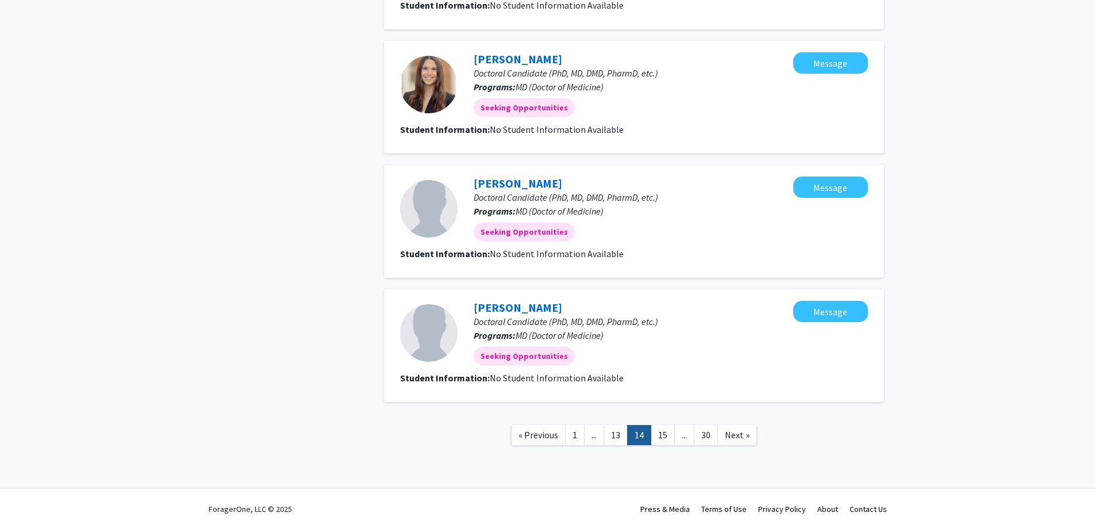
scroll to position [950, 0]
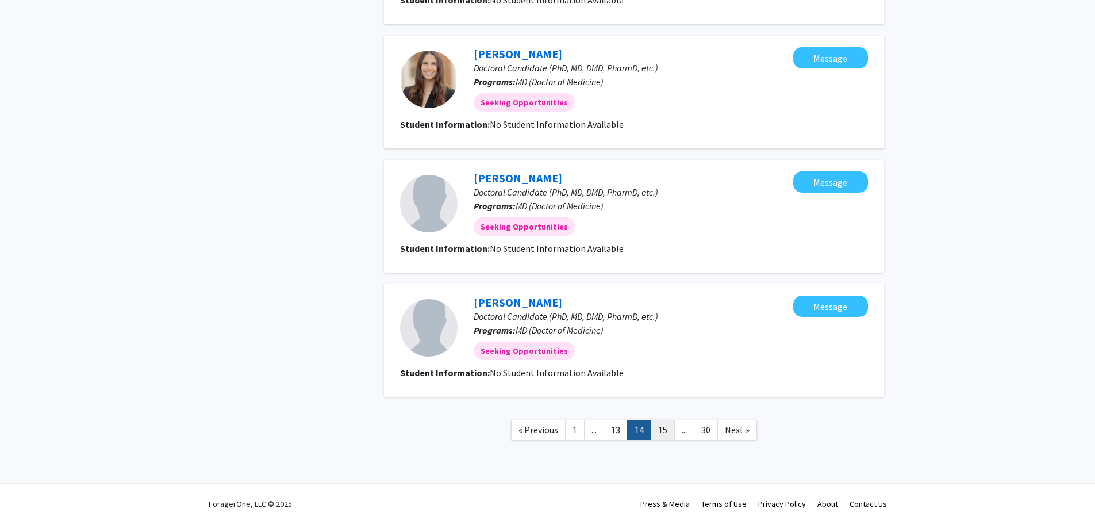
click at [665, 425] on link "15" at bounding box center [663, 430] width 24 height 20
click at [667, 435] on link "16" at bounding box center [663, 430] width 24 height 20
click at [655, 429] on link "17" at bounding box center [663, 430] width 24 height 20
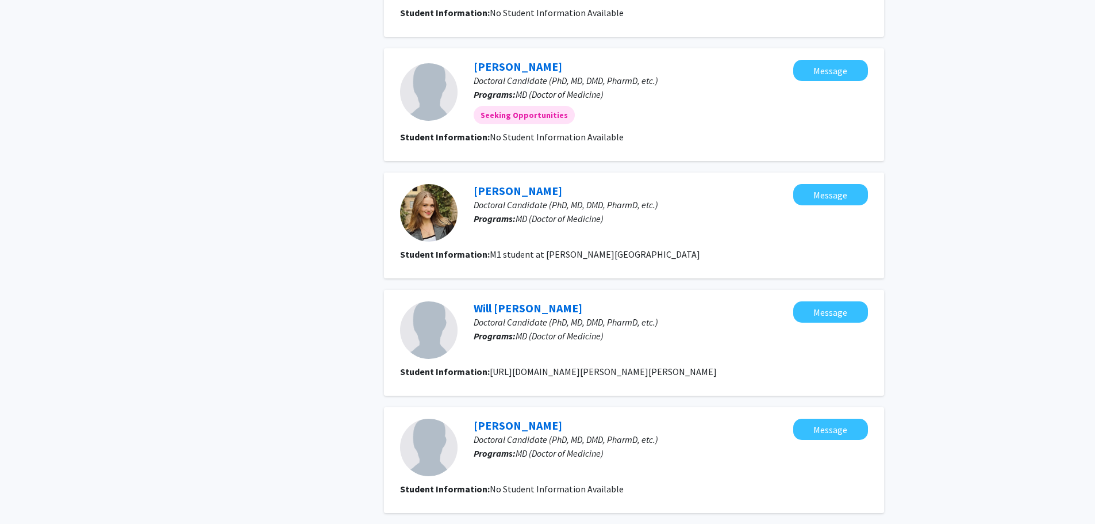
scroll to position [929, 0]
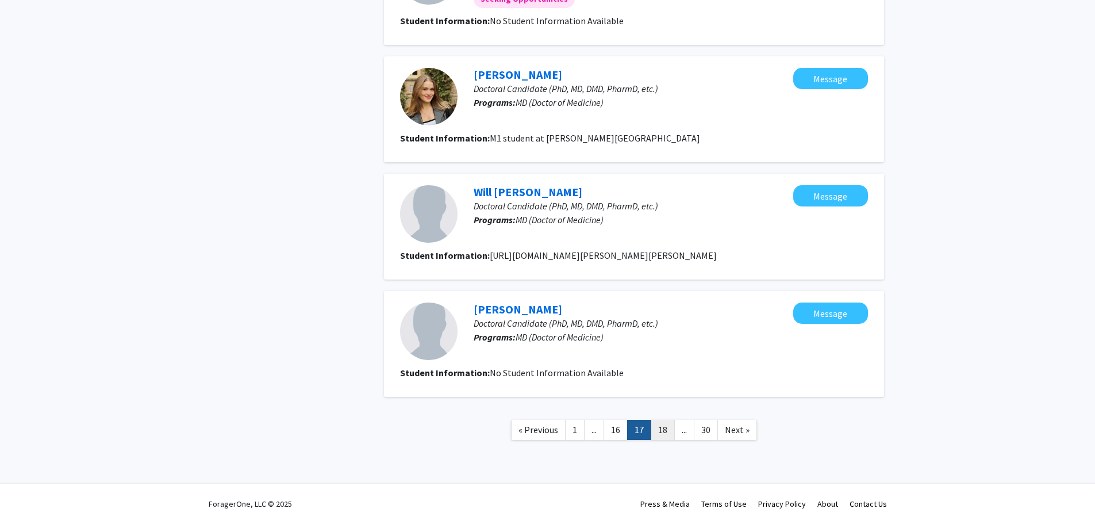
drag, startPoint x: 663, startPoint y: 429, endPoint x: 673, endPoint y: 426, distance: 9.6
click at [665, 429] on link "18" at bounding box center [663, 430] width 24 height 20
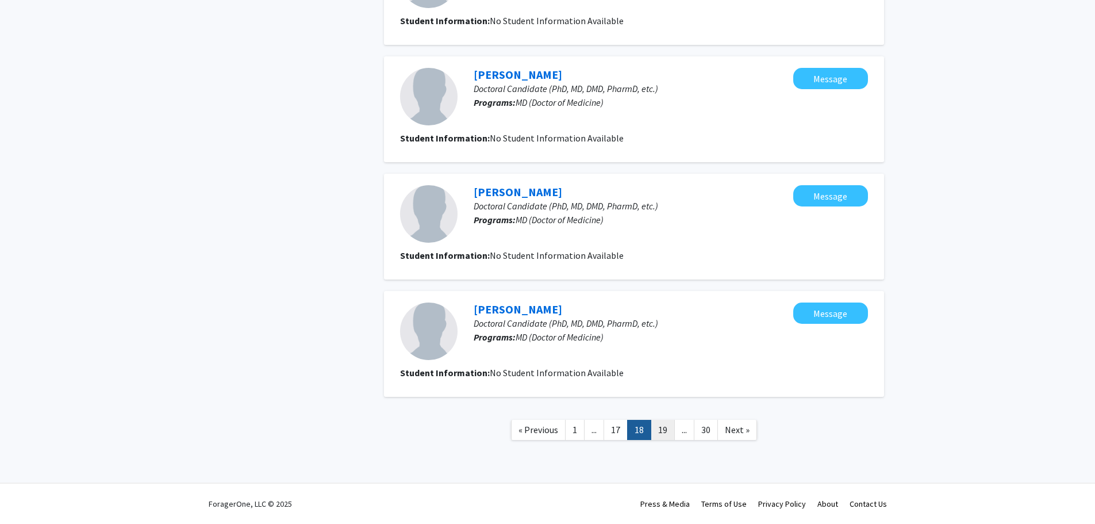
click at [668, 429] on link "19" at bounding box center [663, 430] width 24 height 20
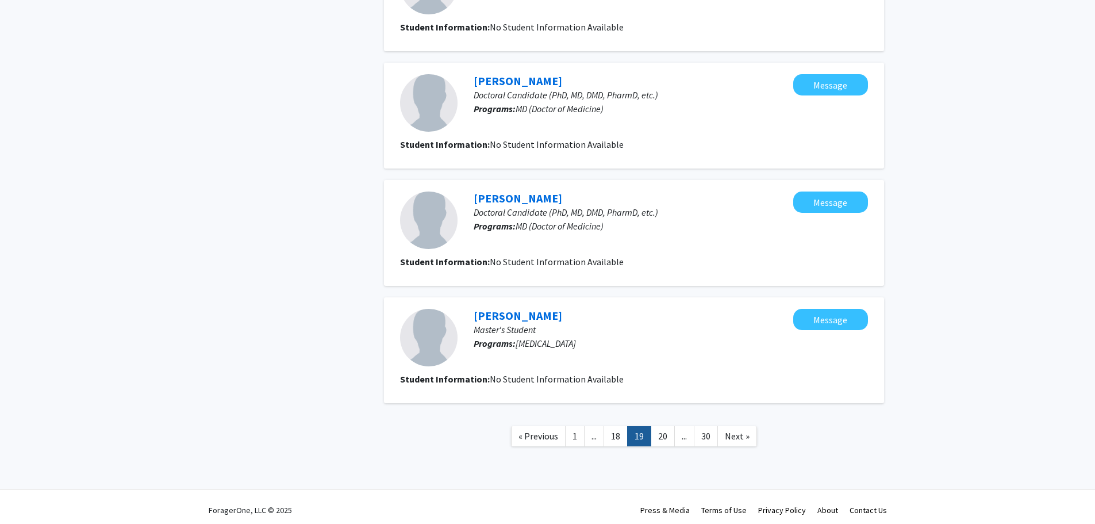
scroll to position [881, 0]
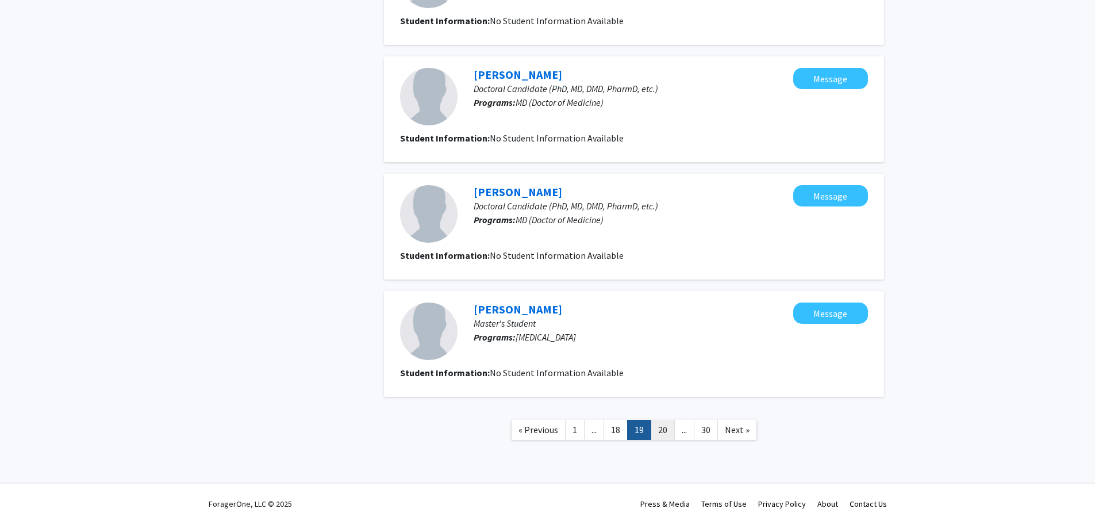
click at [662, 423] on link "20" at bounding box center [663, 430] width 24 height 20
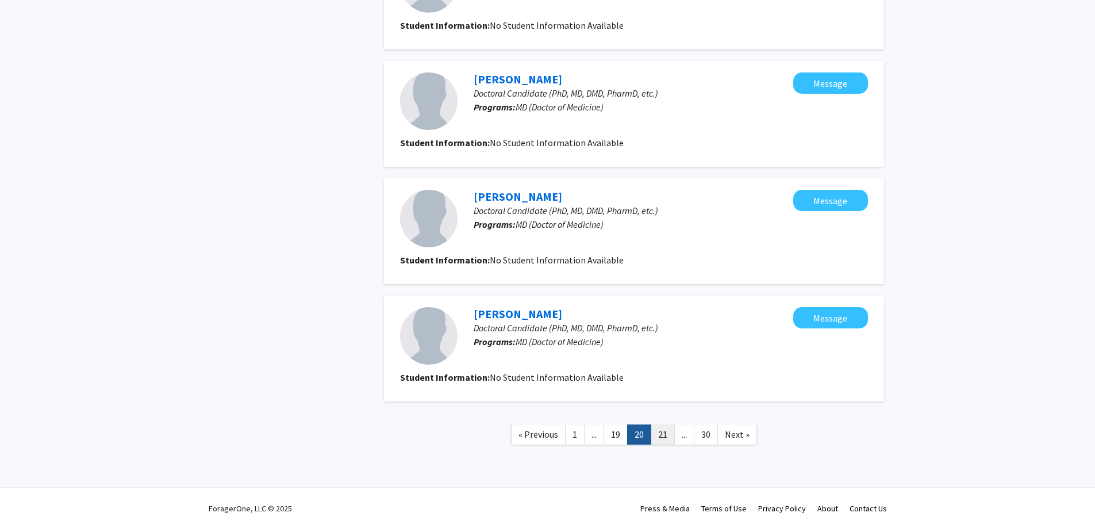
scroll to position [883, 0]
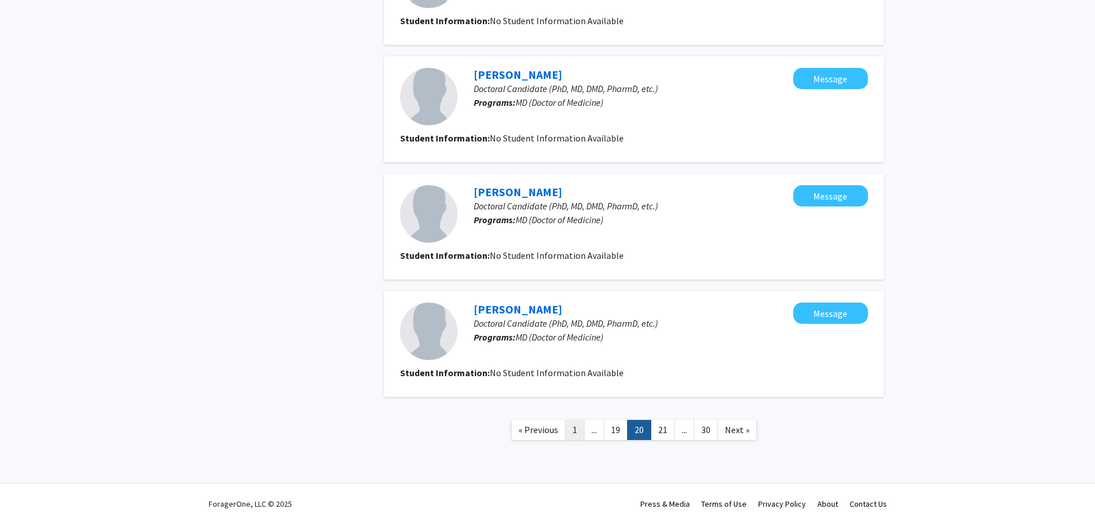
click at [568, 431] on link "1" at bounding box center [575, 430] width 20 height 20
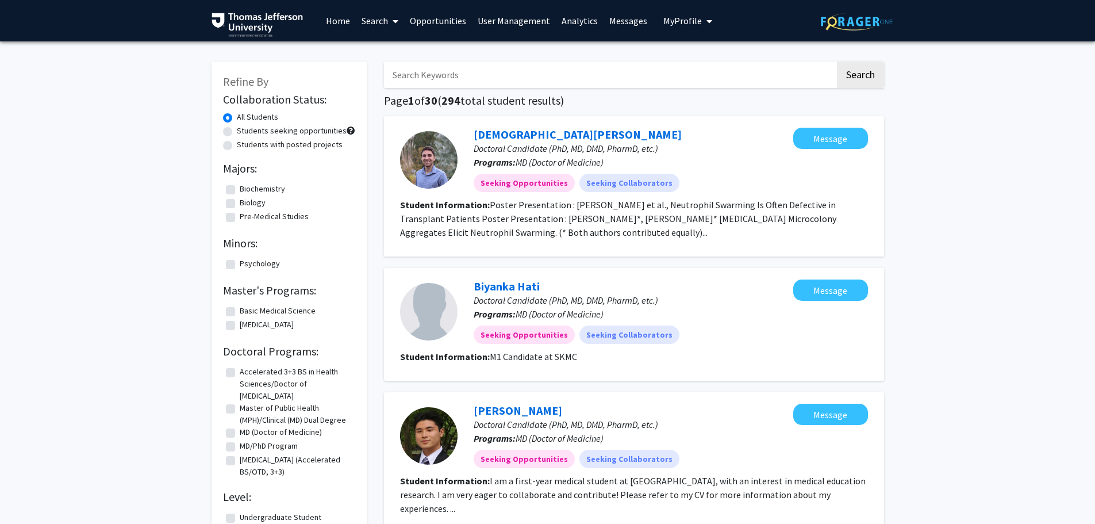
click at [704, 224] on fg-read-more "Poster Presentation : [PERSON_NAME] et al., Neutrophil Swarming Is Often Defect…" at bounding box center [618, 218] width 436 height 39
click at [685, 20] on span "My Profile" at bounding box center [682, 20] width 39 height 11
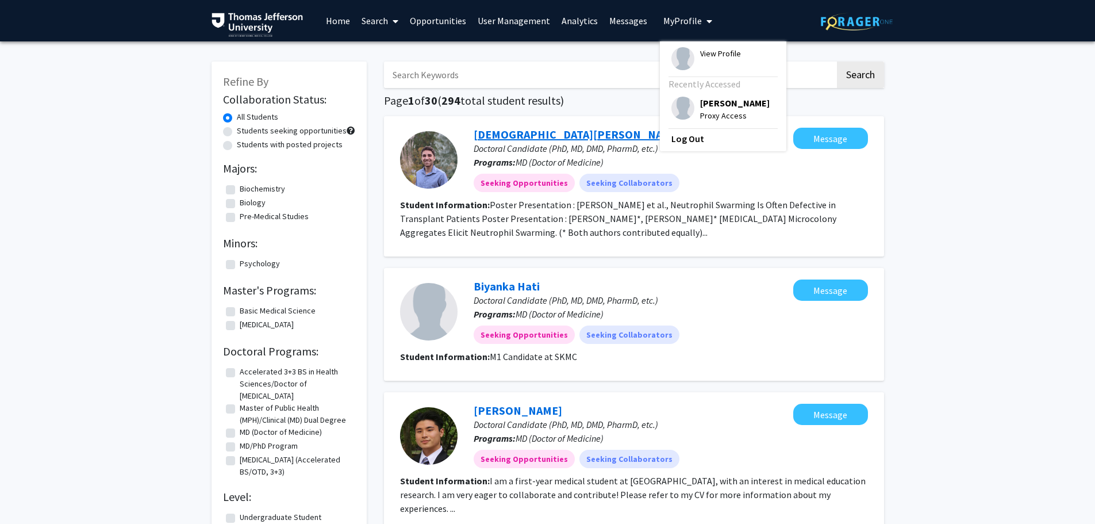
click at [538, 135] on link "[DEMOGRAPHIC_DATA][PERSON_NAME]" at bounding box center [578, 134] width 208 height 14
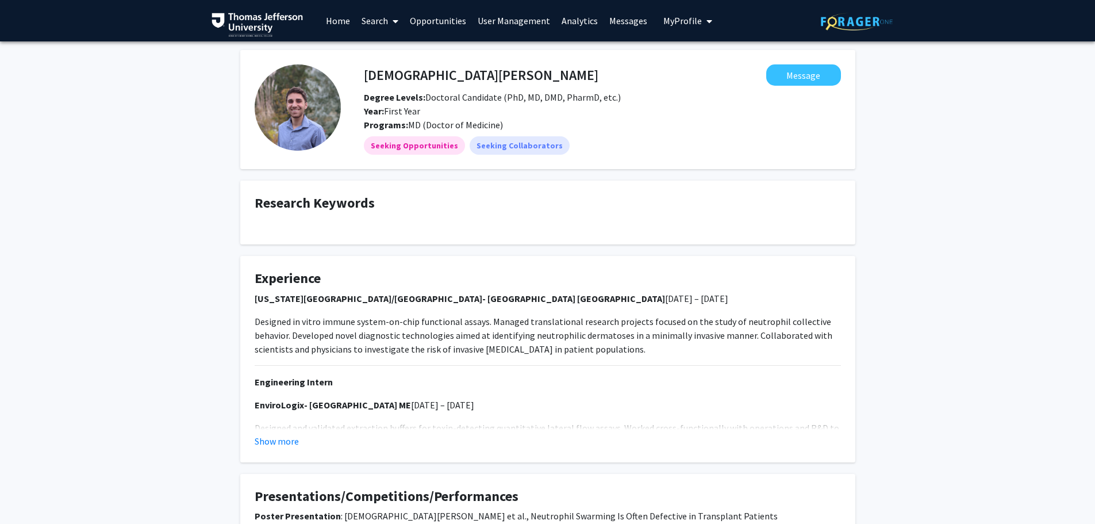
click at [342, 22] on link "Home" at bounding box center [338, 21] width 36 height 40
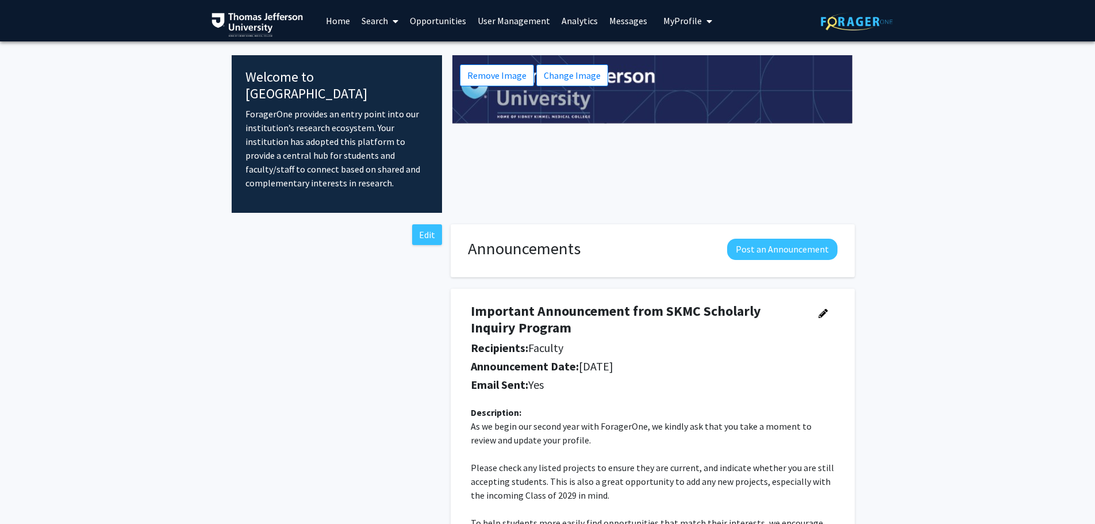
click at [934, 323] on fg-internal-home-page "Welcome to ForagerOne ForagerOne provides an entry point into our institution’s…" at bounding box center [547, 393] width 1095 height 705
click at [662, 359] on h5 "Announcement Date: [DATE]" at bounding box center [637, 366] width 332 height 14
click at [883, 358] on fg-internal-home-page "Welcome to ForagerOne ForagerOne provides an entry point into our institution’s…" at bounding box center [547, 393] width 1095 height 705
click at [308, 331] on div "Edit" at bounding box center [337, 485] width 211 height 523
